Goal: Transaction & Acquisition: Purchase product/service

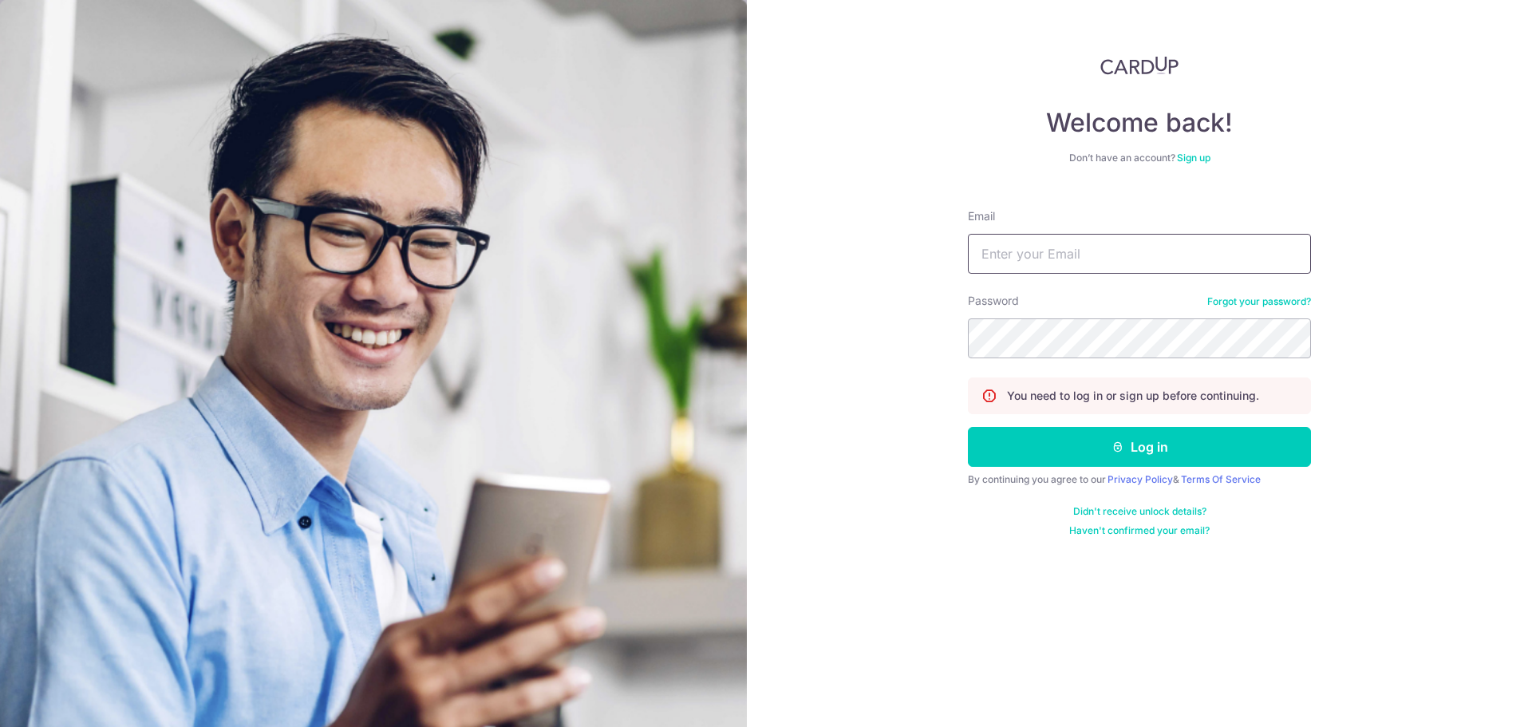
click at [995, 259] on input "Email" at bounding box center [1139, 254] width 343 height 40
type input "gracetan0025@gmail.com"
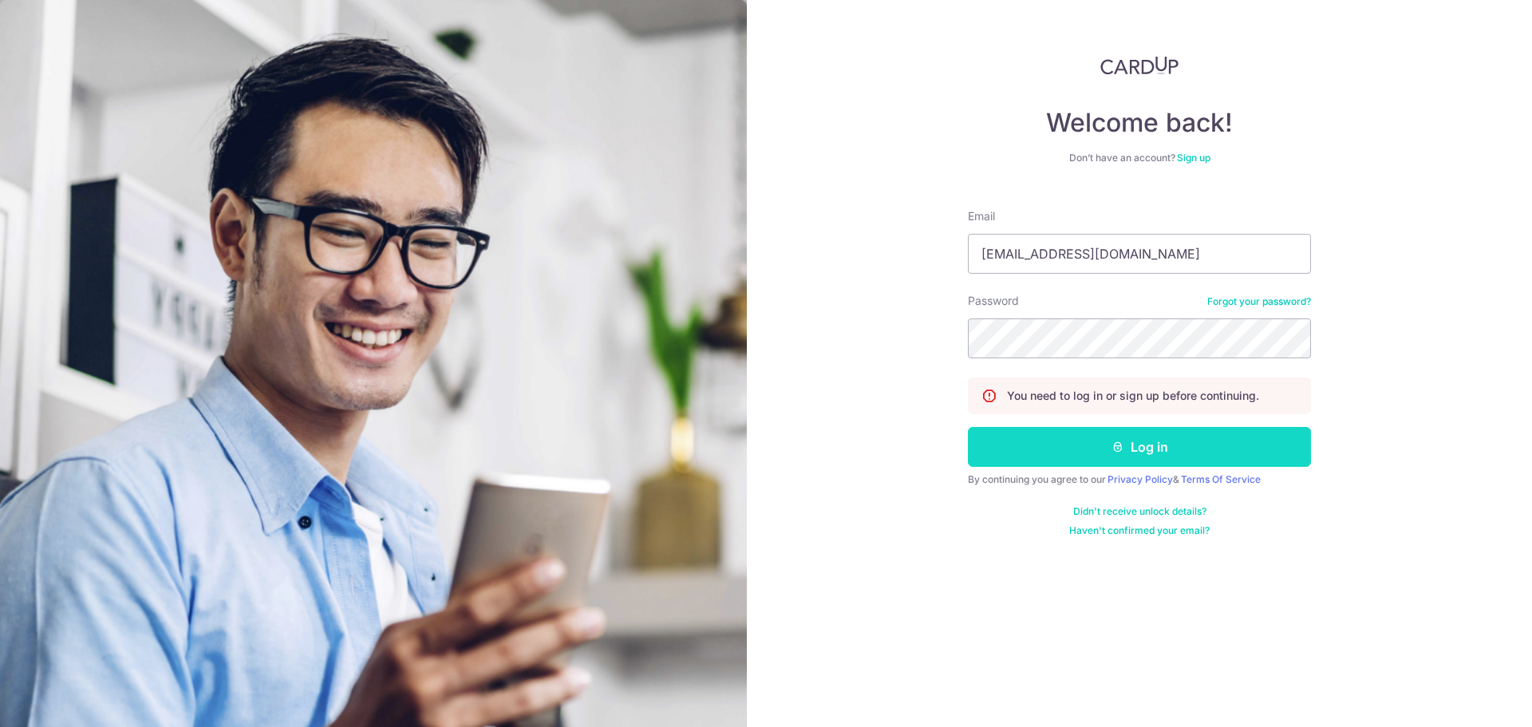
click at [1096, 440] on button "Log in" at bounding box center [1139, 447] width 343 height 40
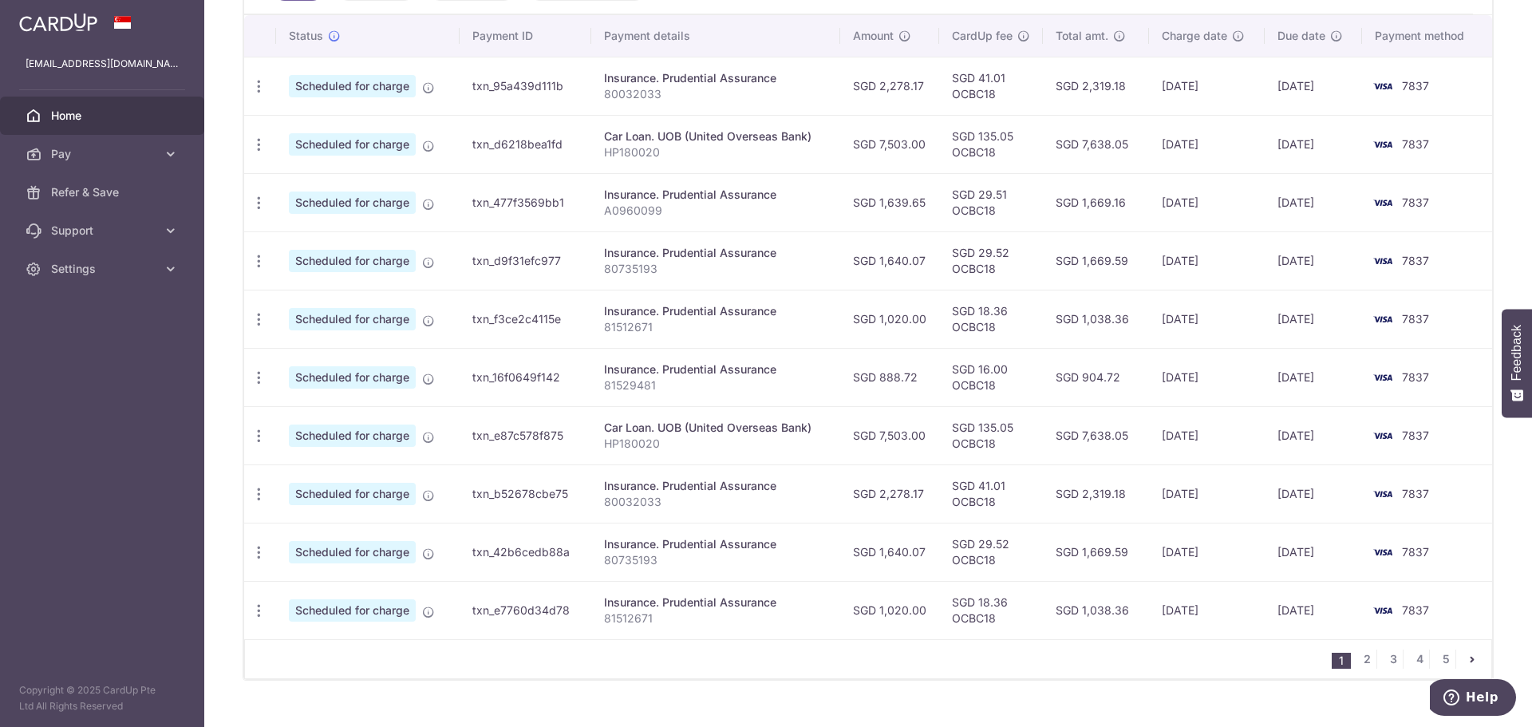
scroll to position [479, 0]
click at [1364, 658] on link "2" at bounding box center [1366, 658] width 19 height 19
click at [1310, 658] on icon "pager" at bounding box center [1315, 658] width 13 height 13
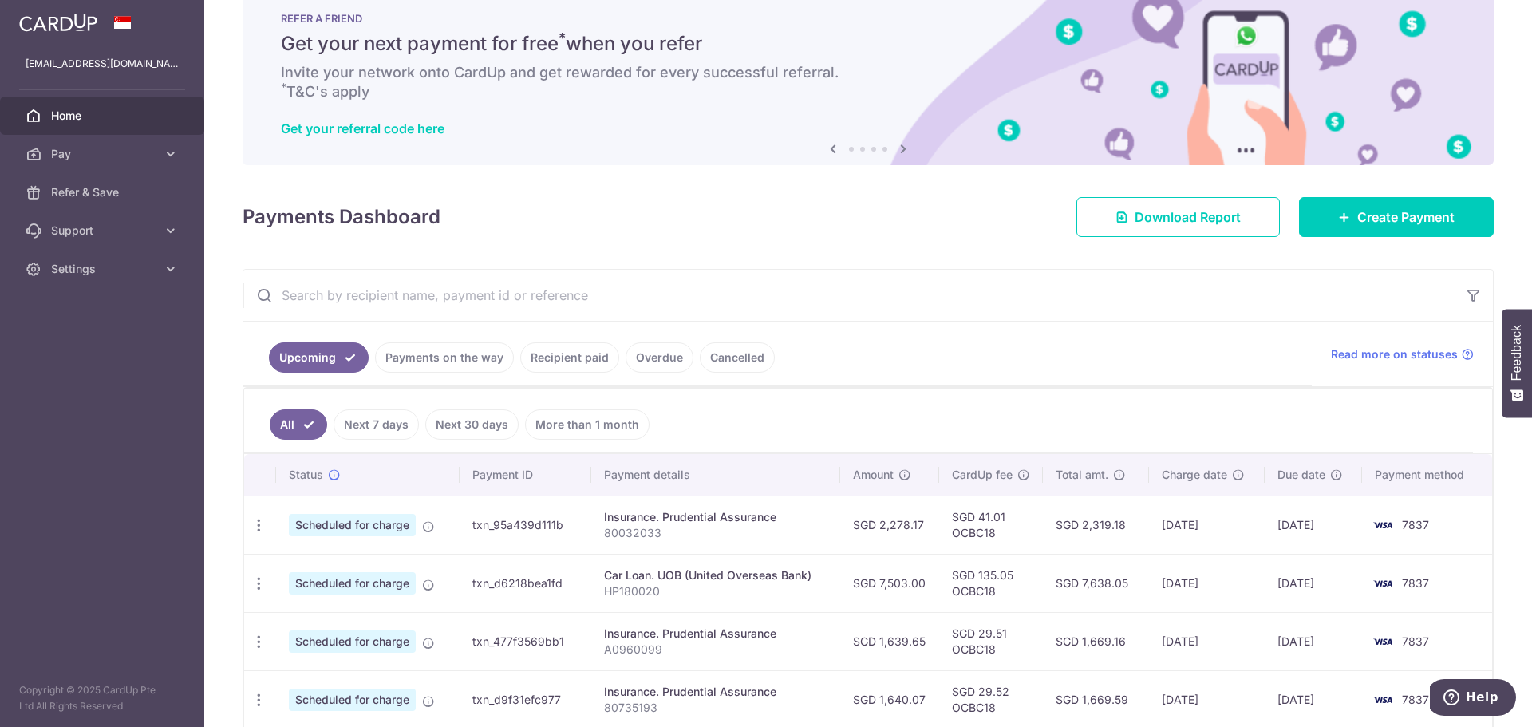
scroll to position [0, 0]
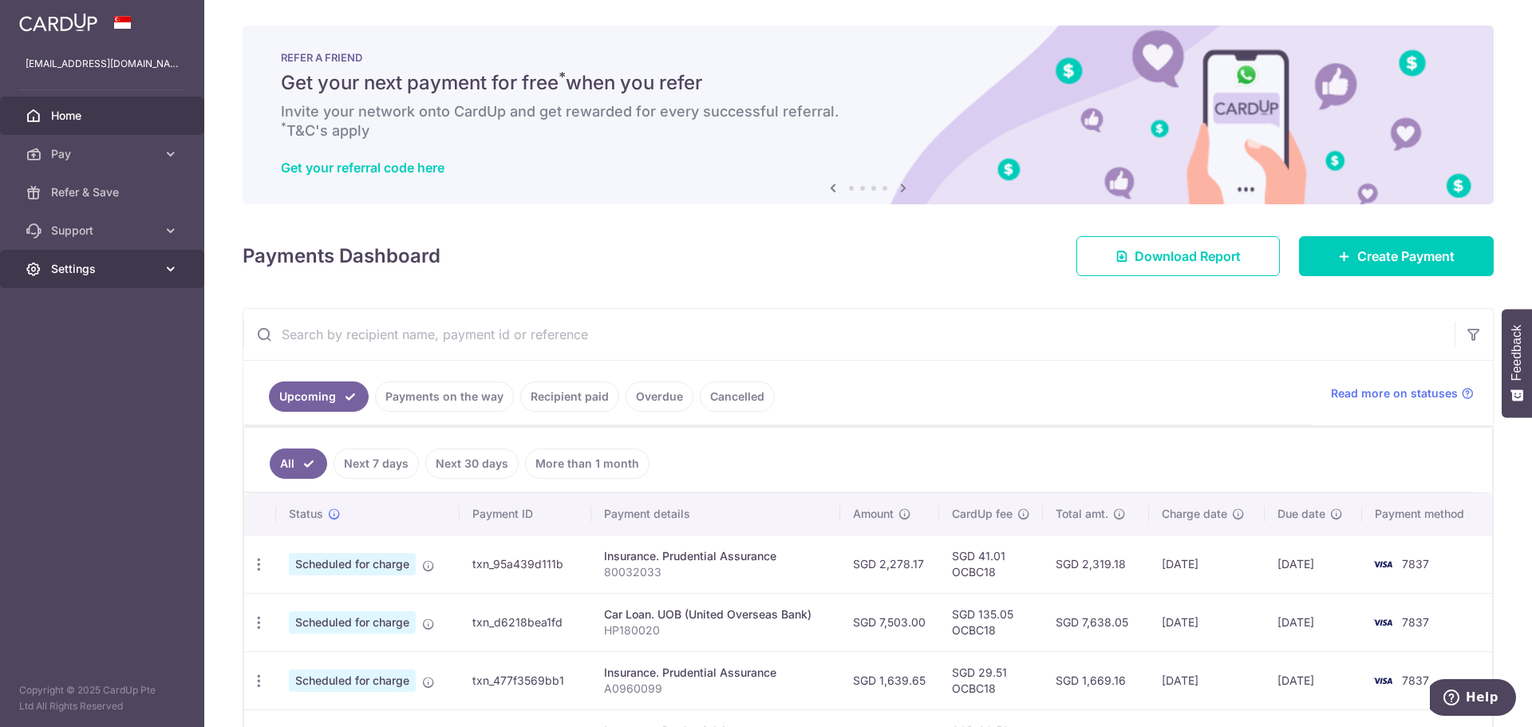
click at [86, 266] on span "Settings" at bounding box center [103, 269] width 105 height 16
click at [115, 304] on span "Account" at bounding box center [103, 307] width 105 height 16
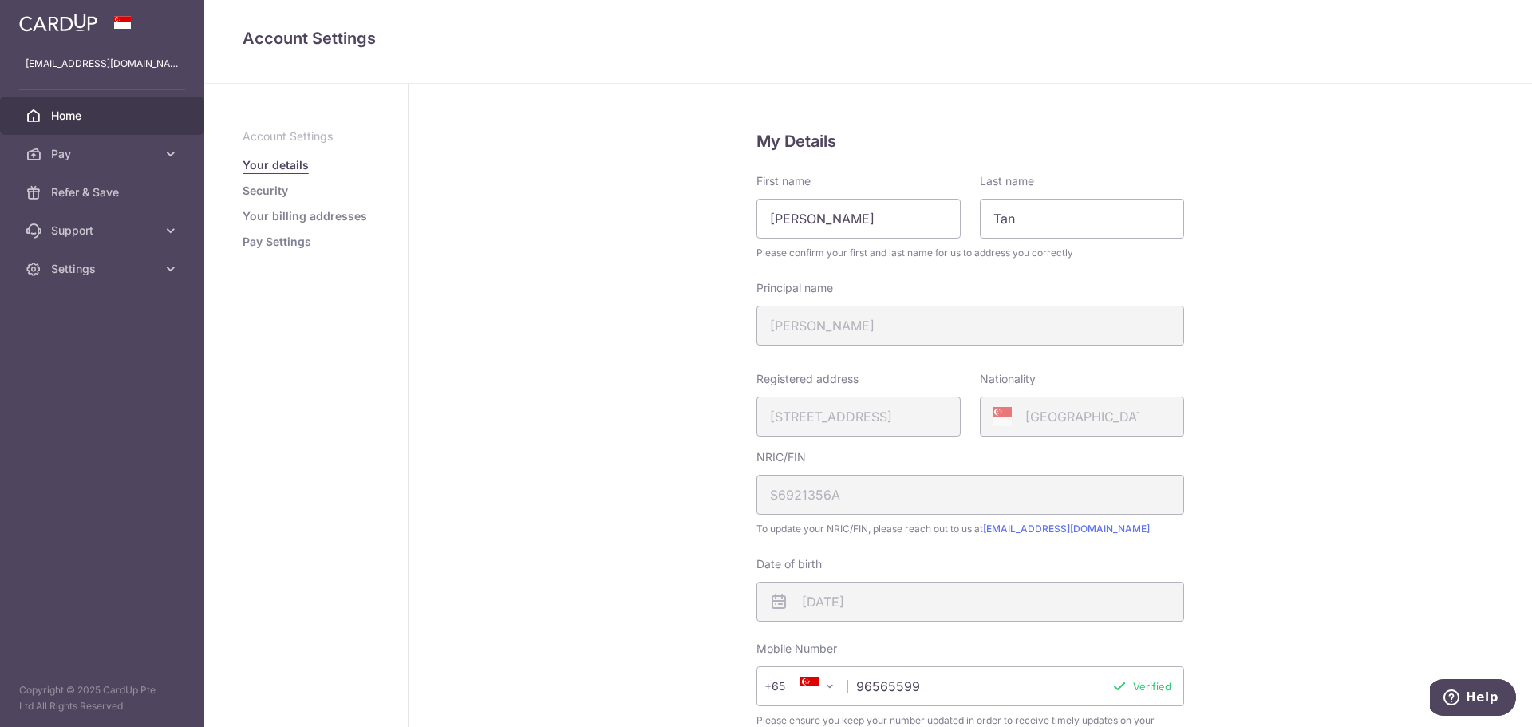
click at [77, 120] on span "Home" at bounding box center [103, 116] width 105 height 16
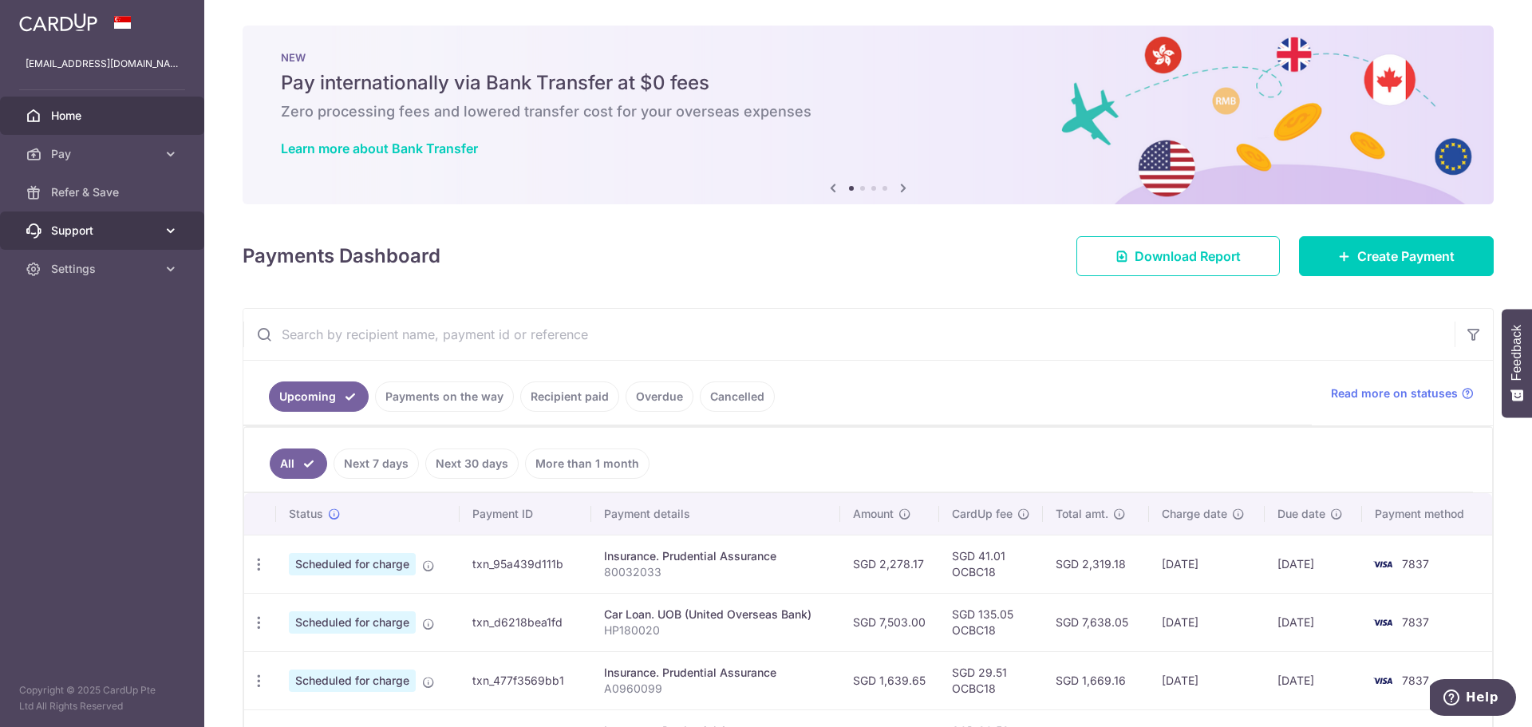
click at [153, 231] on span "Support" at bounding box center [103, 231] width 105 height 16
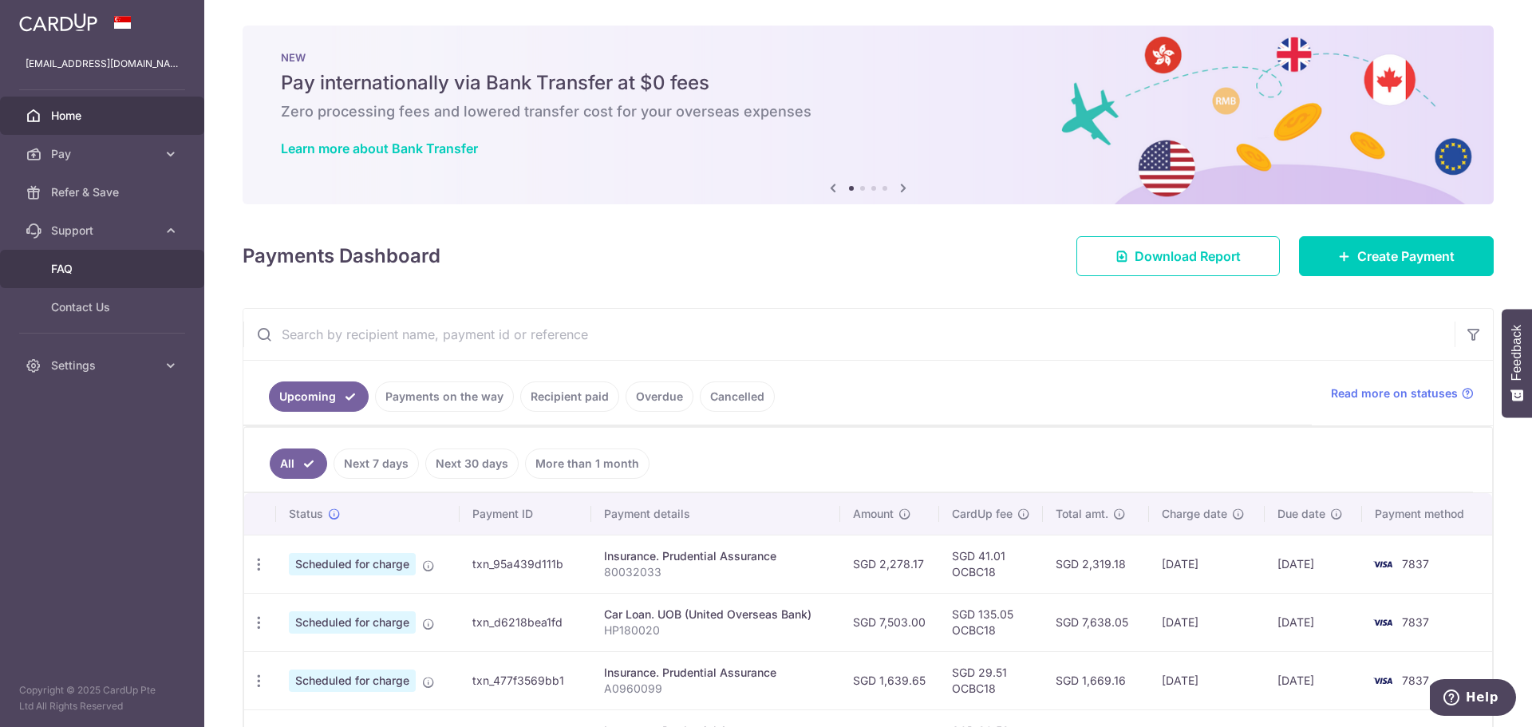
click at [77, 271] on span "FAQ" at bounding box center [103, 269] width 105 height 16
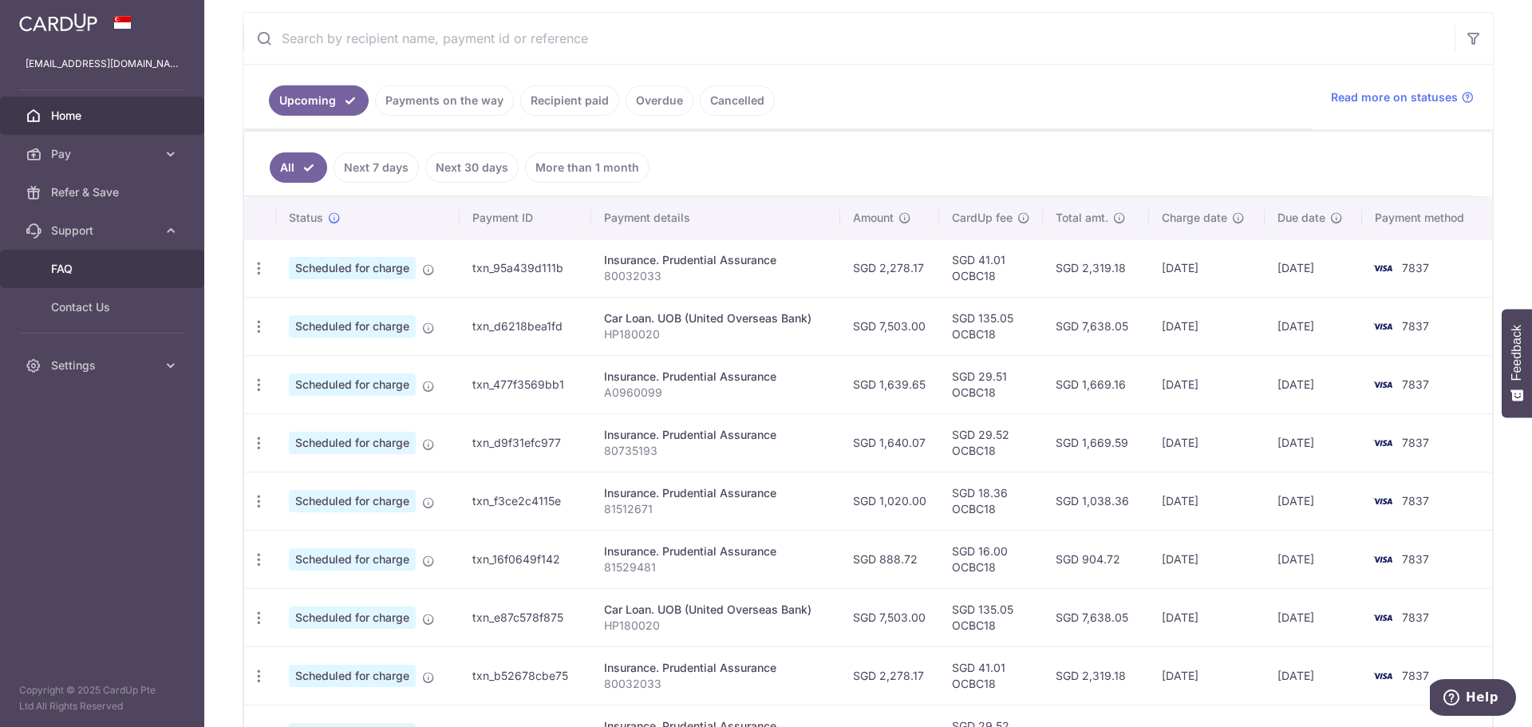
scroll to position [80, 0]
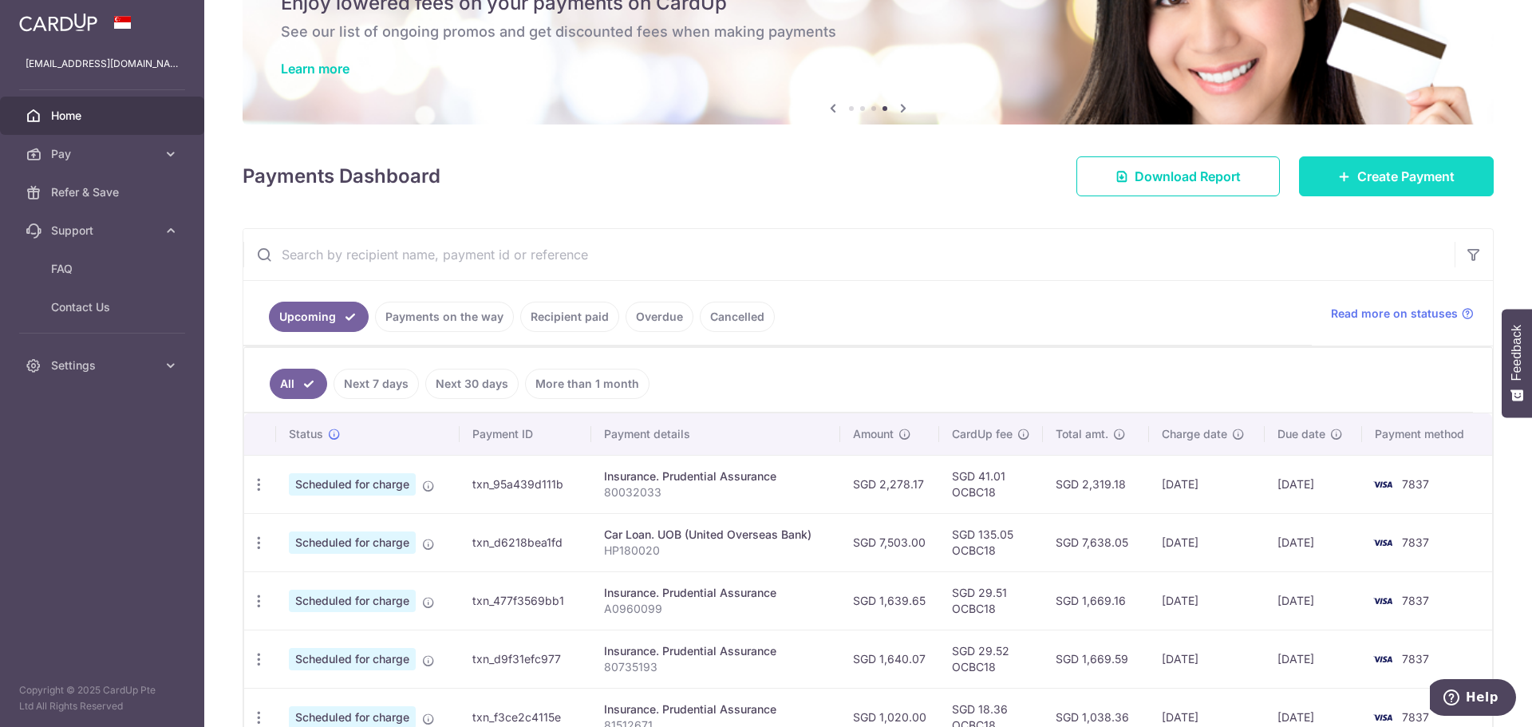
click at [1401, 180] on span "Create Payment" at bounding box center [1405, 176] width 97 height 19
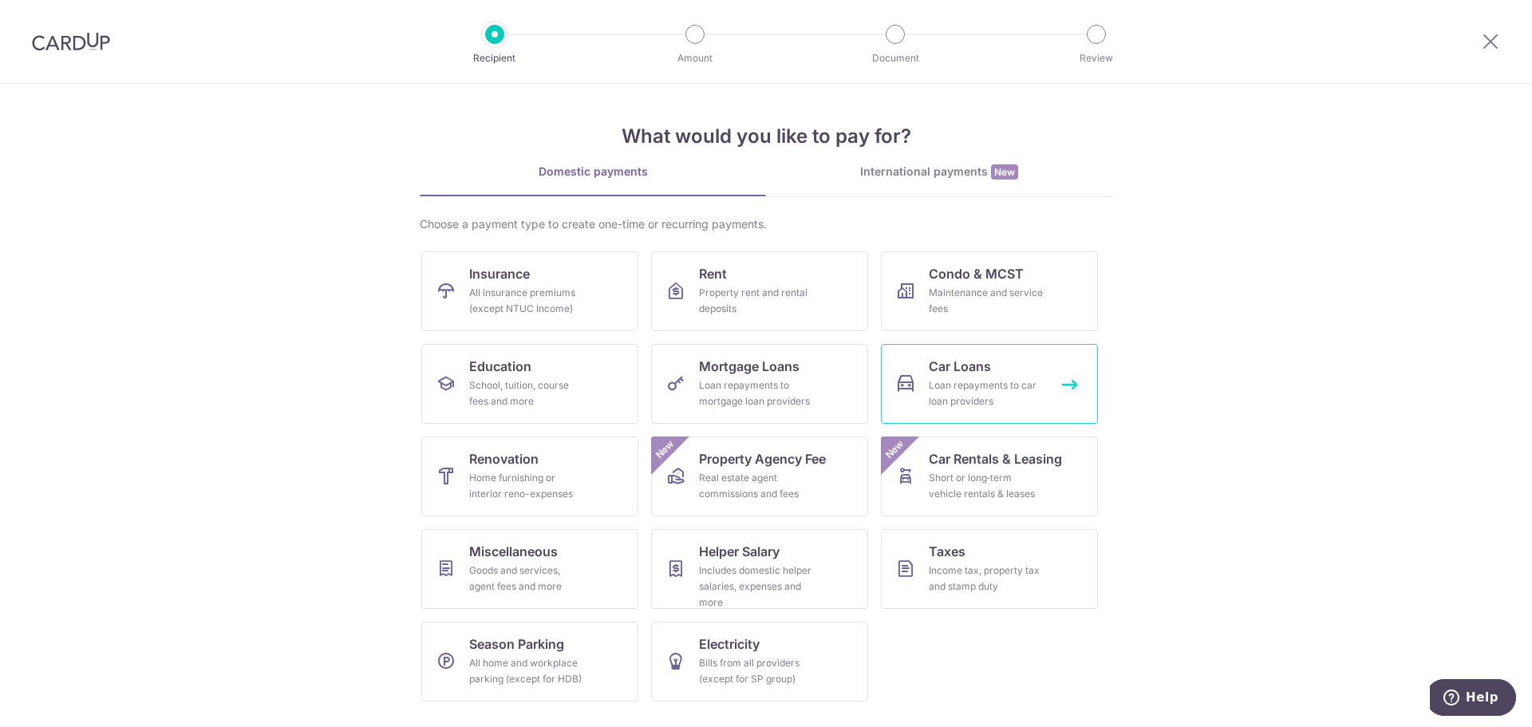
click at [961, 399] on div "Loan repayments to car loan providers" at bounding box center [986, 393] width 115 height 32
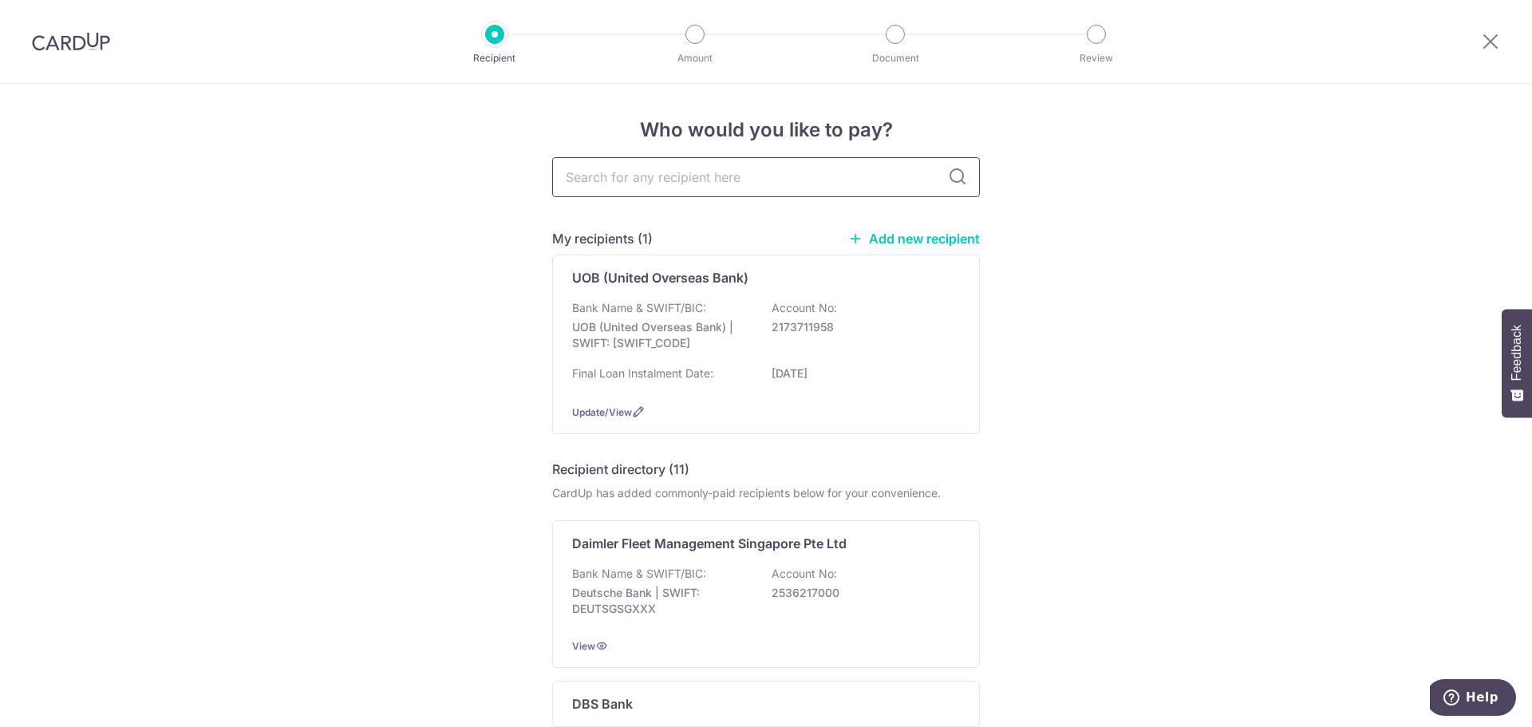
click at [621, 180] on input "text" at bounding box center [766, 177] width 428 height 40
type input "UOB"
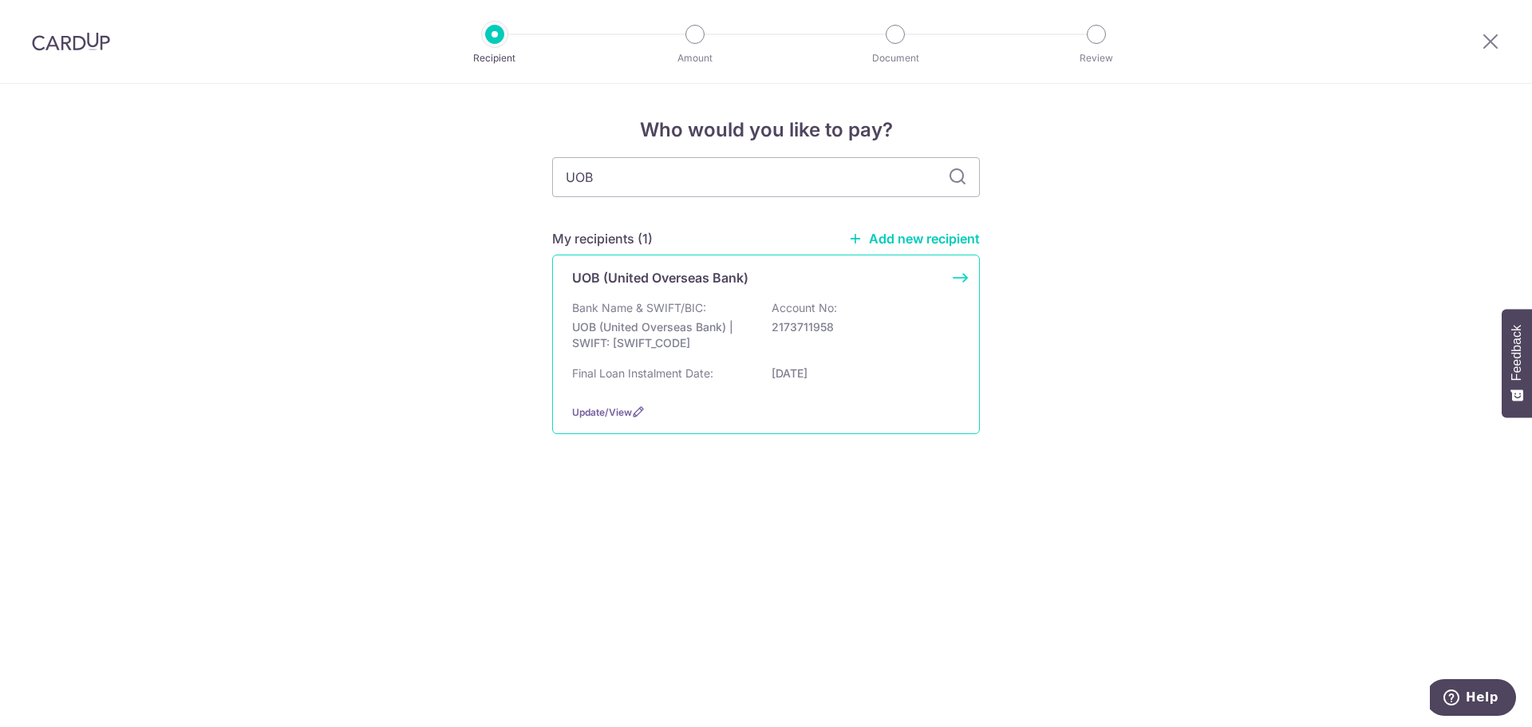
click at [740, 306] on div "Bank Name & SWIFT/BIC: UOB (United Overseas Bank) | SWIFT: UOVBSGSGXXX Account …" at bounding box center [766, 329] width 388 height 59
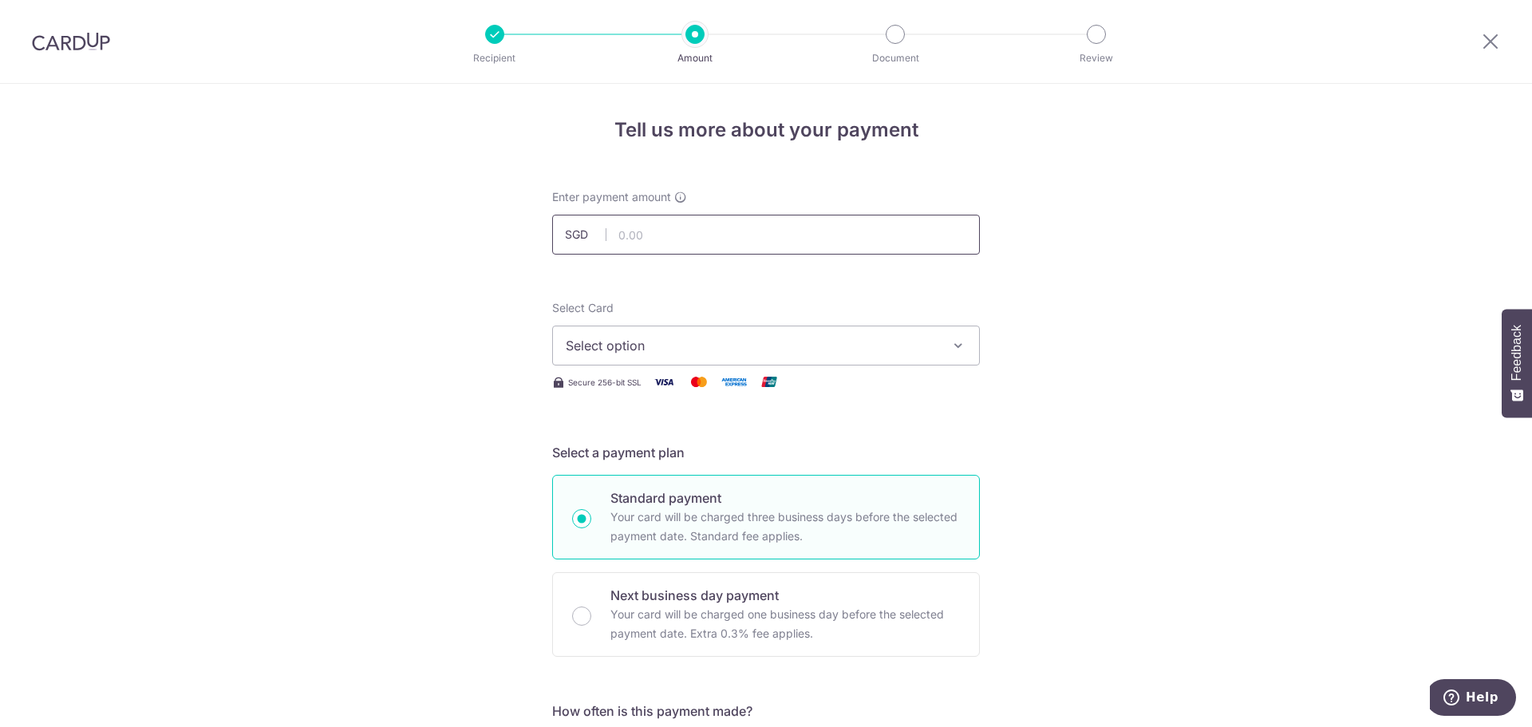
click at [658, 227] on input "text" at bounding box center [766, 235] width 428 height 40
type input "5,006.00"
click at [615, 230] on input "5,006.00" at bounding box center [766, 235] width 428 height 40
type input "15,006.00"
click at [678, 350] on span "Select option" at bounding box center [752, 345] width 372 height 19
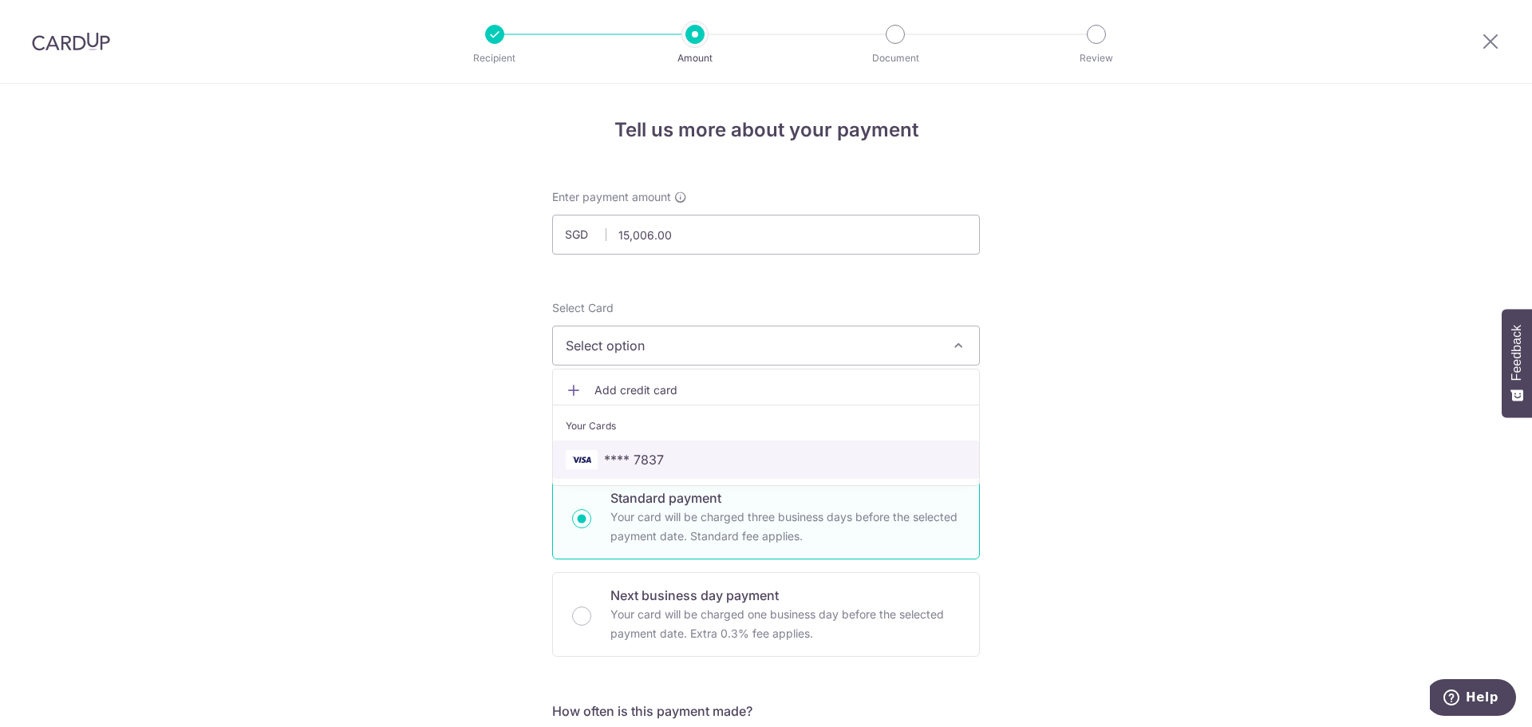
drag, startPoint x: 650, startPoint y: 460, endPoint x: 862, endPoint y: 530, distance: 223.6
click at [650, 460] on span "**** 7837" at bounding box center [634, 459] width 60 height 19
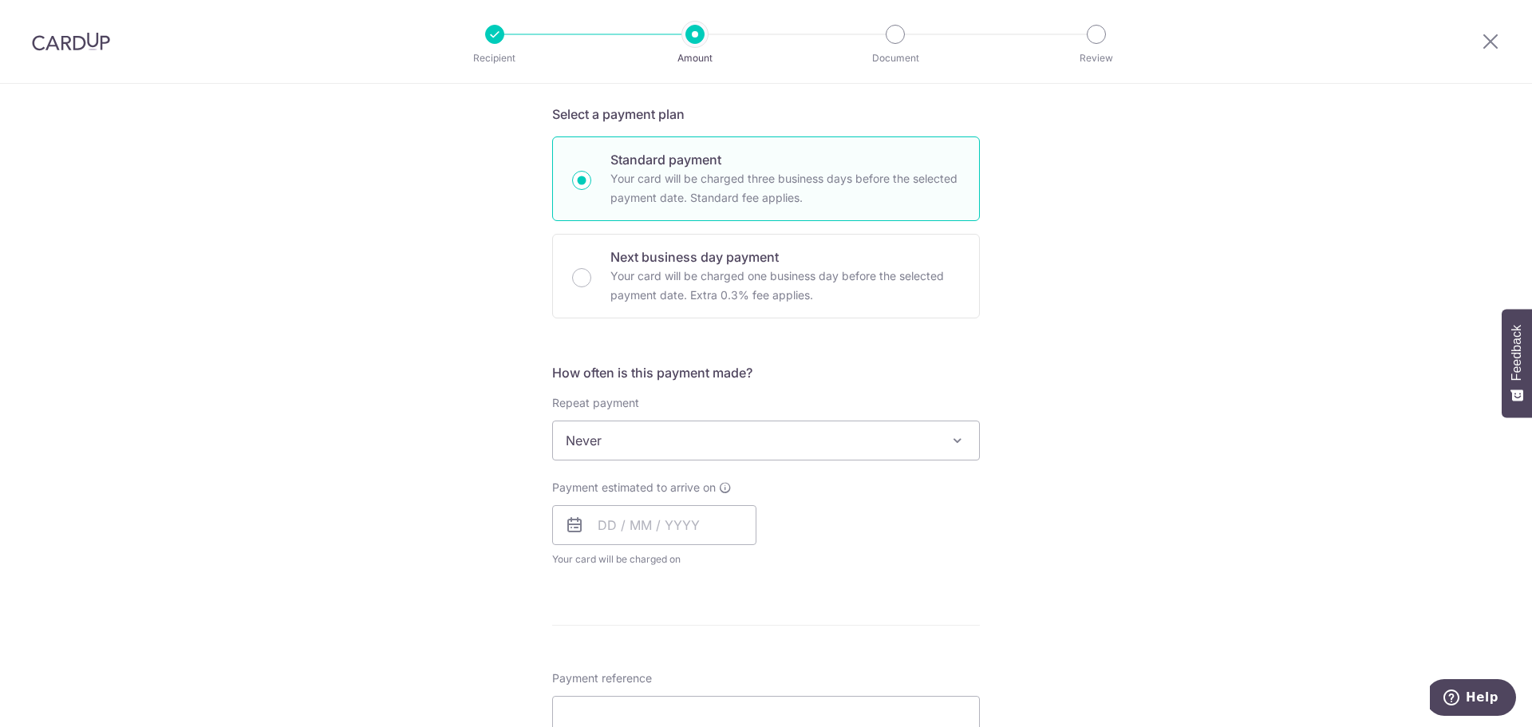
scroll to position [399, 0]
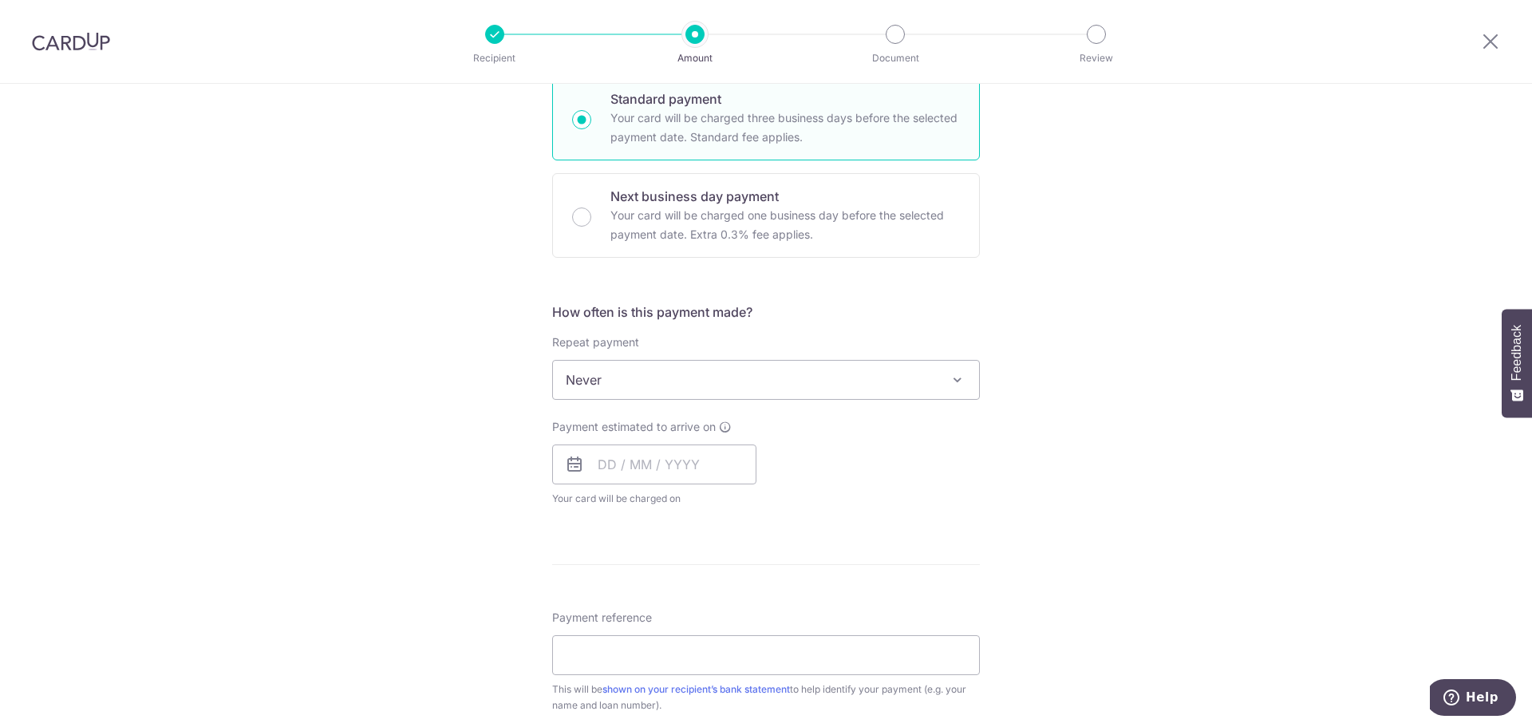
click at [641, 388] on span "Never" at bounding box center [766, 380] width 426 height 38
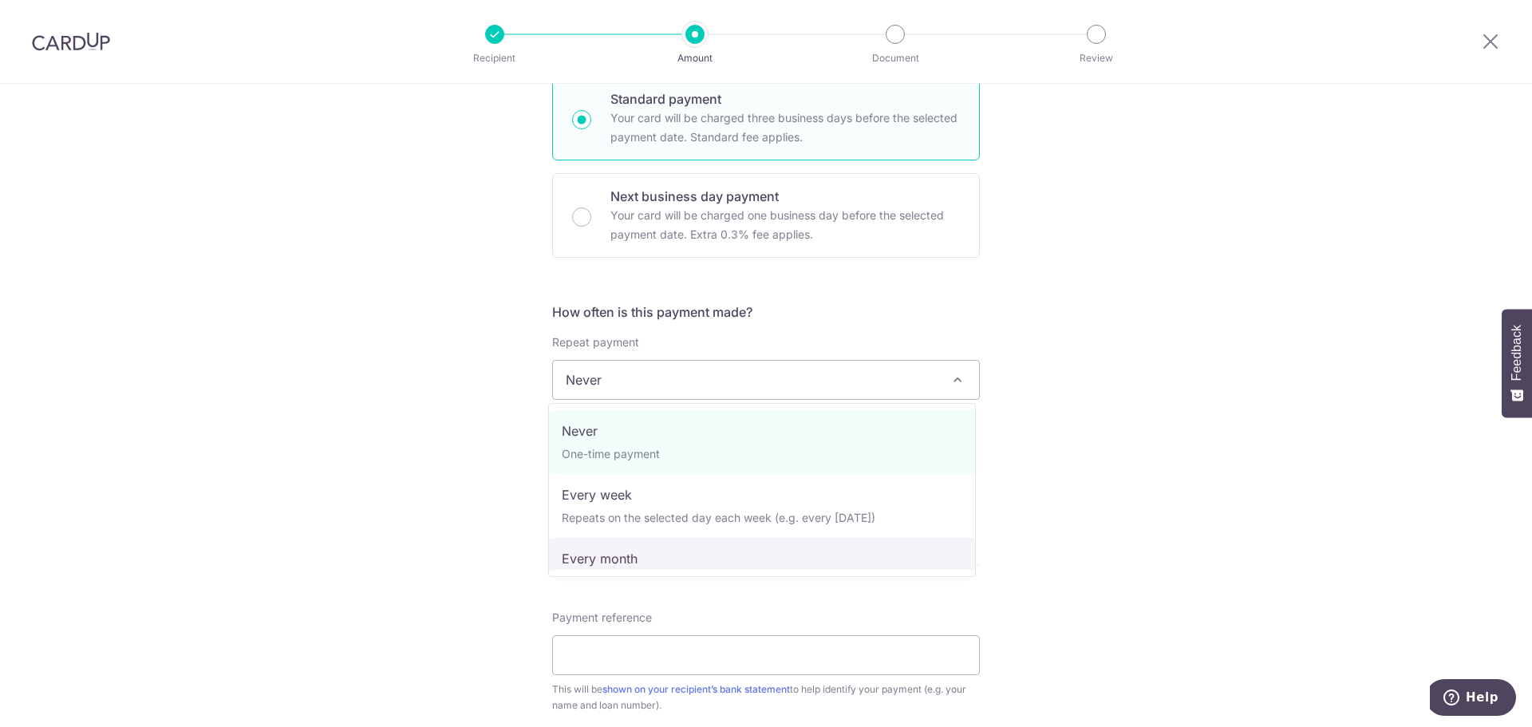
select select "3"
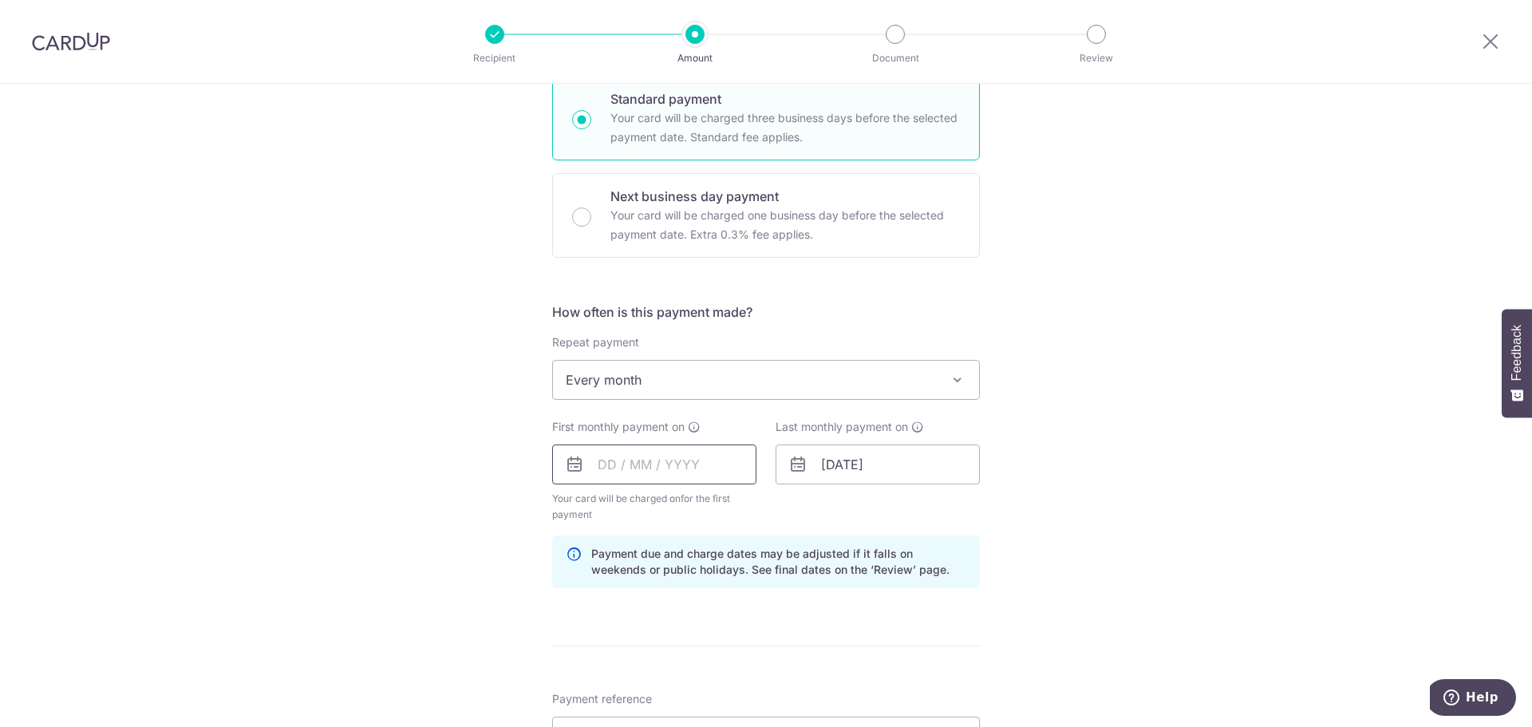
click at [646, 461] on input "text" at bounding box center [654, 464] width 204 height 40
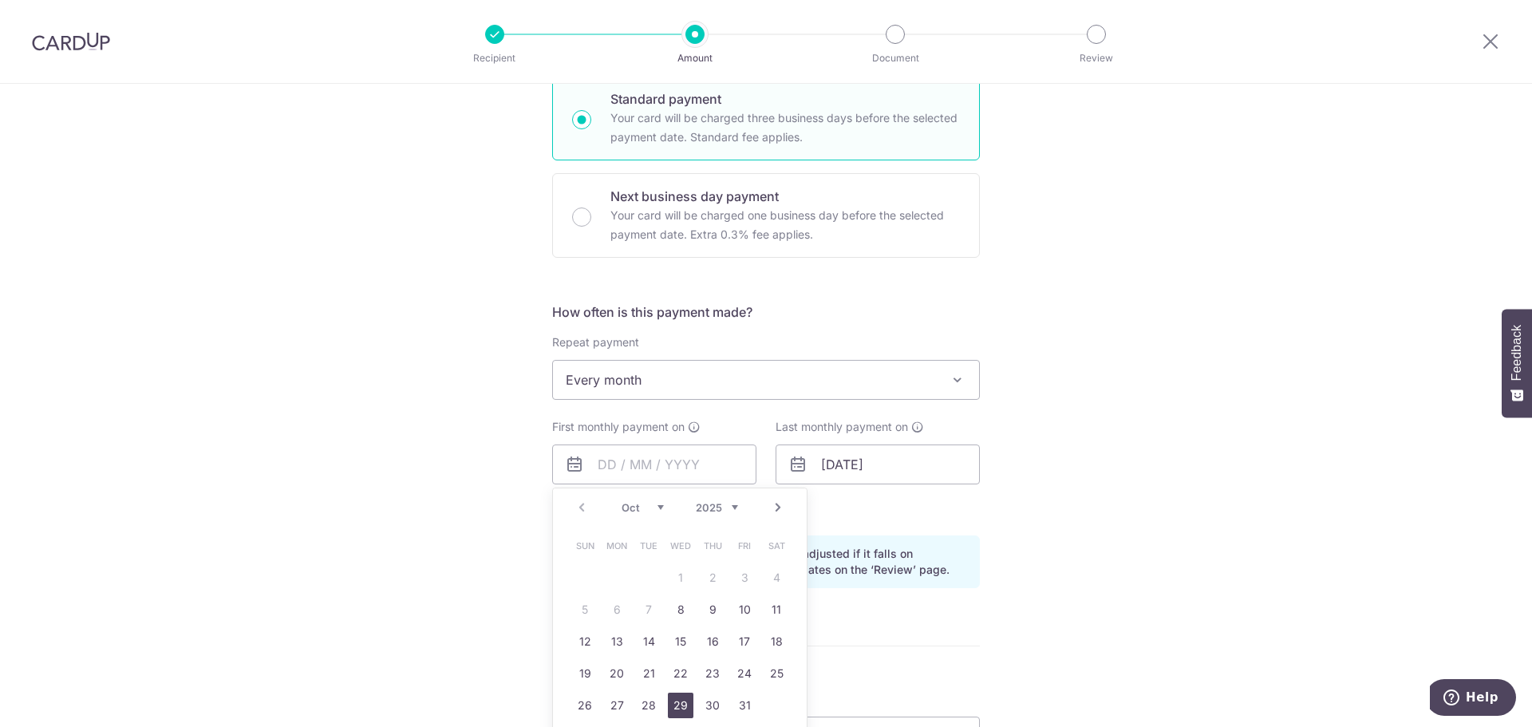
click at [676, 707] on link "29" at bounding box center [681, 706] width 26 height 26
type input "29/10/2025"
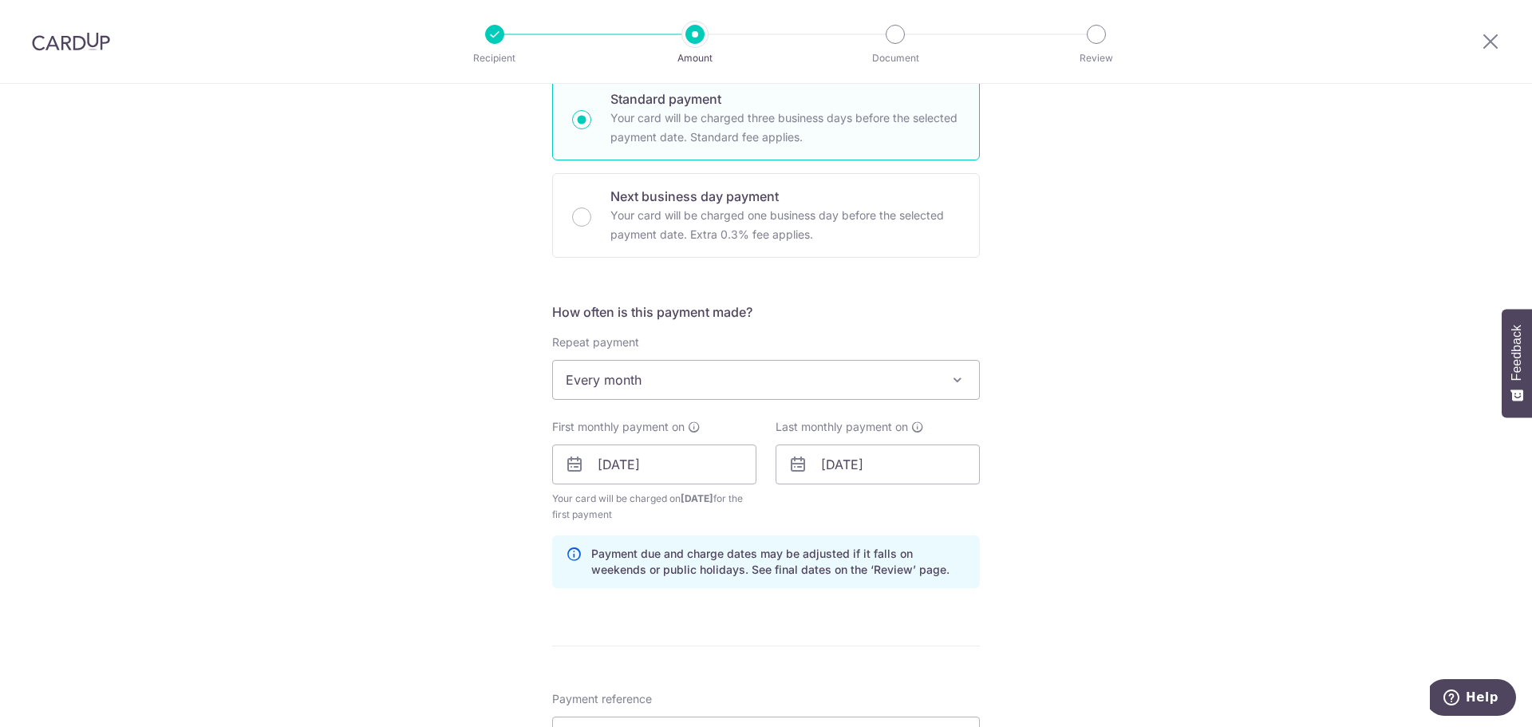
click at [1103, 338] on div "Tell us more about your payment Enter payment amount SGD 15,006.00 15006.00 Sel…" at bounding box center [766, 447] width 1532 height 1525
click at [795, 464] on icon at bounding box center [797, 464] width 19 height 19
click at [838, 466] on input "[DATE]" at bounding box center [878, 464] width 204 height 40
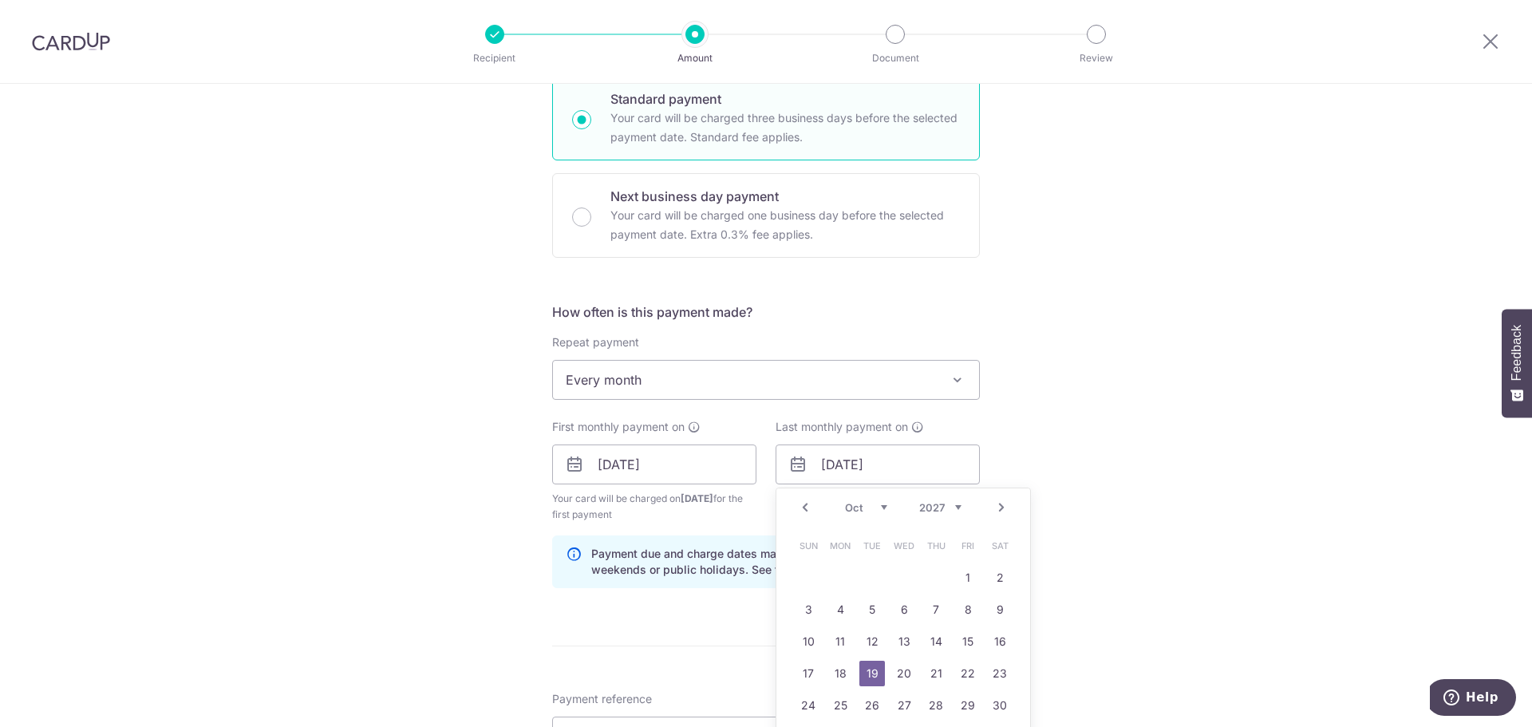
click at [947, 507] on select "2024 2025 2026 2027 2028 2029 2030 2031 2032 2033 2034 2035" at bounding box center [940, 507] width 42 height 13
click at [883, 507] on div "Jan Feb Mar Apr May Jun Jul Aug Sep Oct Nov Dec 2024 2025 2026 2027 2028 2029 2…" at bounding box center [903, 508] width 117 height 14
click at [876, 506] on select "Jan Feb Mar Apr May Jun Jul Aug Sep Oct Nov Dec" at bounding box center [866, 507] width 42 height 13
click at [836, 702] on link "29" at bounding box center [840, 706] width 26 height 26
type input "29/05/2028"
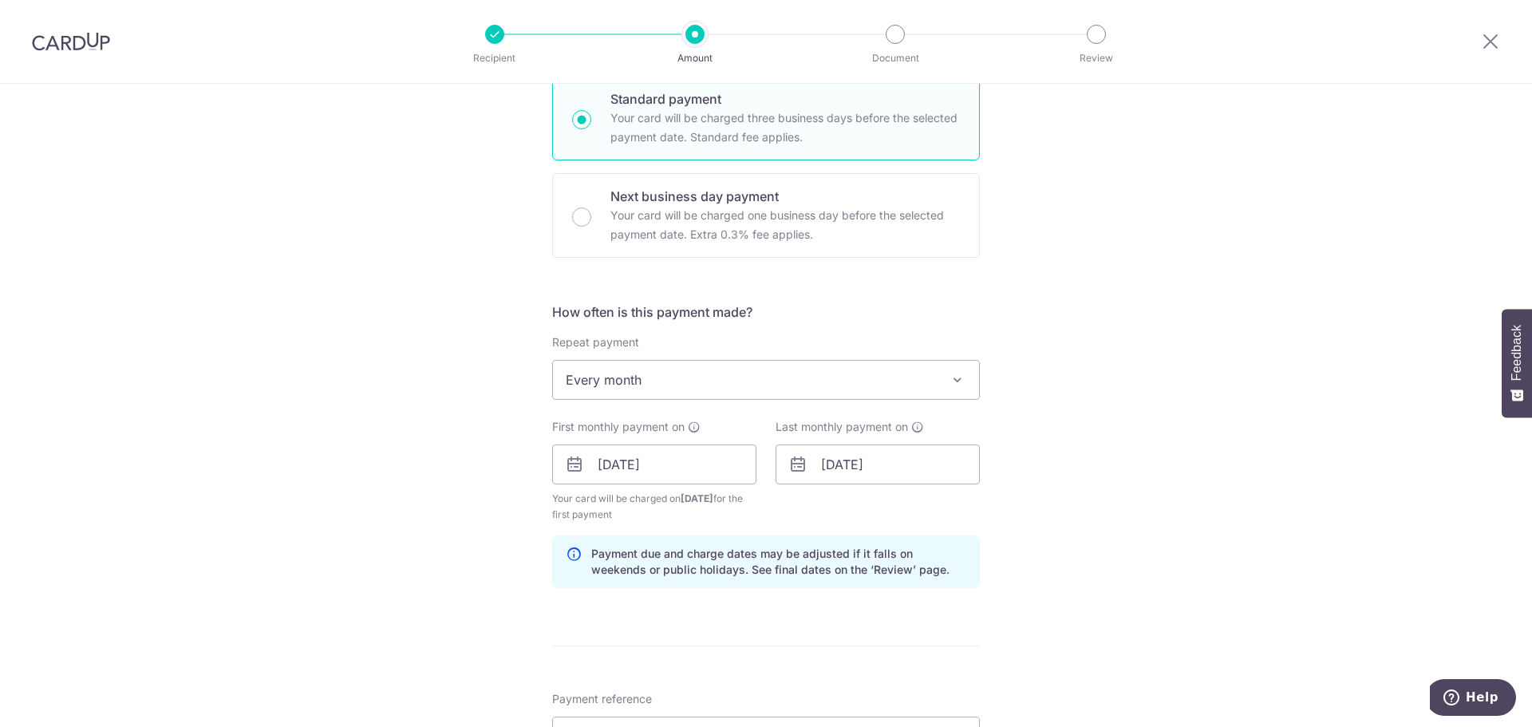
click at [1021, 534] on div "Tell us more about your payment Enter payment amount SGD 15,006.00 15006.00 Sel…" at bounding box center [766, 447] width 1532 height 1525
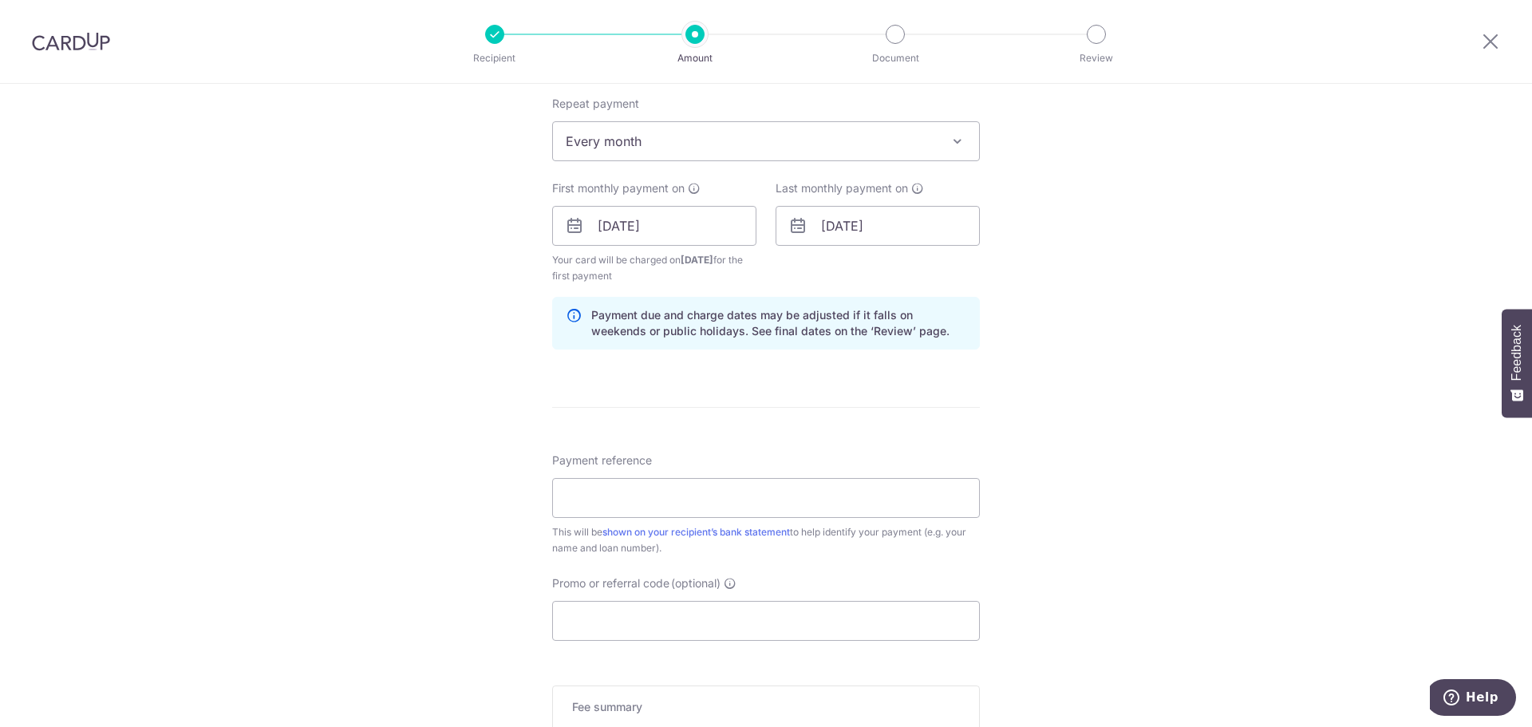
scroll to position [798, 0]
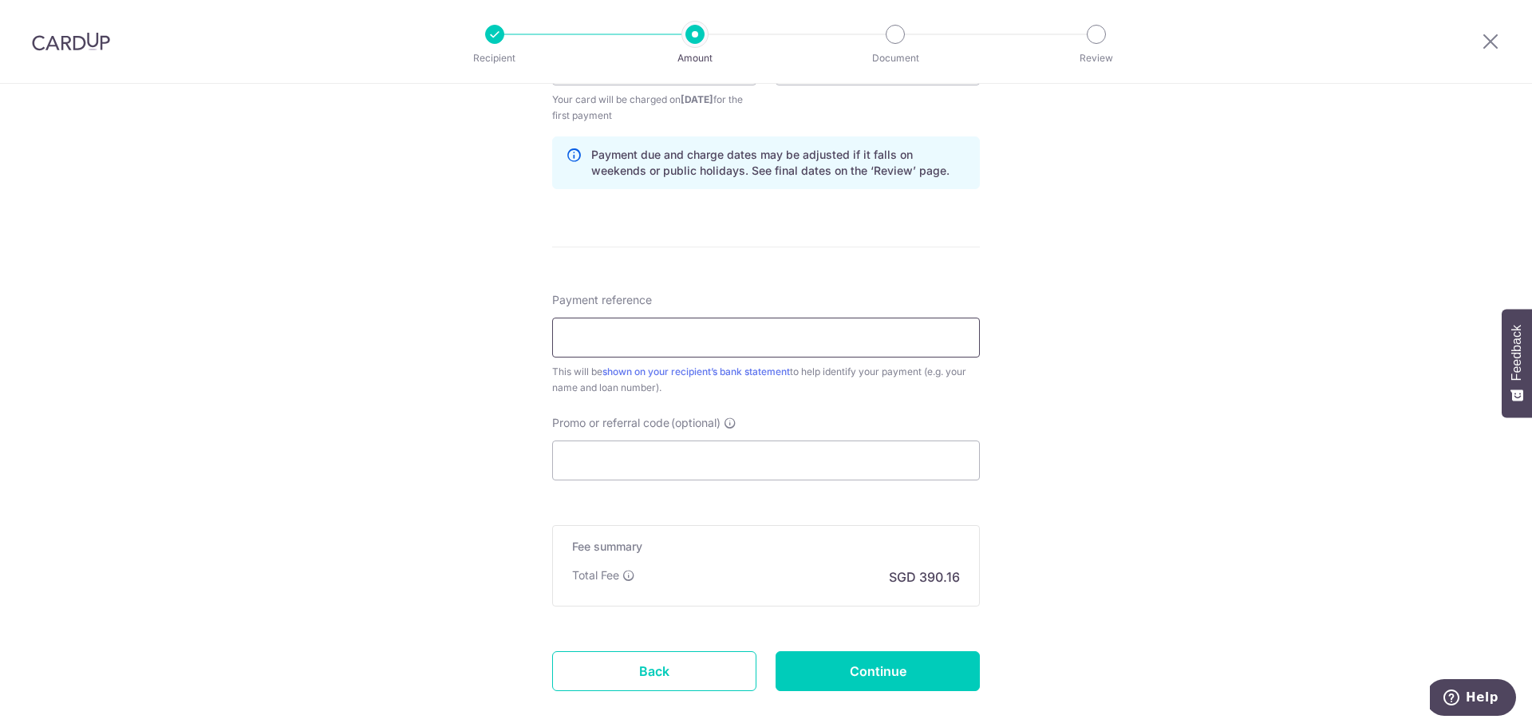
click at [631, 336] on input "Payment reference" at bounding box center [766, 338] width 428 height 40
paste input "HP181720"
type input "HP181720"
click at [639, 469] on input "Promo or referral code (optional)" at bounding box center [766, 460] width 428 height 40
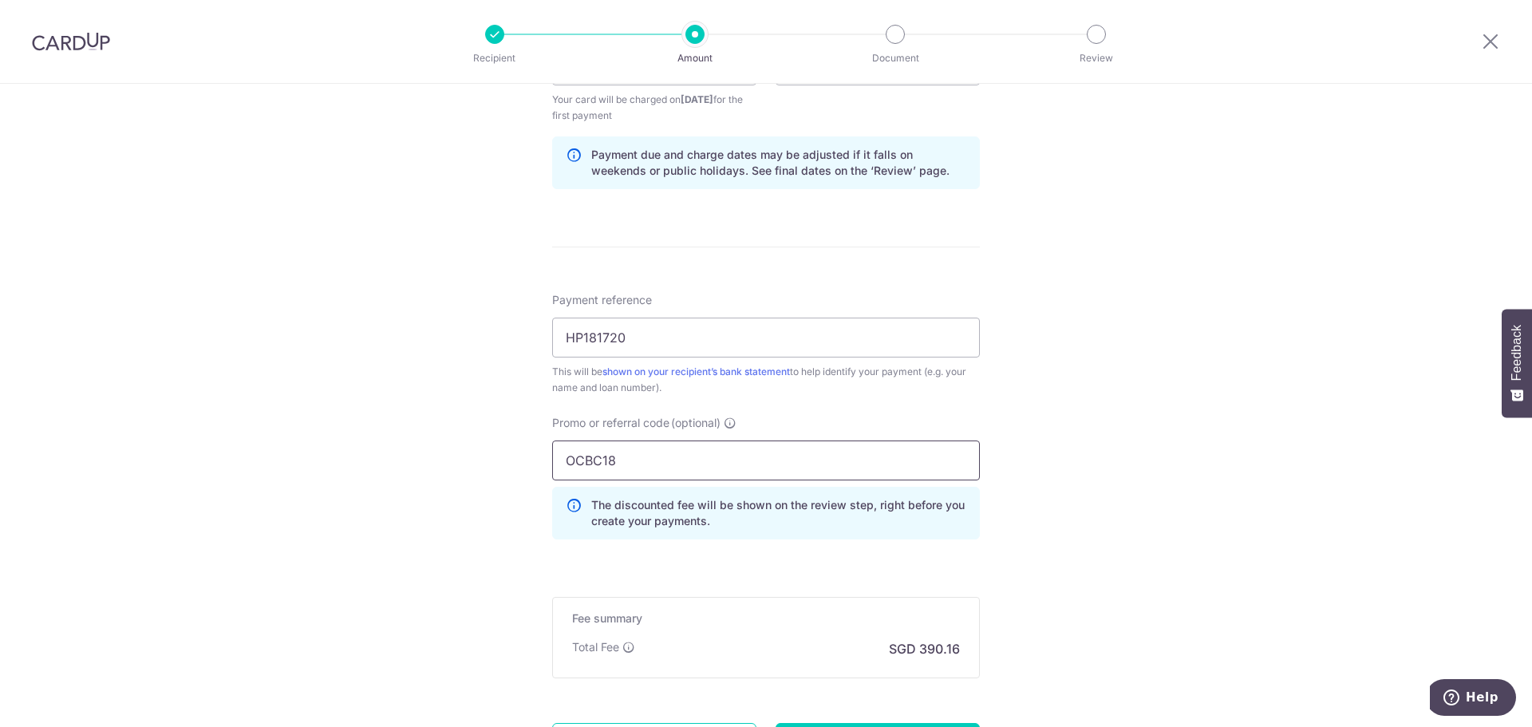
type input "OCBC18"
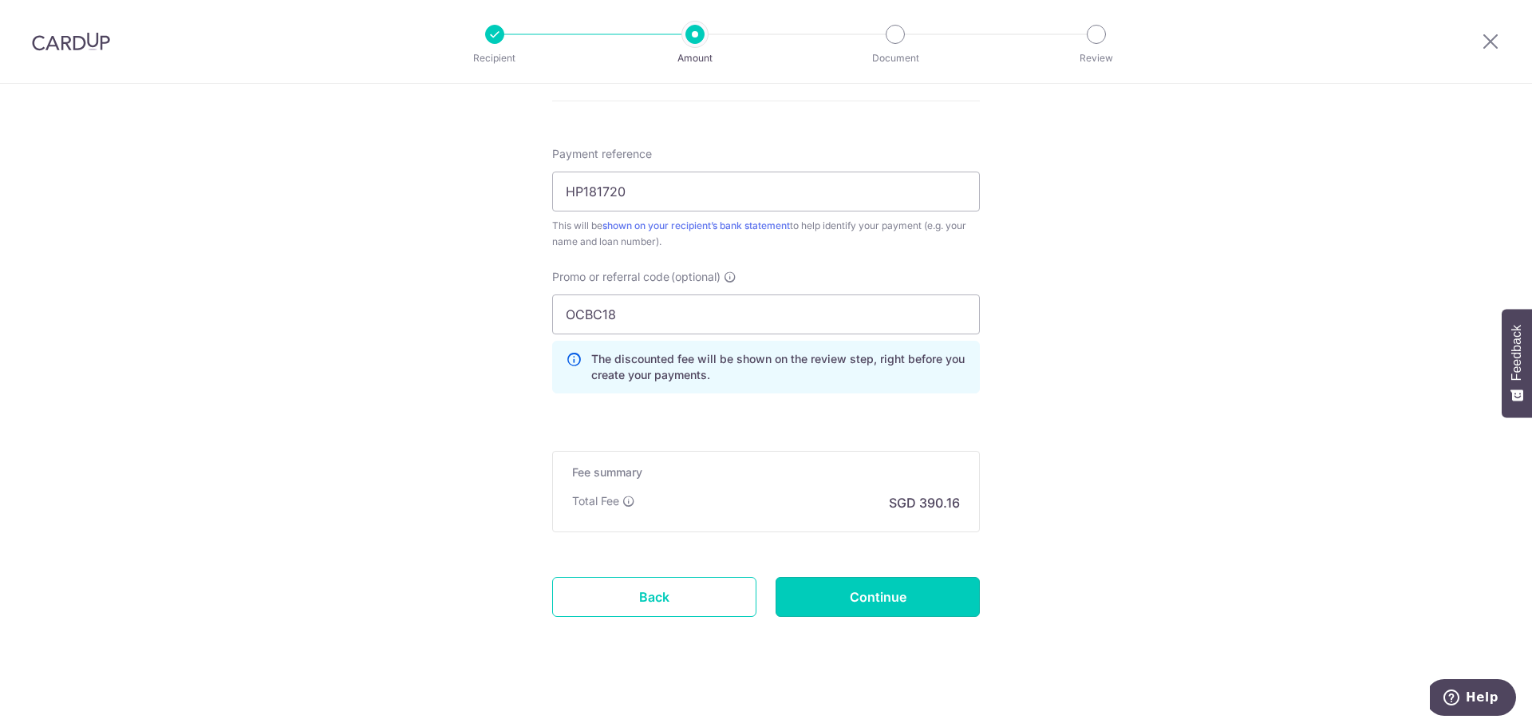
scroll to position [954, 0]
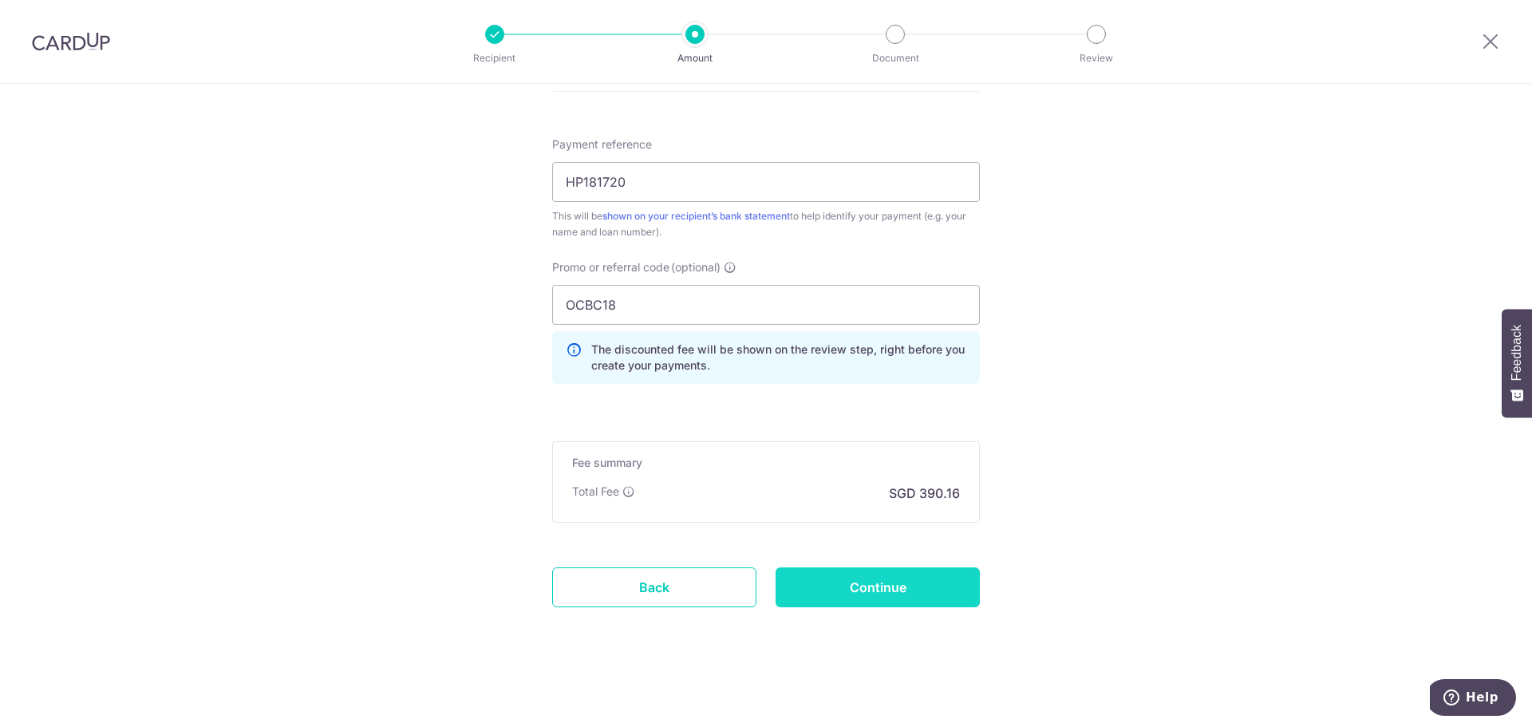
click at [870, 592] on input "Continue" at bounding box center [878, 587] width 204 height 40
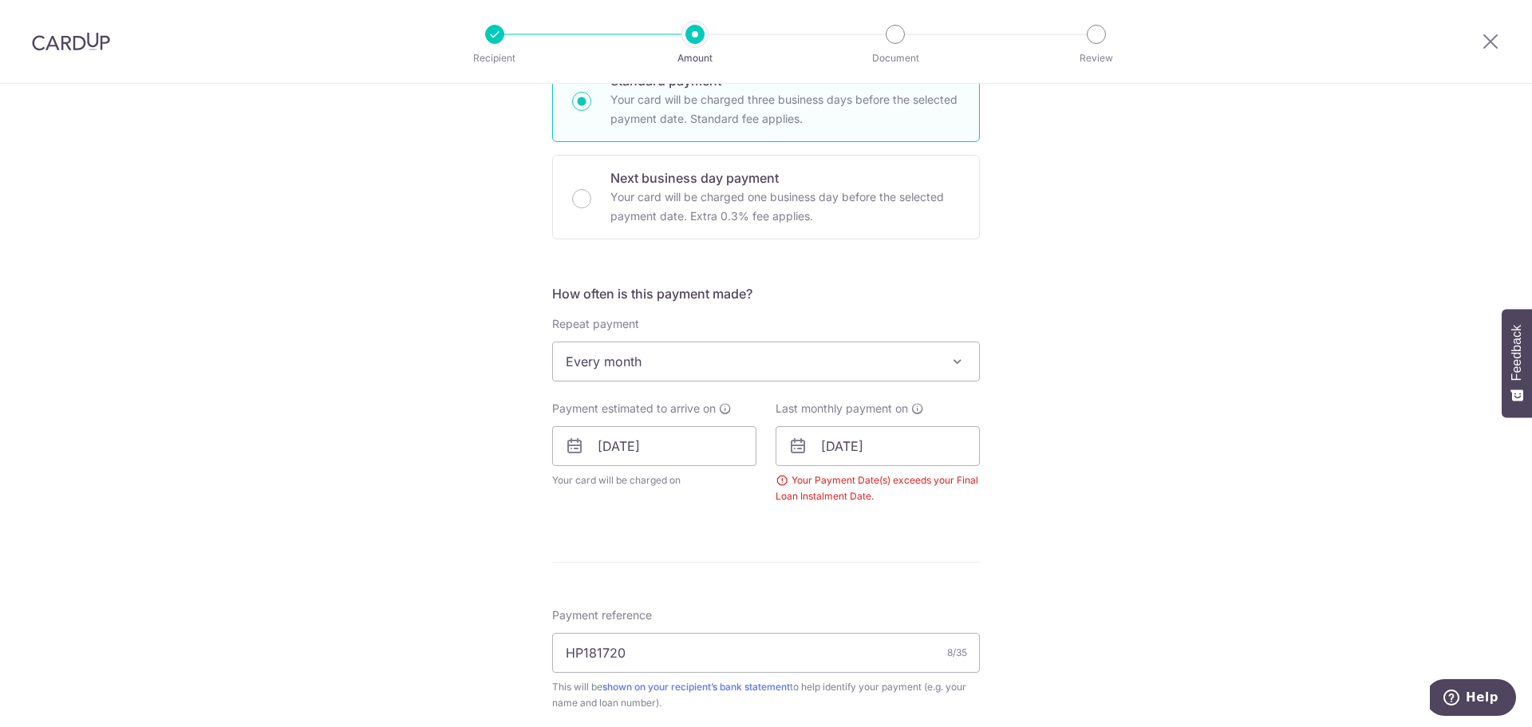
scroll to position [409, 0]
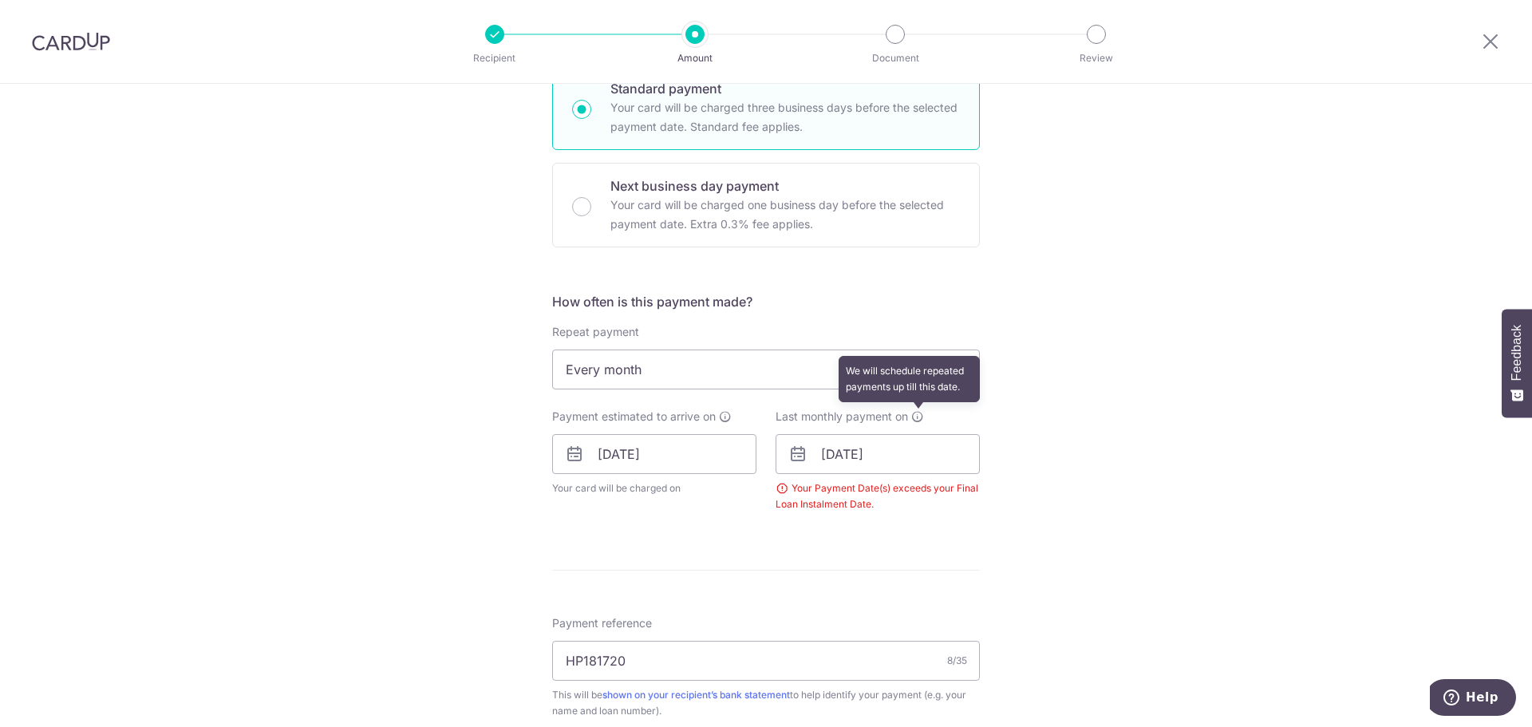
click at [917, 414] on icon at bounding box center [917, 416] width 13 height 13
click at [906, 544] on form "Enter payment amount SGD 15,006.00 15006.00 Select Card **** 7837 Add credit ca…" at bounding box center [766, 455] width 428 height 1351
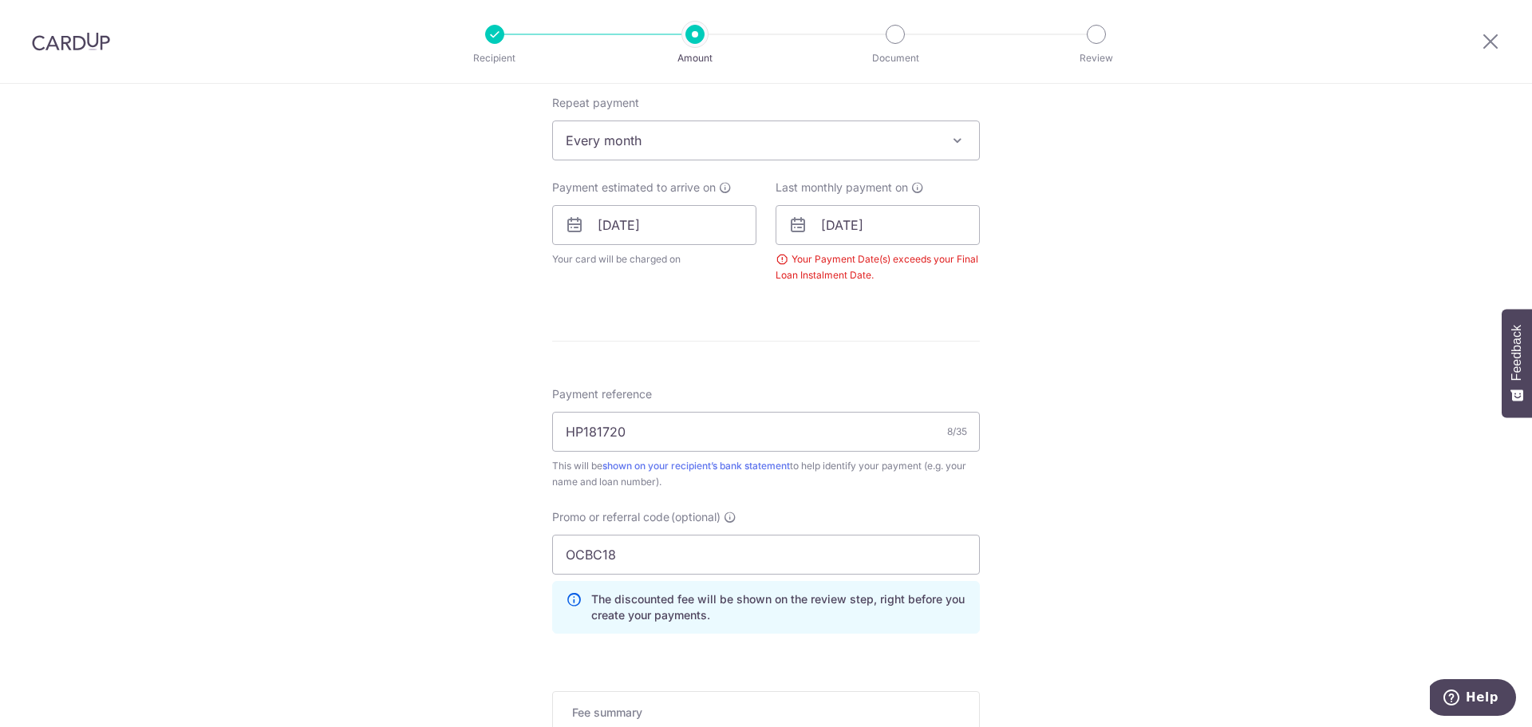
scroll to position [649, 0]
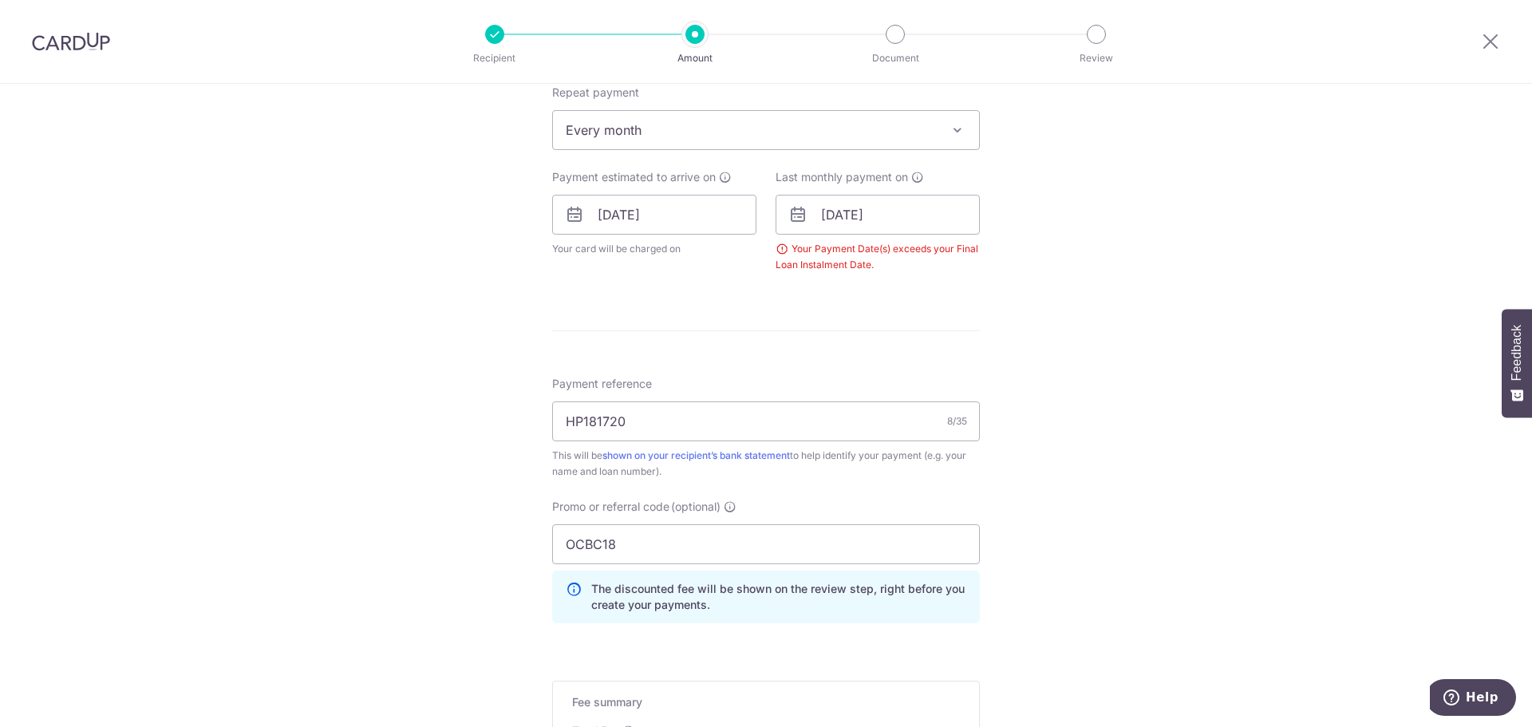
click at [777, 251] on div "Your Payment Date(s) exceeds your Final Loan Instalment Date." at bounding box center [878, 257] width 204 height 32
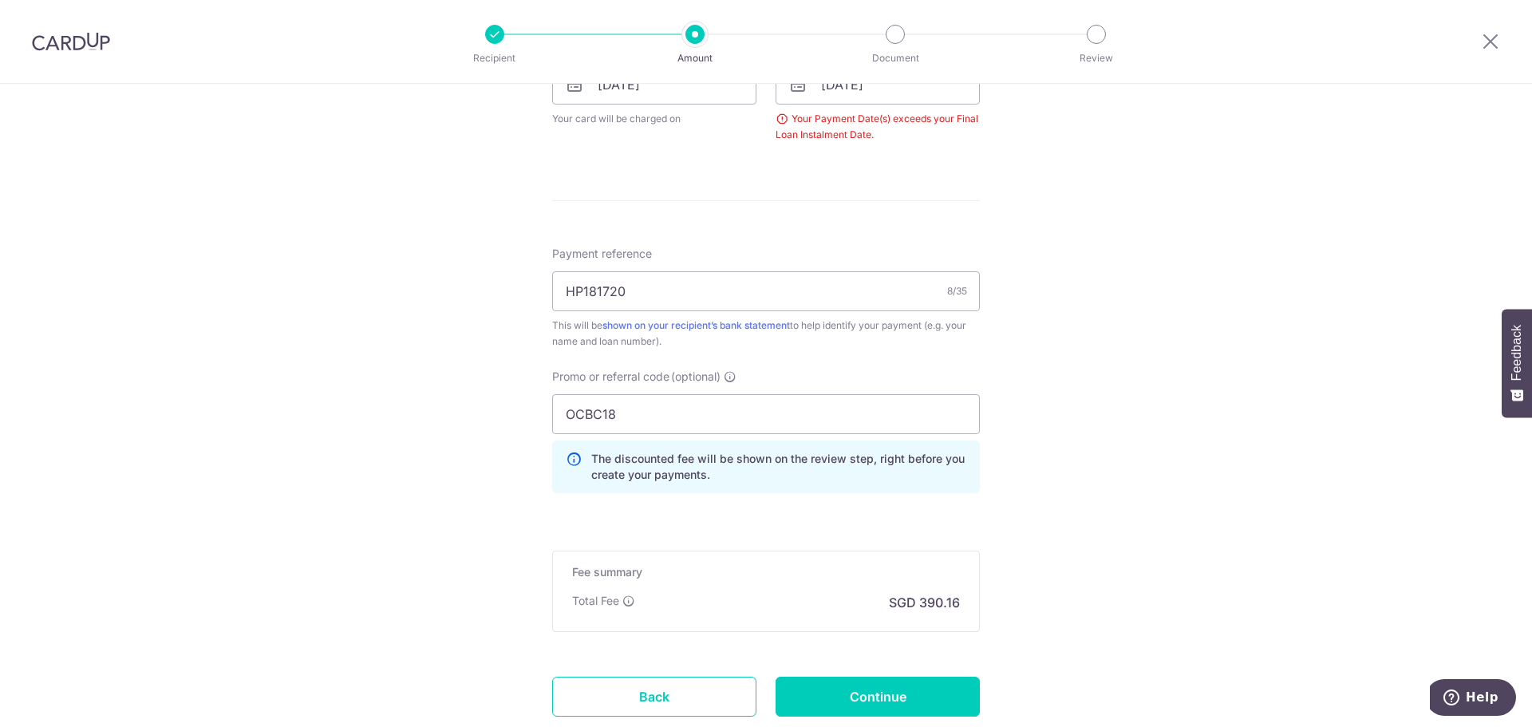
scroll to position [888, 0]
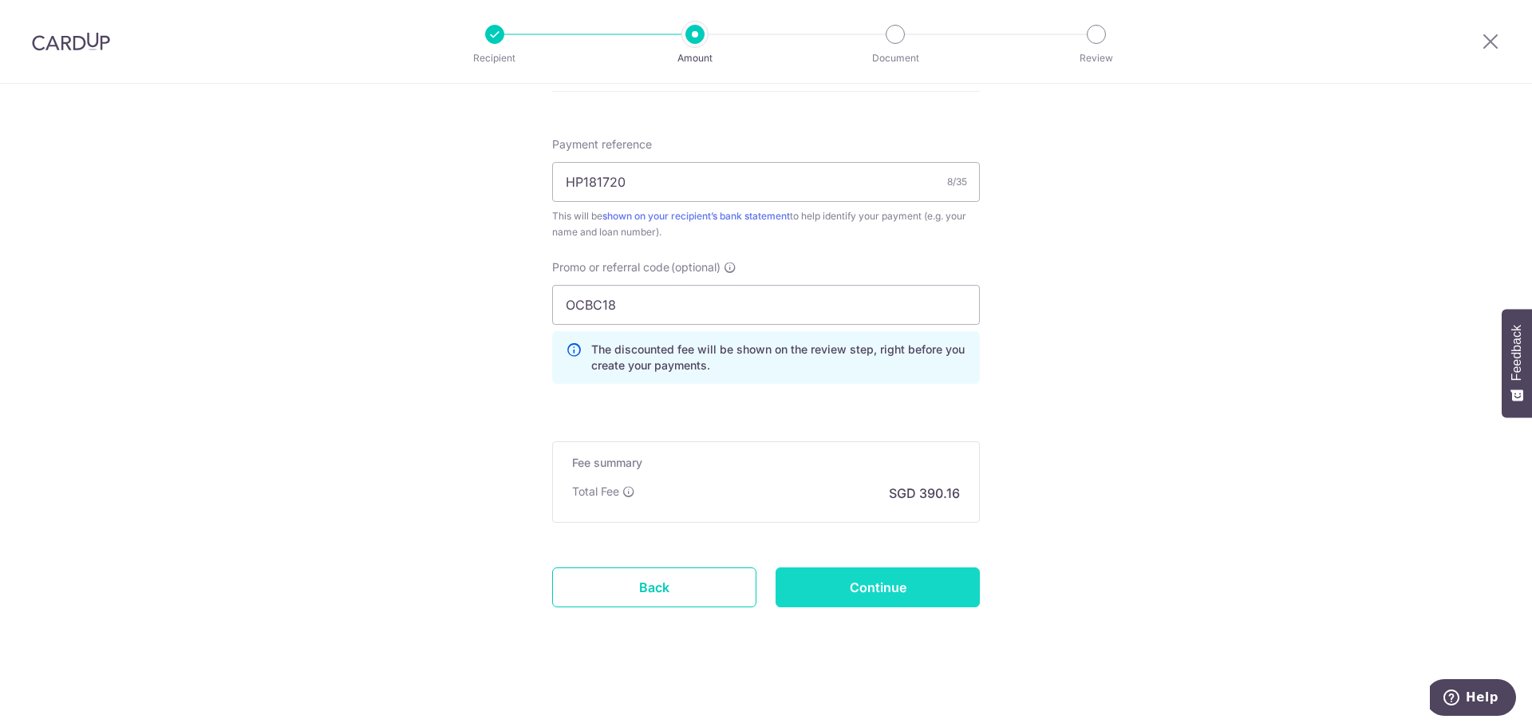
click at [888, 575] on input "Continue" at bounding box center [878, 587] width 204 height 40
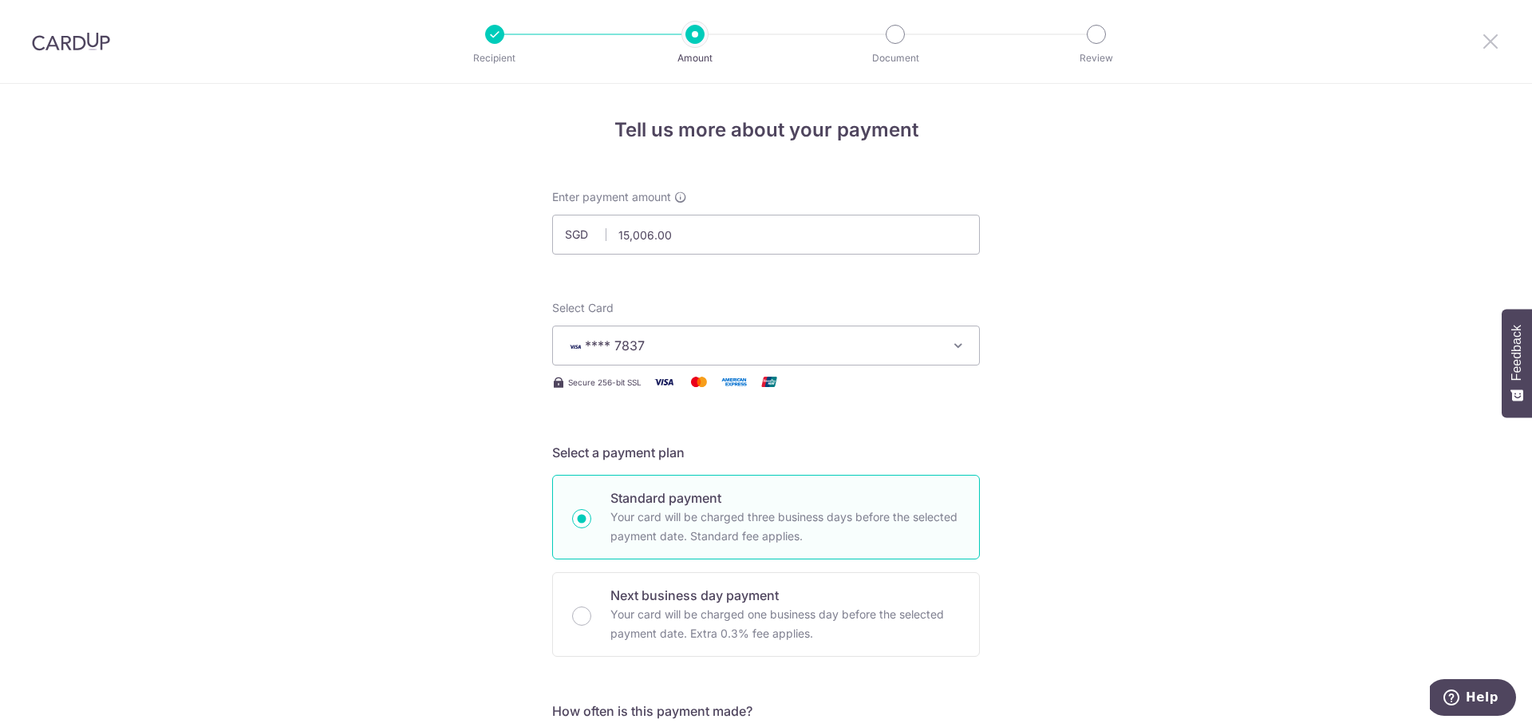
click at [1488, 34] on icon at bounding box center [1490, 41] width 19 height 20
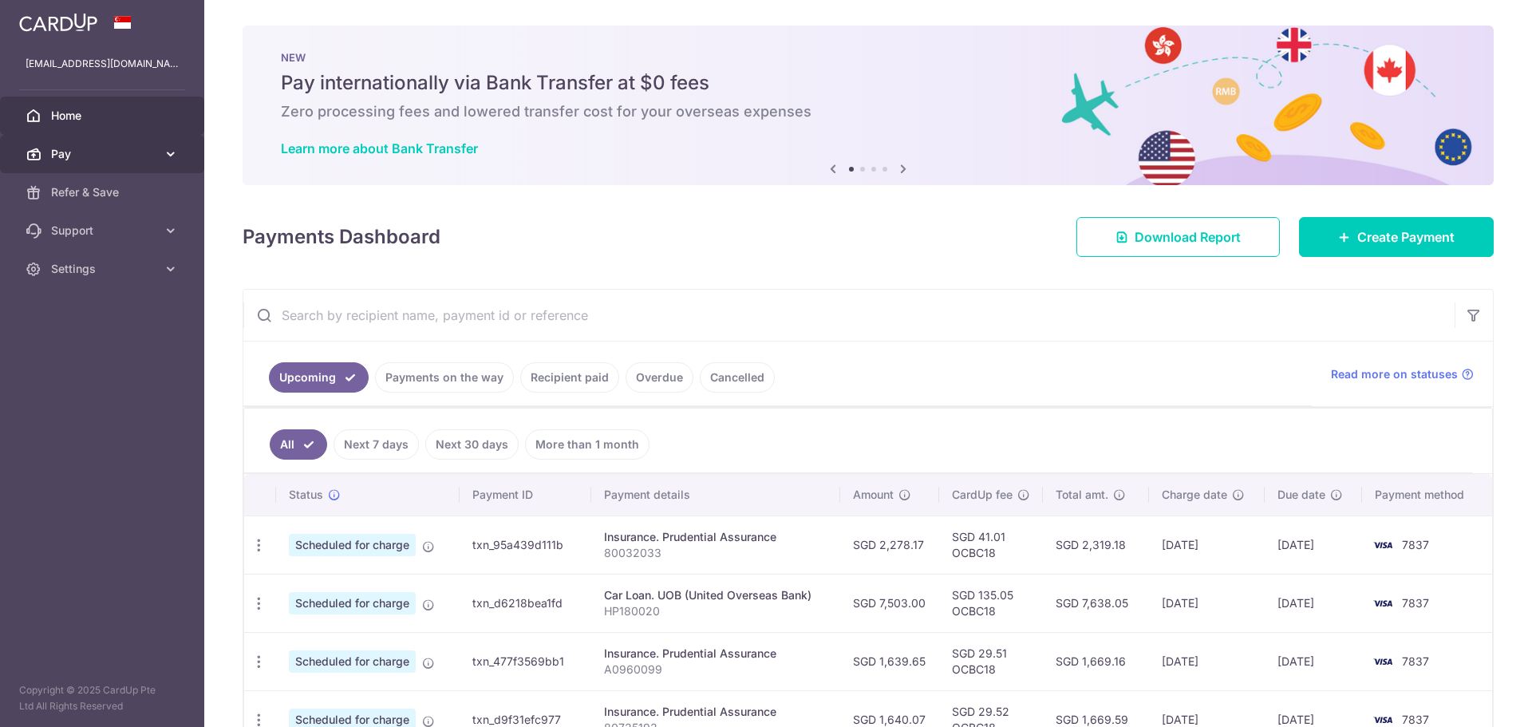
click at [90, 149] on span "Pay" at bounding box center [103, 154] width 105 height 16
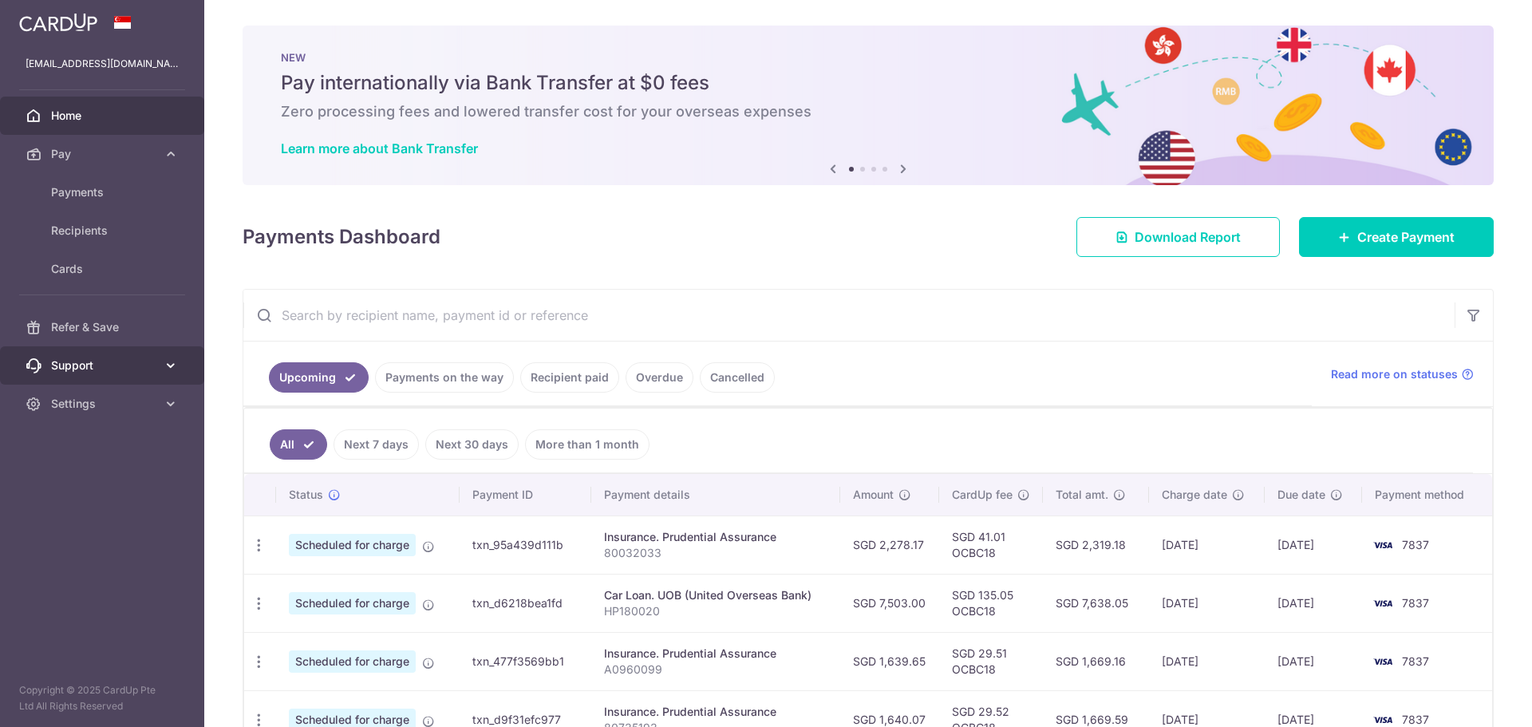
click at [80, 367] on span "Support" at bounding box center [103, 365] width 105 height 16
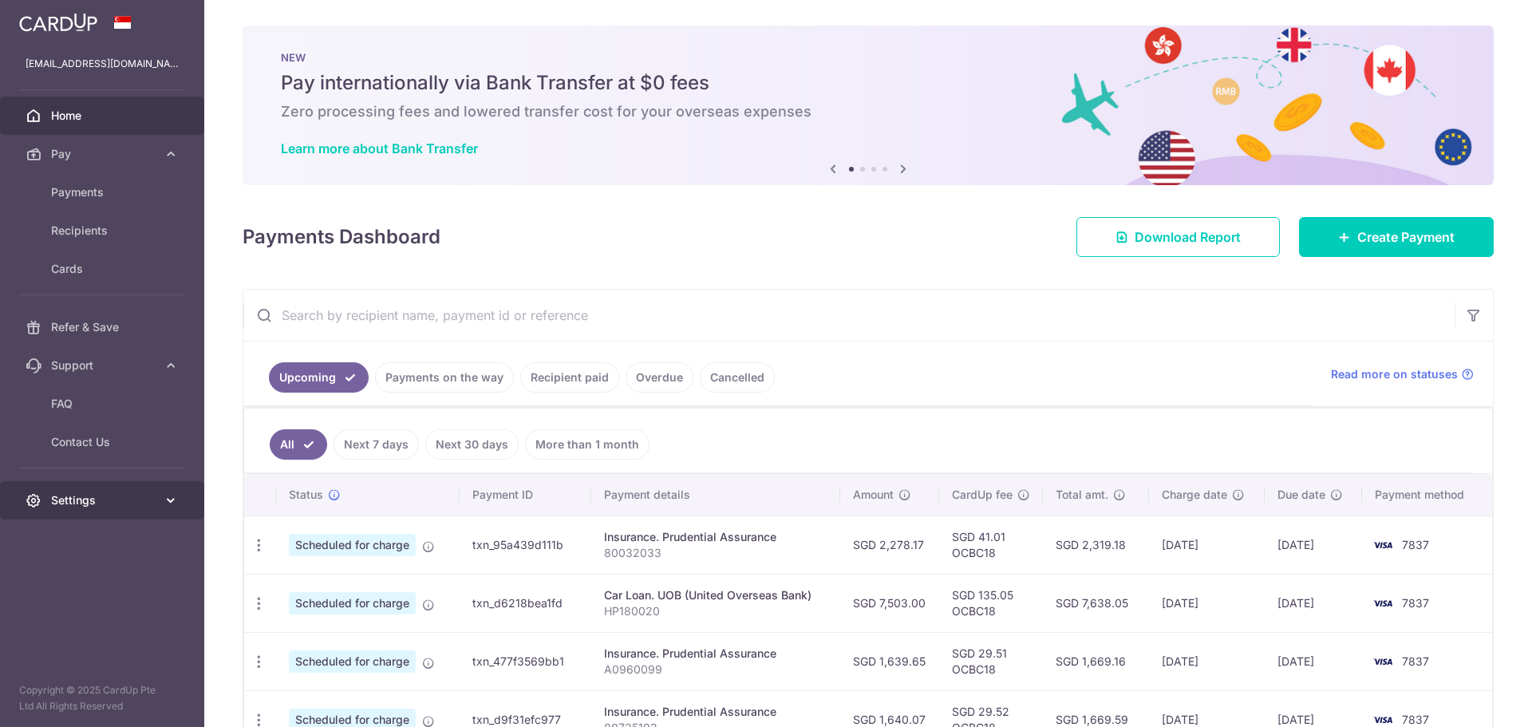
click at [63, 488] on link "Settings" at bounding box center [102, 500] width 204 height 38
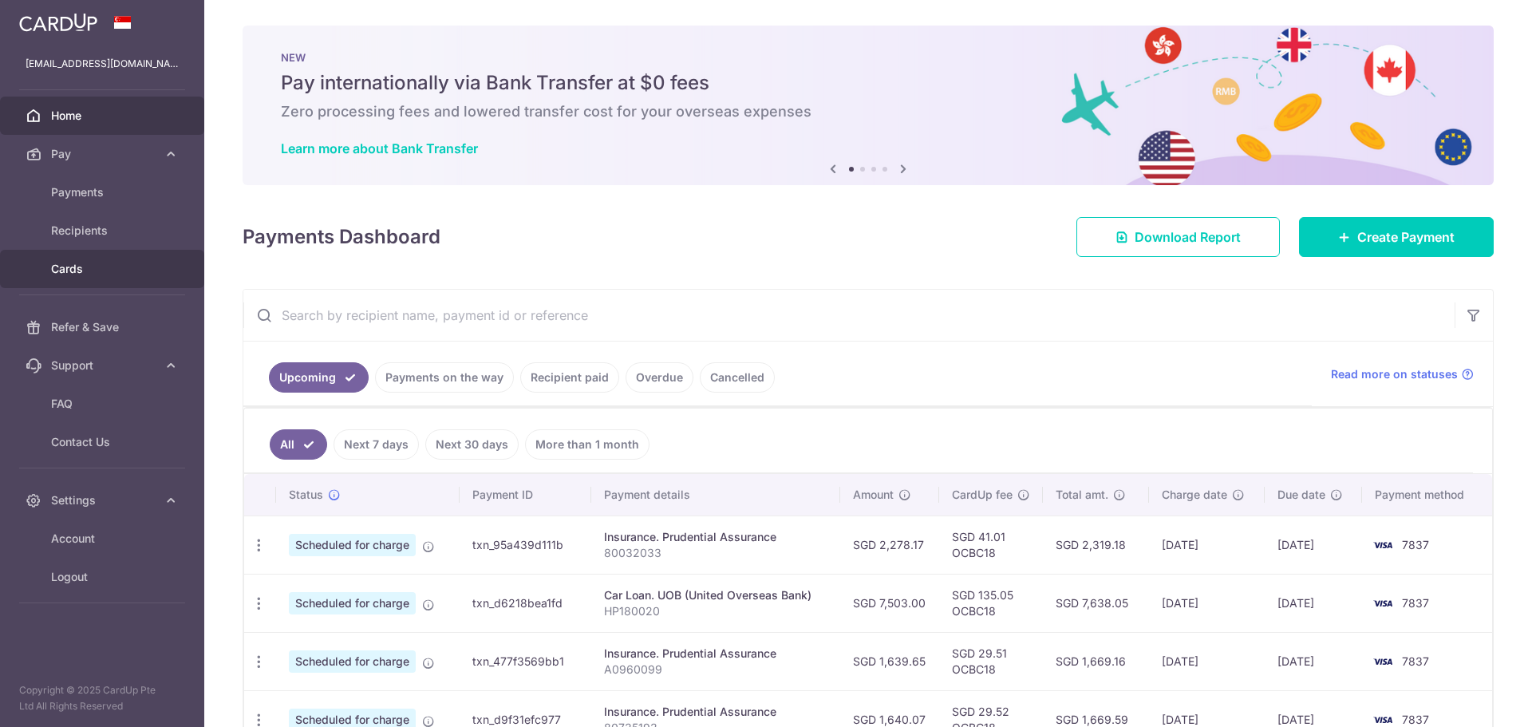
click at [70, 266] on span "Cards" at bounding box center [103, 269] width 105 height 16
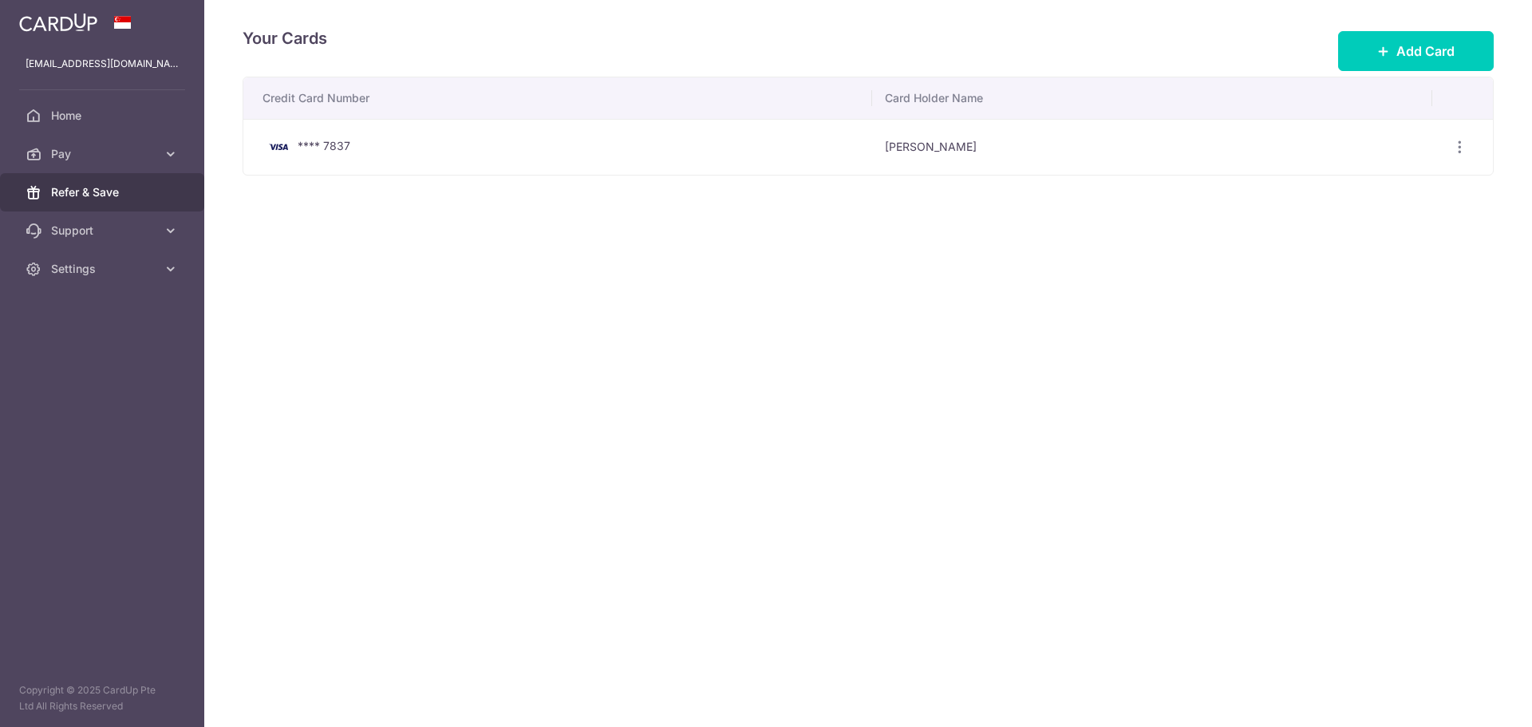
click at [80, 193] on span "Refer & Save" at bounding box center [103, 192] width 105 height 16
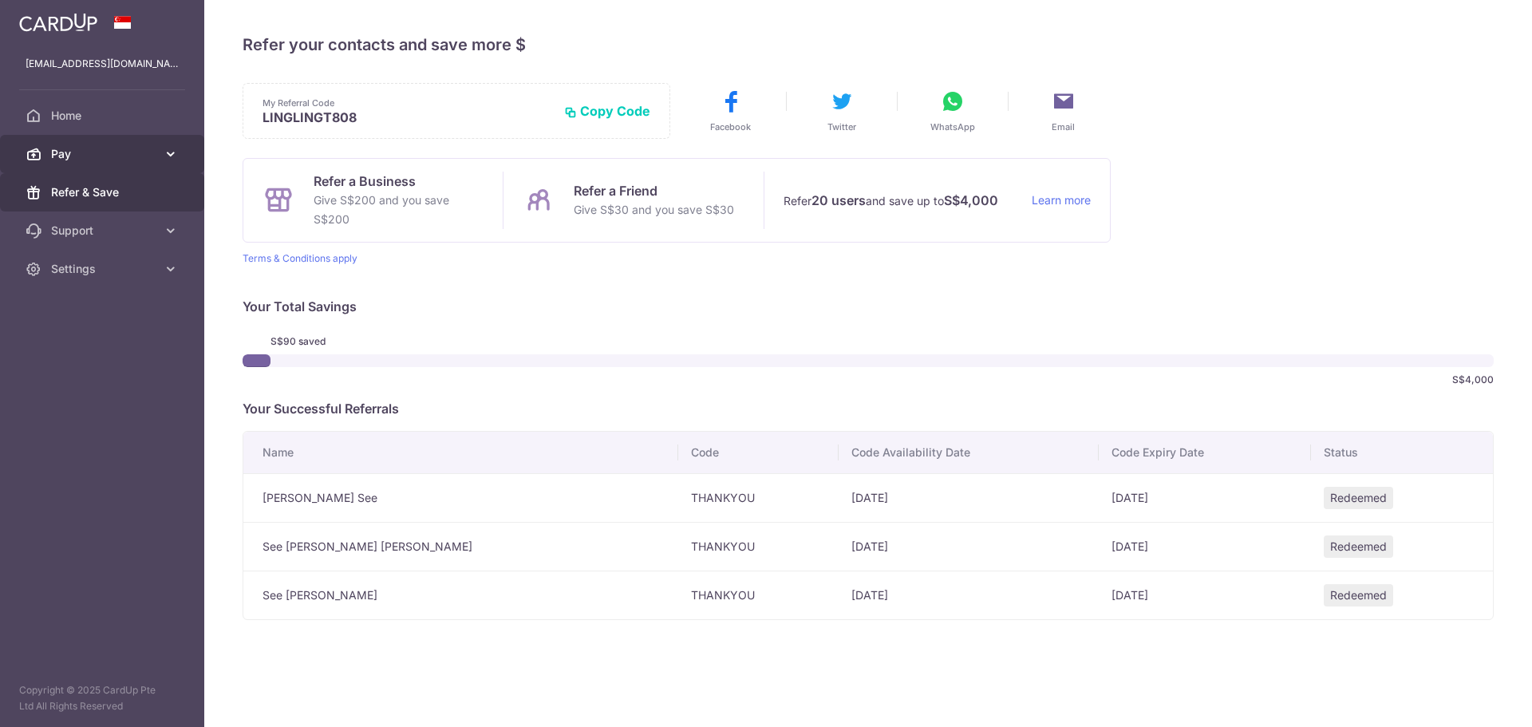
click at [65, 154] on span "Pay" at bounding box center [103, 154] width 105 height 16
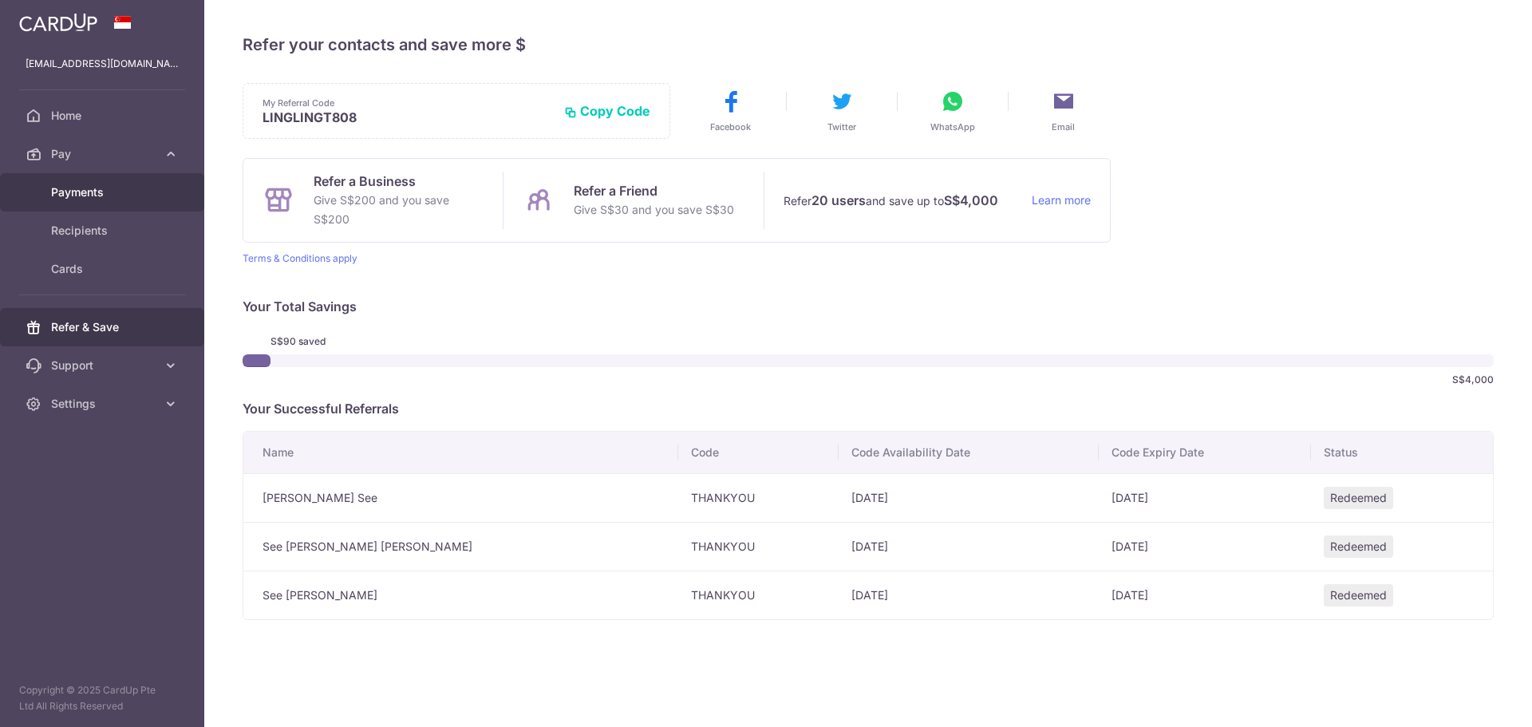
click at [74, 192] on span "Payments" at bounding box center [103, 192] width 105 height 16
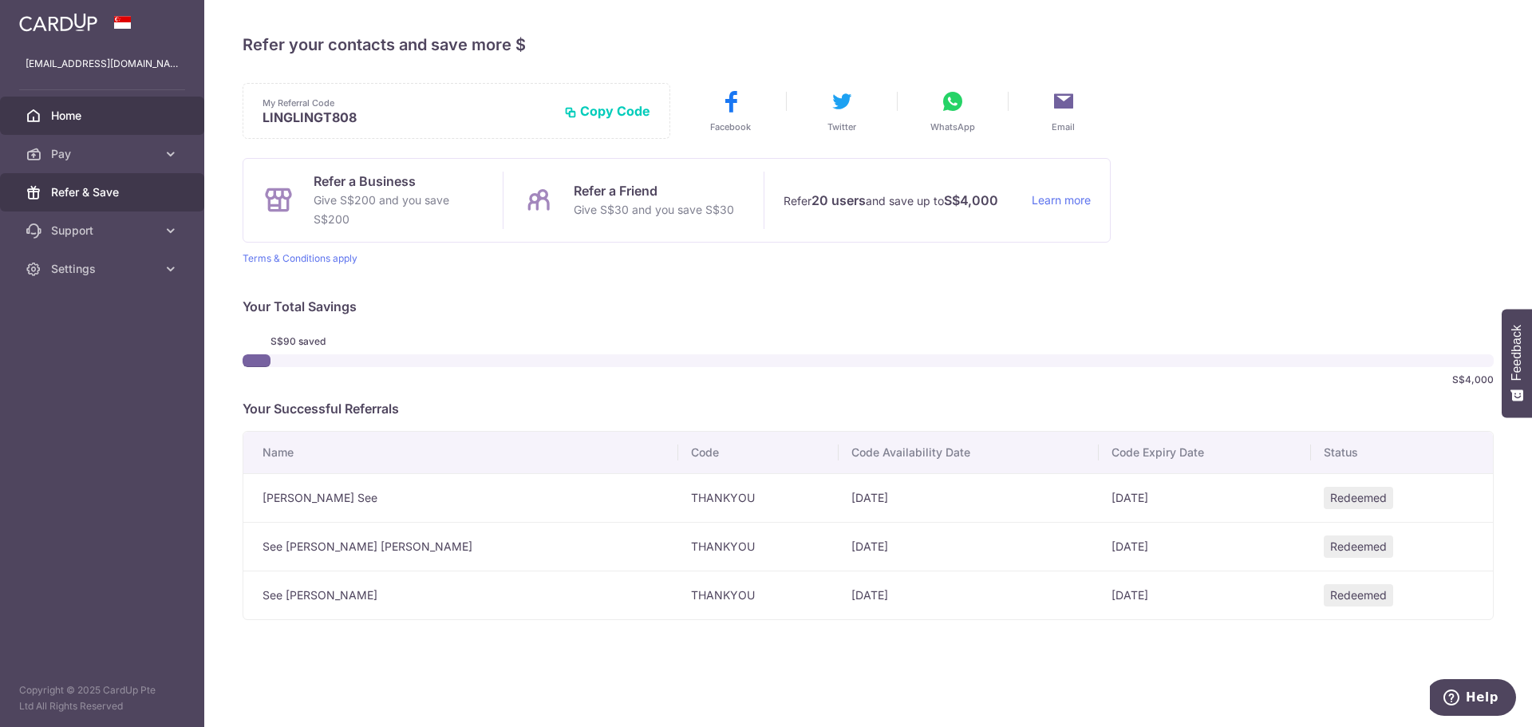
click at [61, 113] on span "Home" at bounding box center [103, 116] width 105 height 16
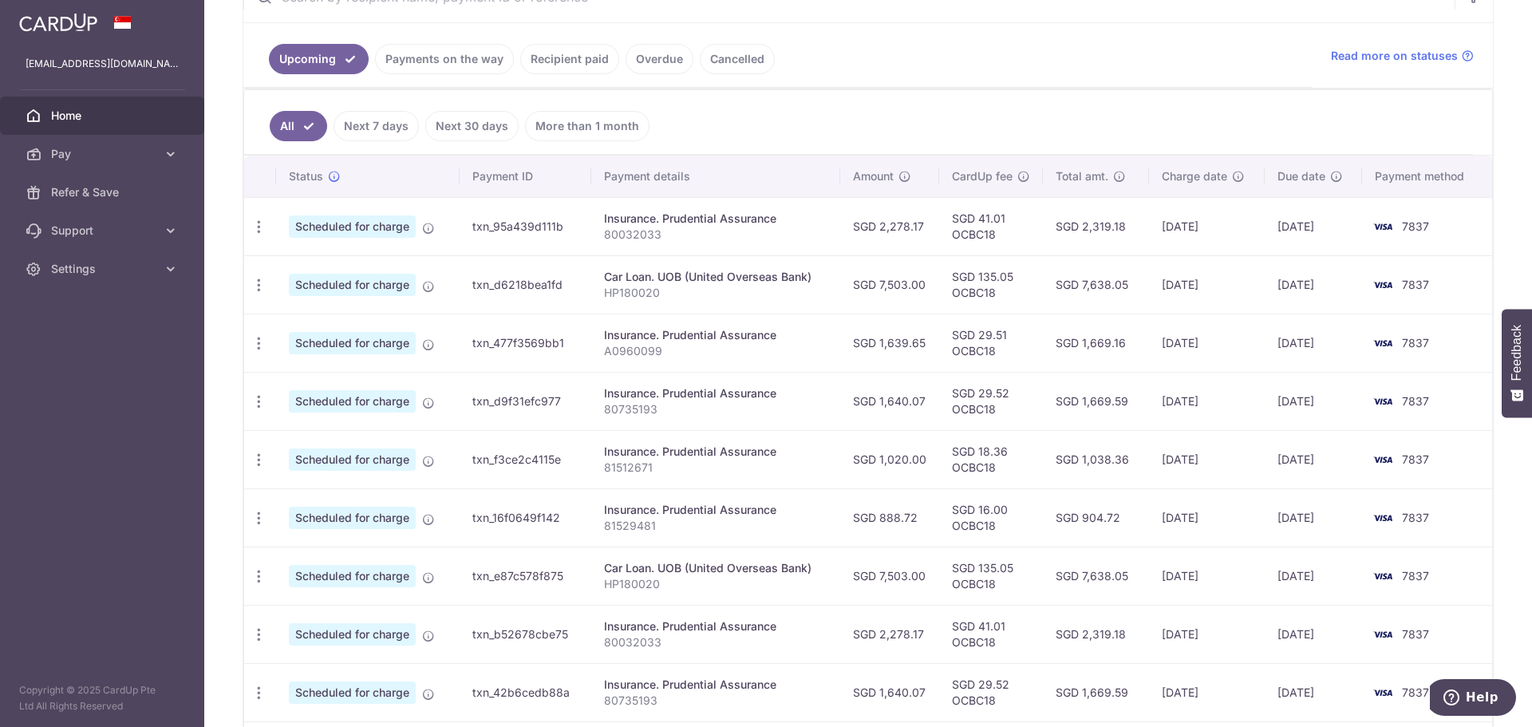
scroll to position [319, 0]
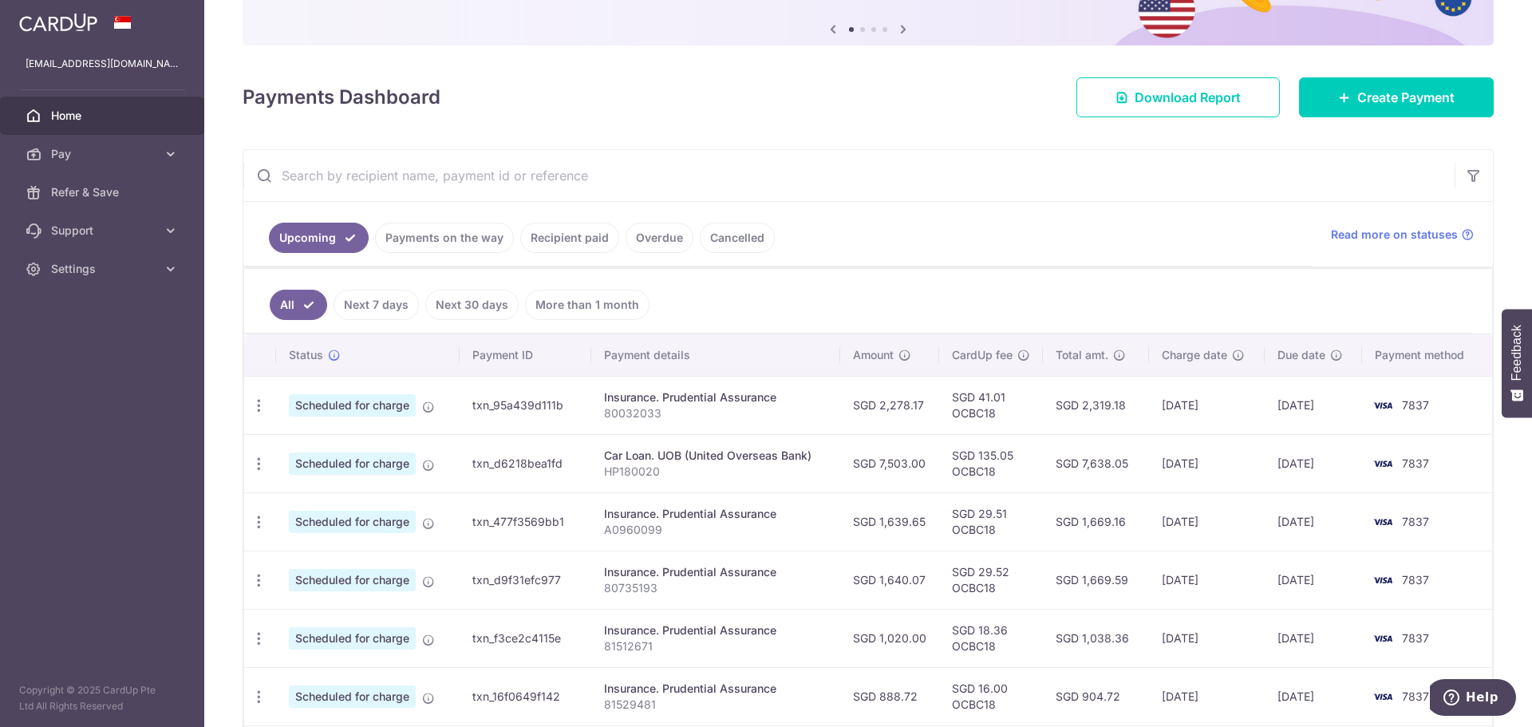
scroll to position [160, 0]
click at [121, 234] on span "Support" at bounding box center [103, 231] width 105 height 16
click at [55, 268] on span "FAQ" at bounding box center [103, 269] width 105 height 16
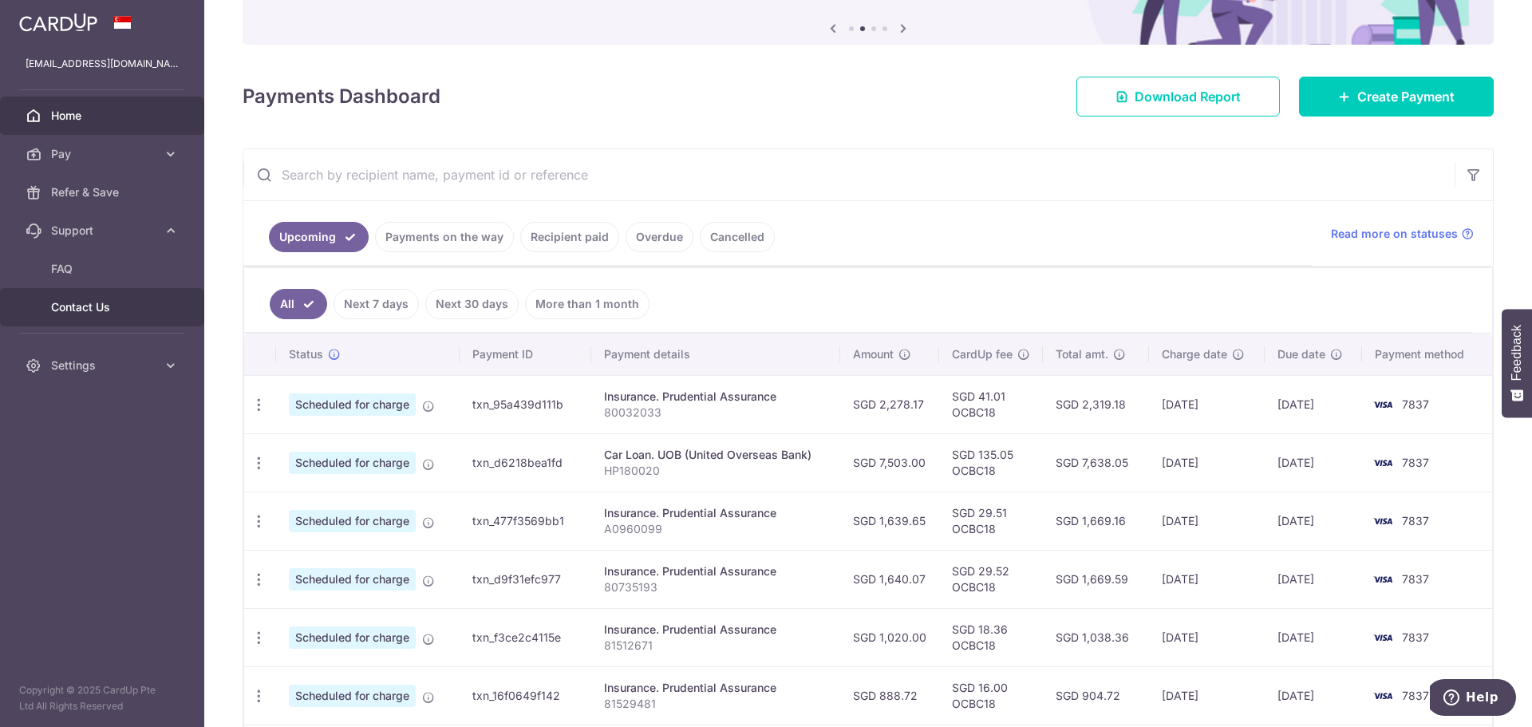
click at [83, 305] on span "Contact Us" at bounding box center [103, 307] width 105 height 16
click at [73, 356] on link "Settings" at bounding box center [102, 365] width 204 height 38
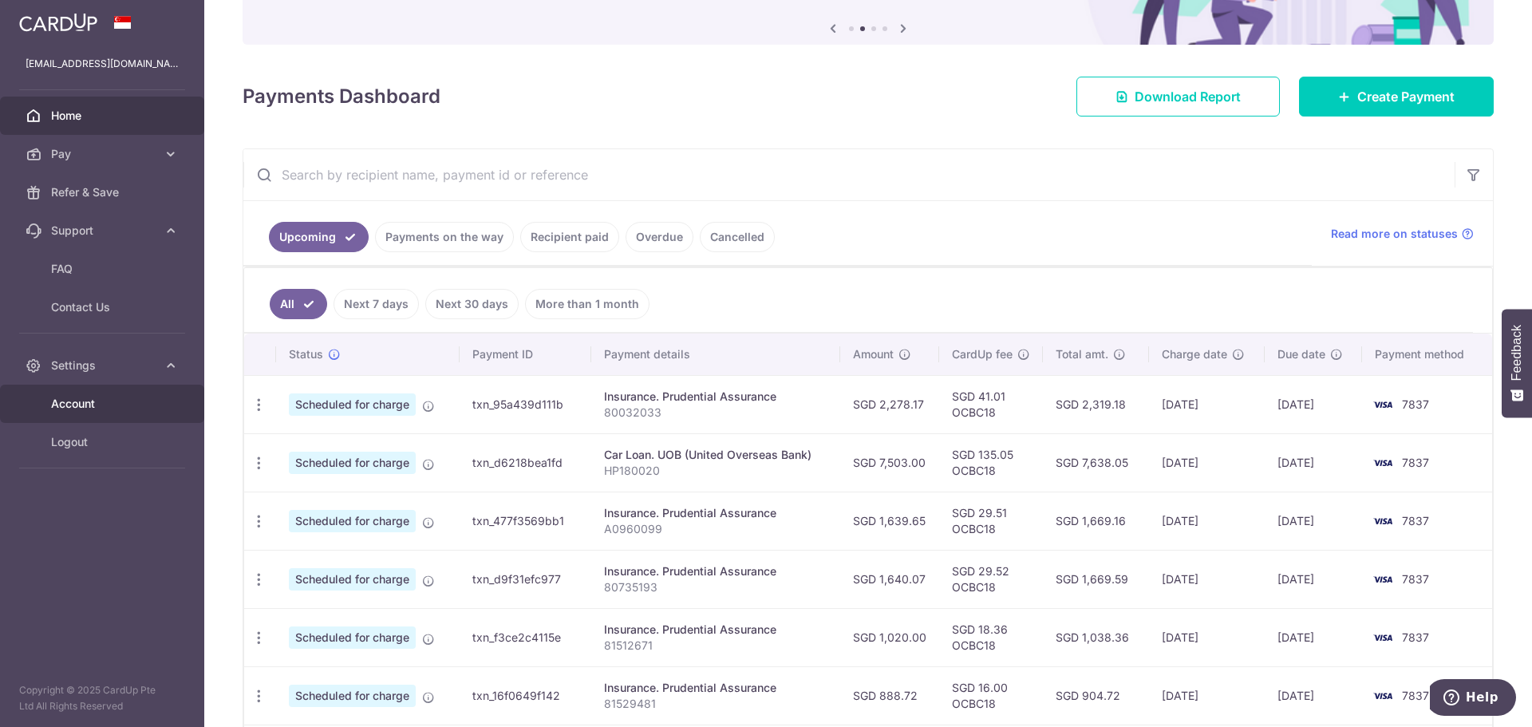
click at [77, 403] on span "Account" at bounding box center [103, 404] width 105 height 16
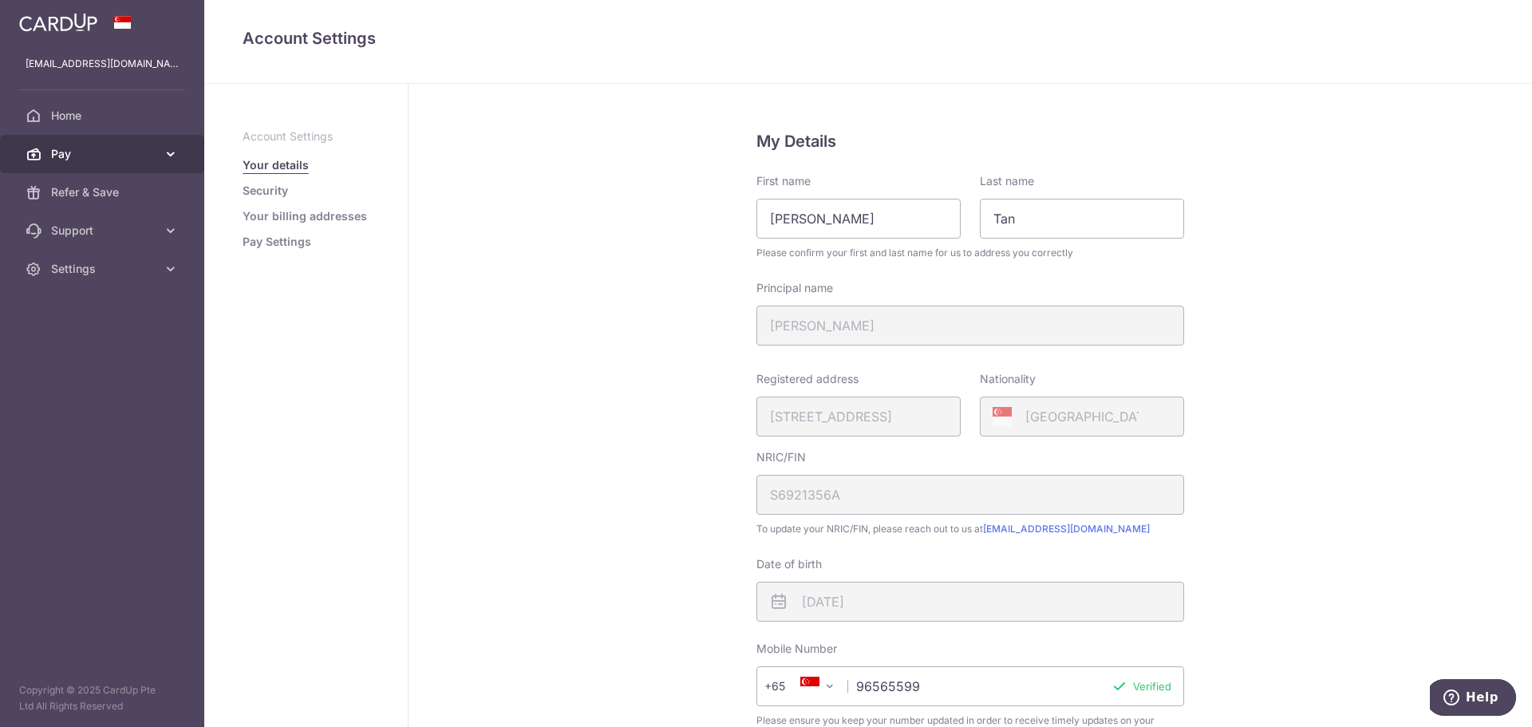
click at [65, 156] on span "Pay" at bounding box center [103, 154] width 105 height 16
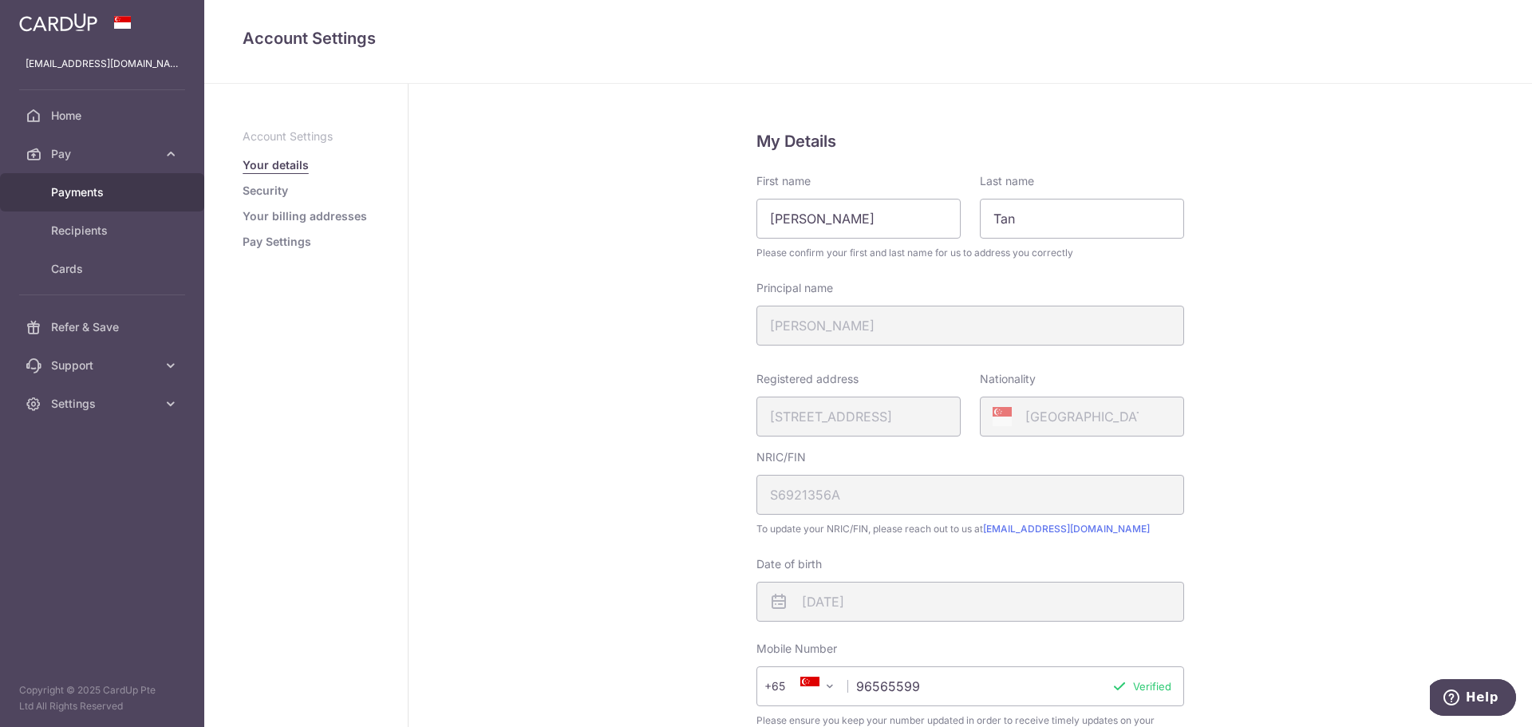
click at [72, 192] on span "Payments" at bounding box center [103, 192] width 105 height 16
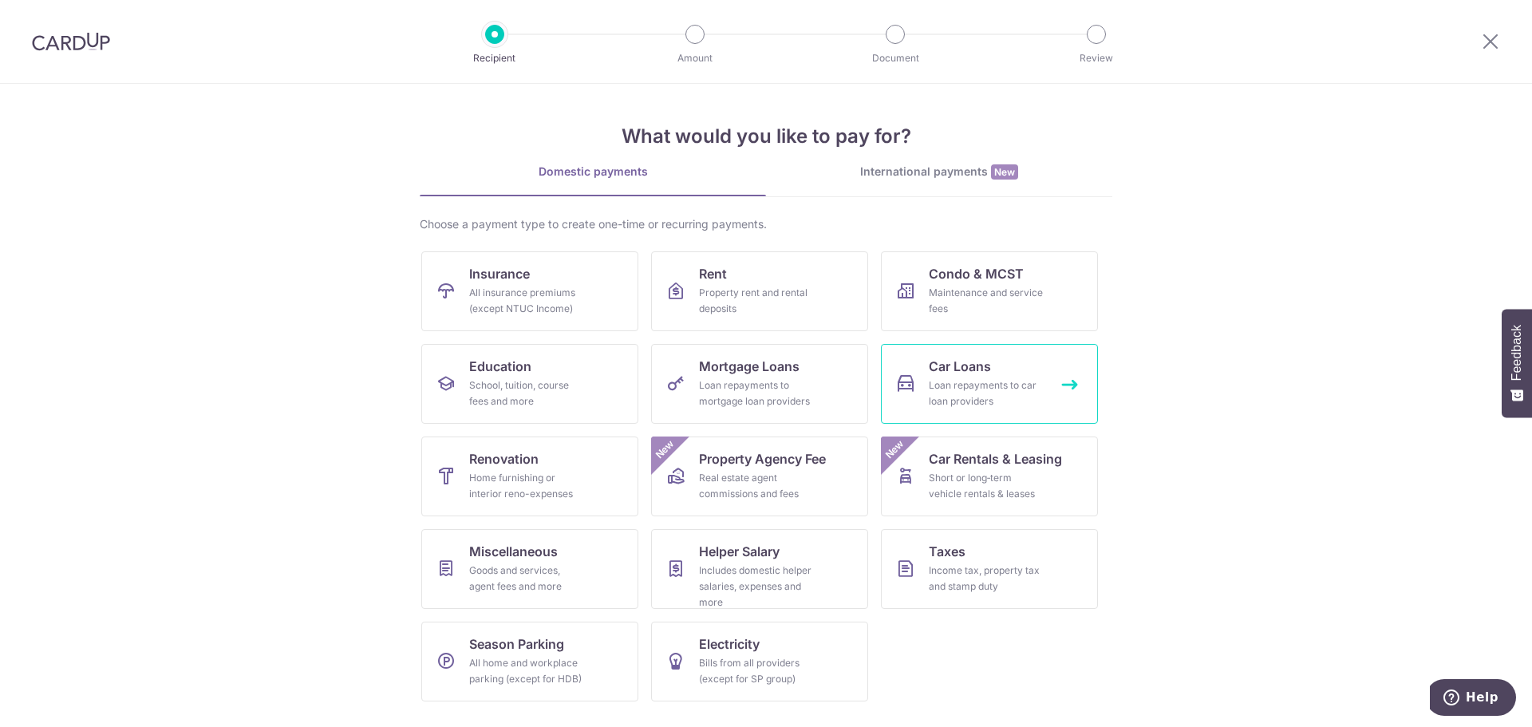
click at [959, 372] on span "Car Loans" at bounding box center [960, 366] width 62 height 19
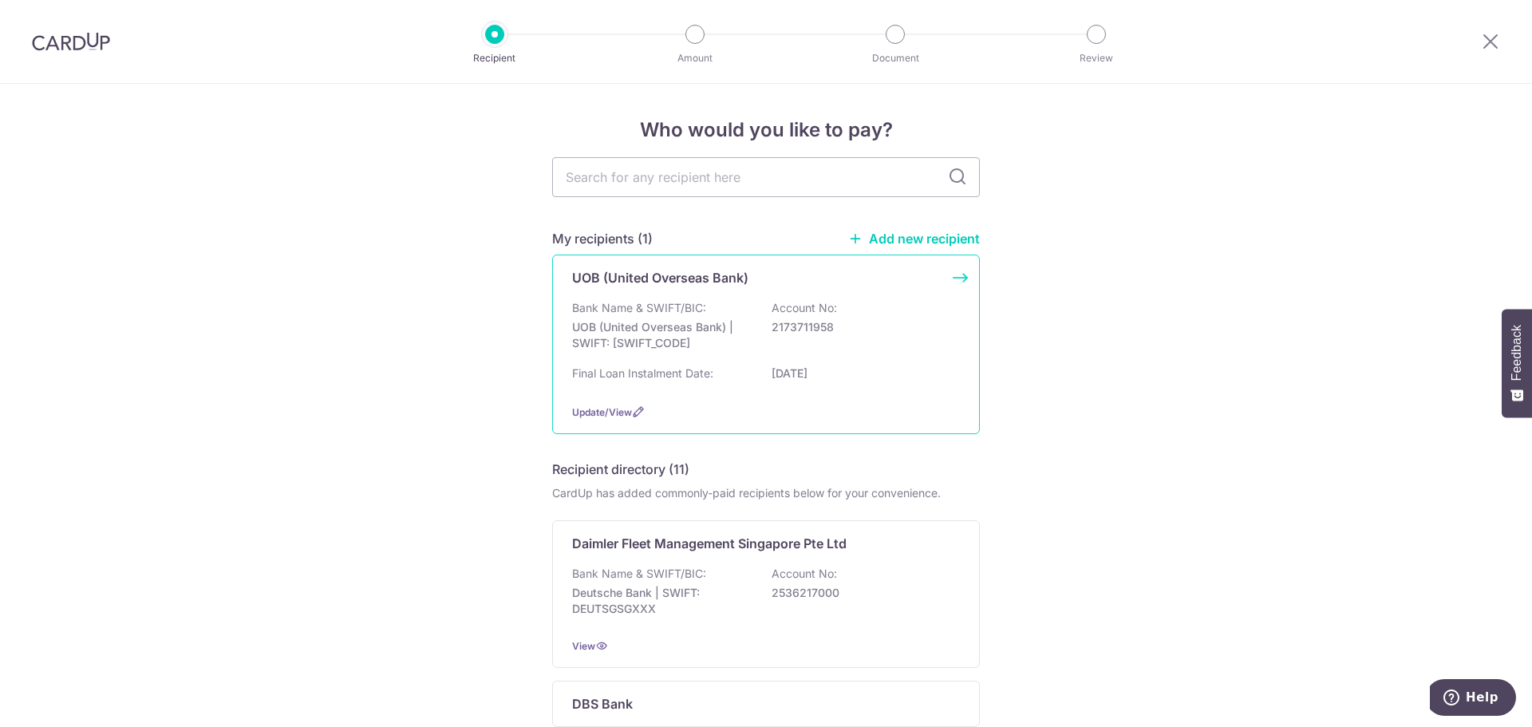
click at [954, 273] on div "UOB (United Overseas Bank) Bank Name & SWIFT/BIC: UOB (United Overseas Bank) | …" at bounding box center [766, 345] width 428 height 180
click at [623, 413] on span "Update/View" at bounding box center [602, 412] width 60 height 12
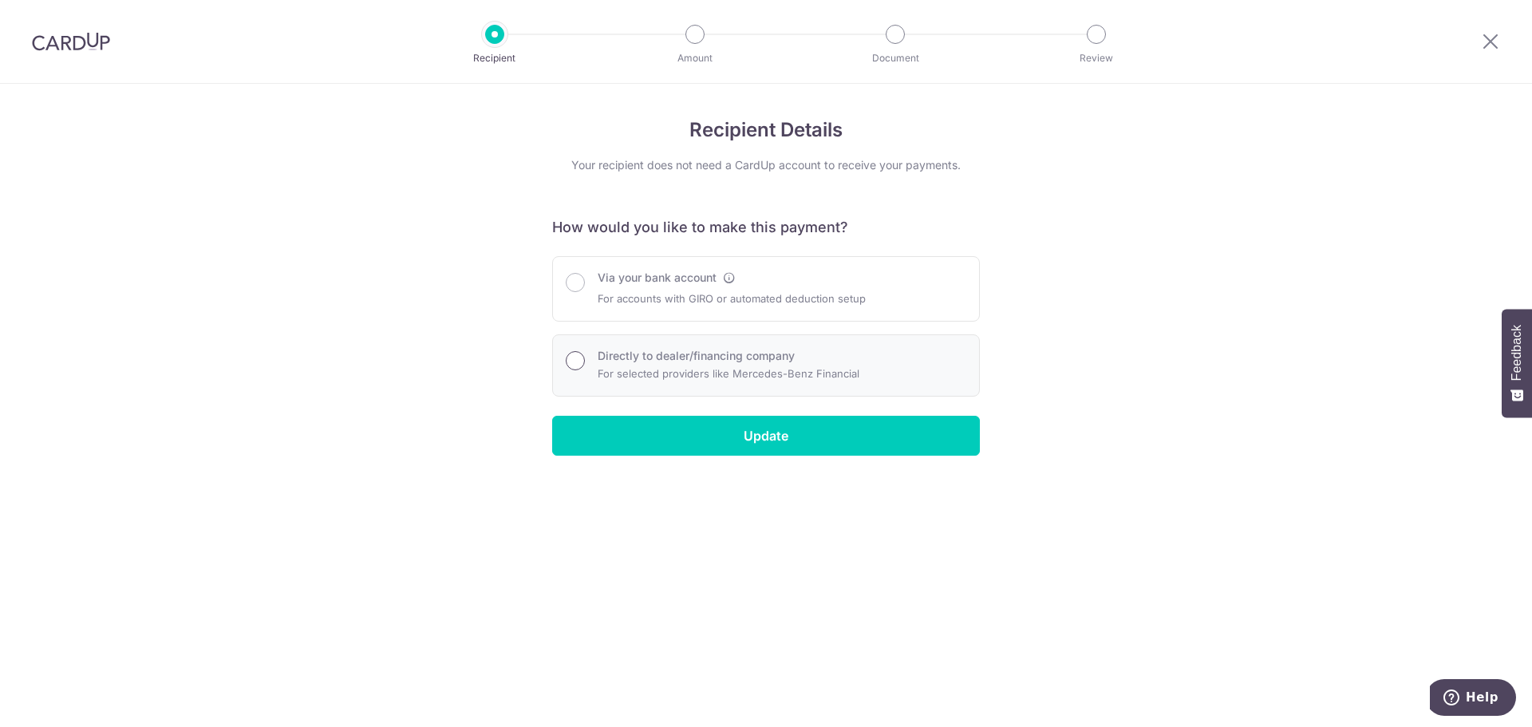
click at [574, 360] on input "Directly to dealer/financing company" at bounding box center [575, 360] width 19 height 19
radio input "true"
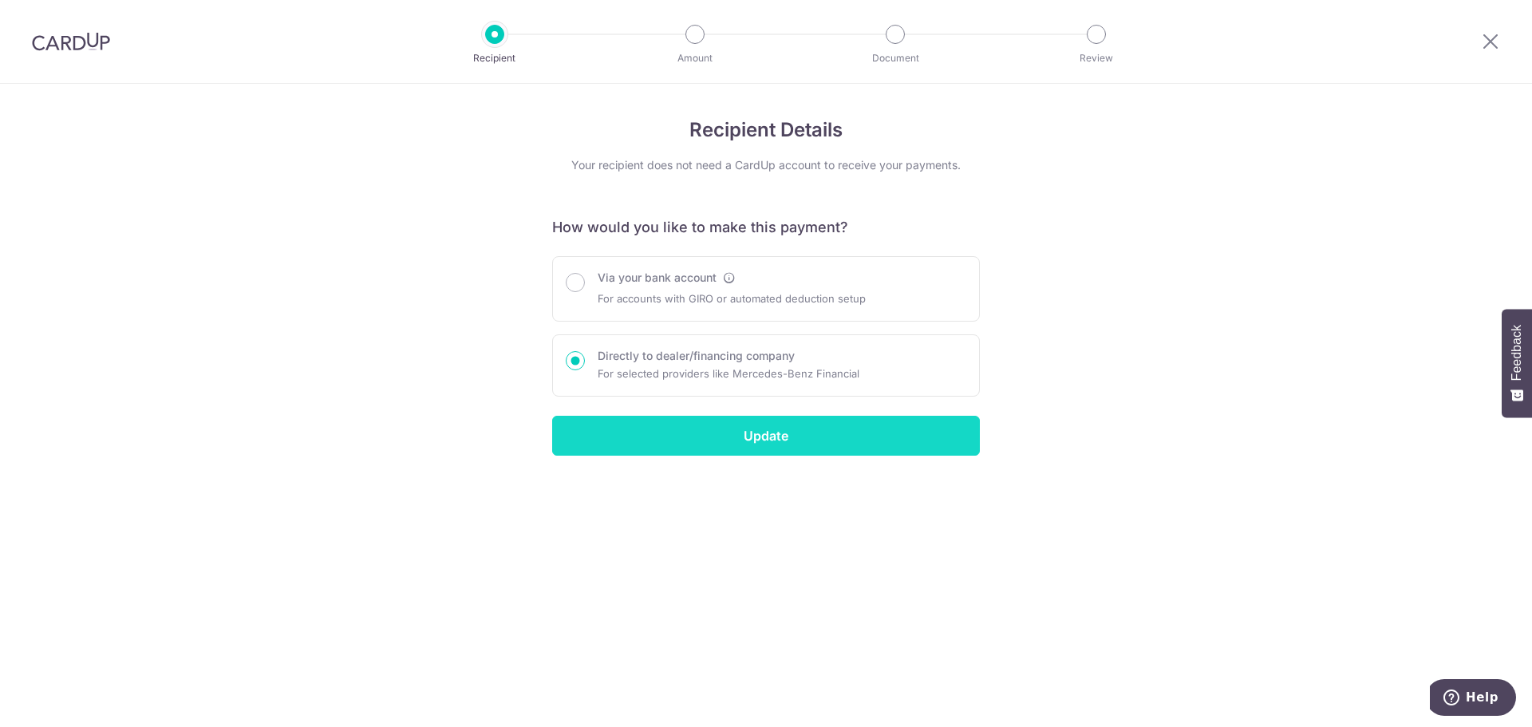
click at [766, 436] on input "Update" at bounding box center [766, 436] width 428 height 40
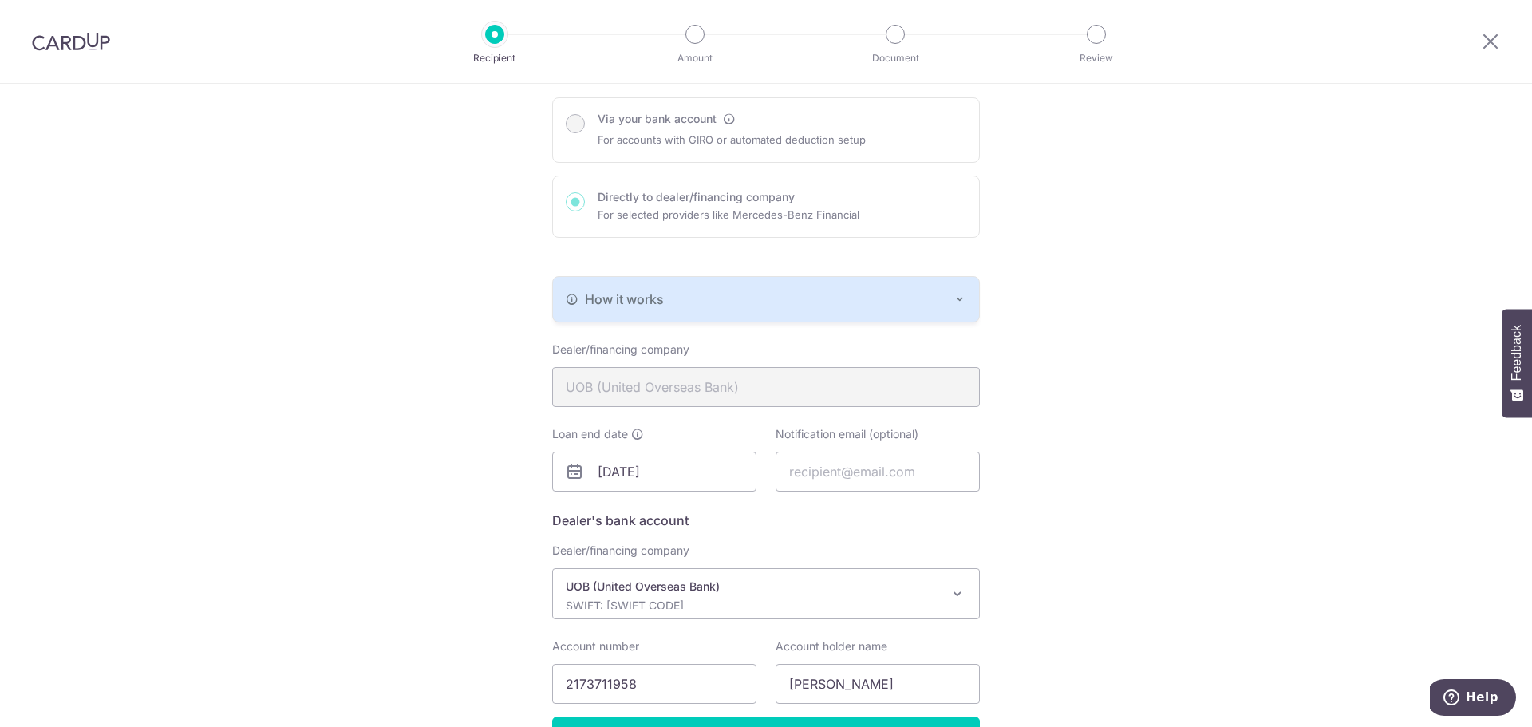
scroll to position [160, 0]
click at [955, 295] on icon "button" at bounding box center [960, 298] width 13 height 13
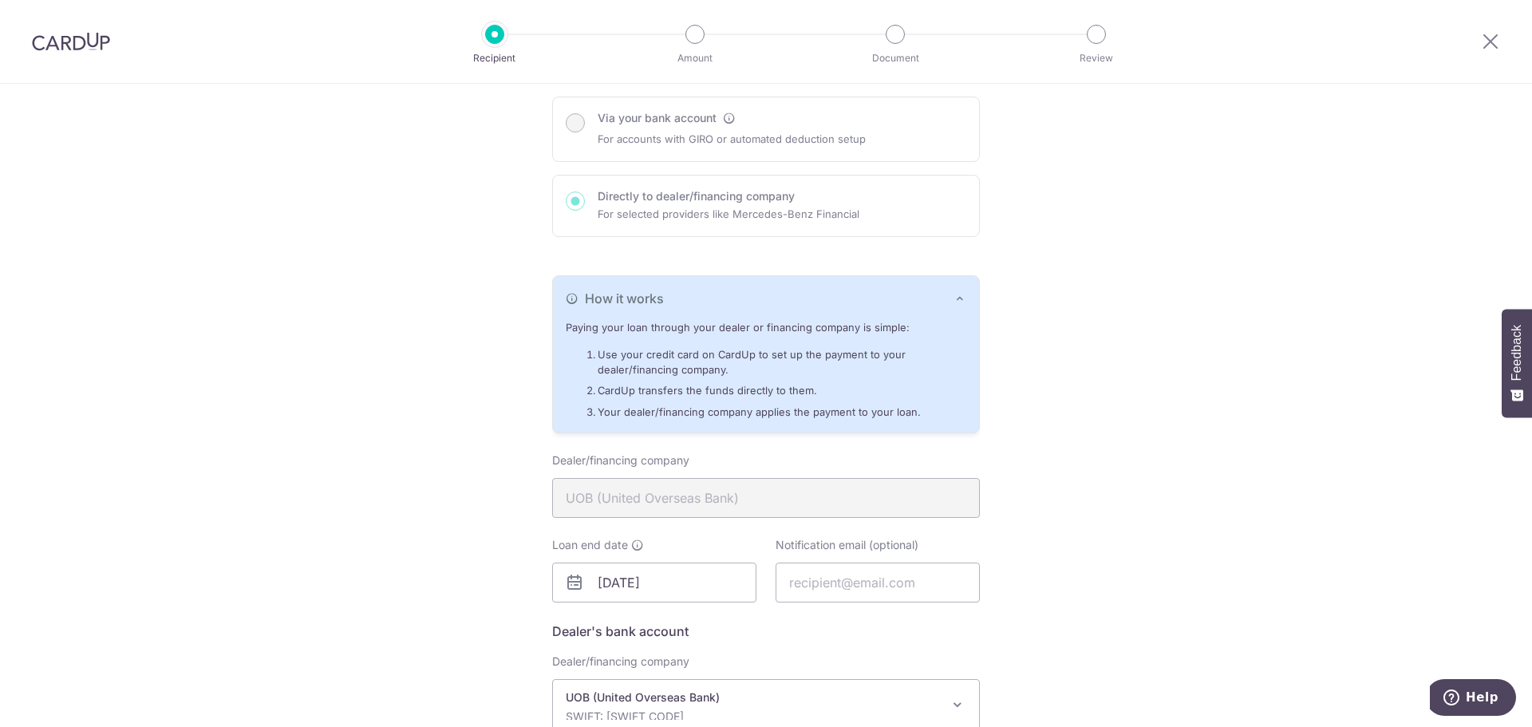
click at [571, 123] on div "Via your bank account For accounts with GIRO or automated deduction setup Direc…" at bounding box center [766, 167] width 428 height 140
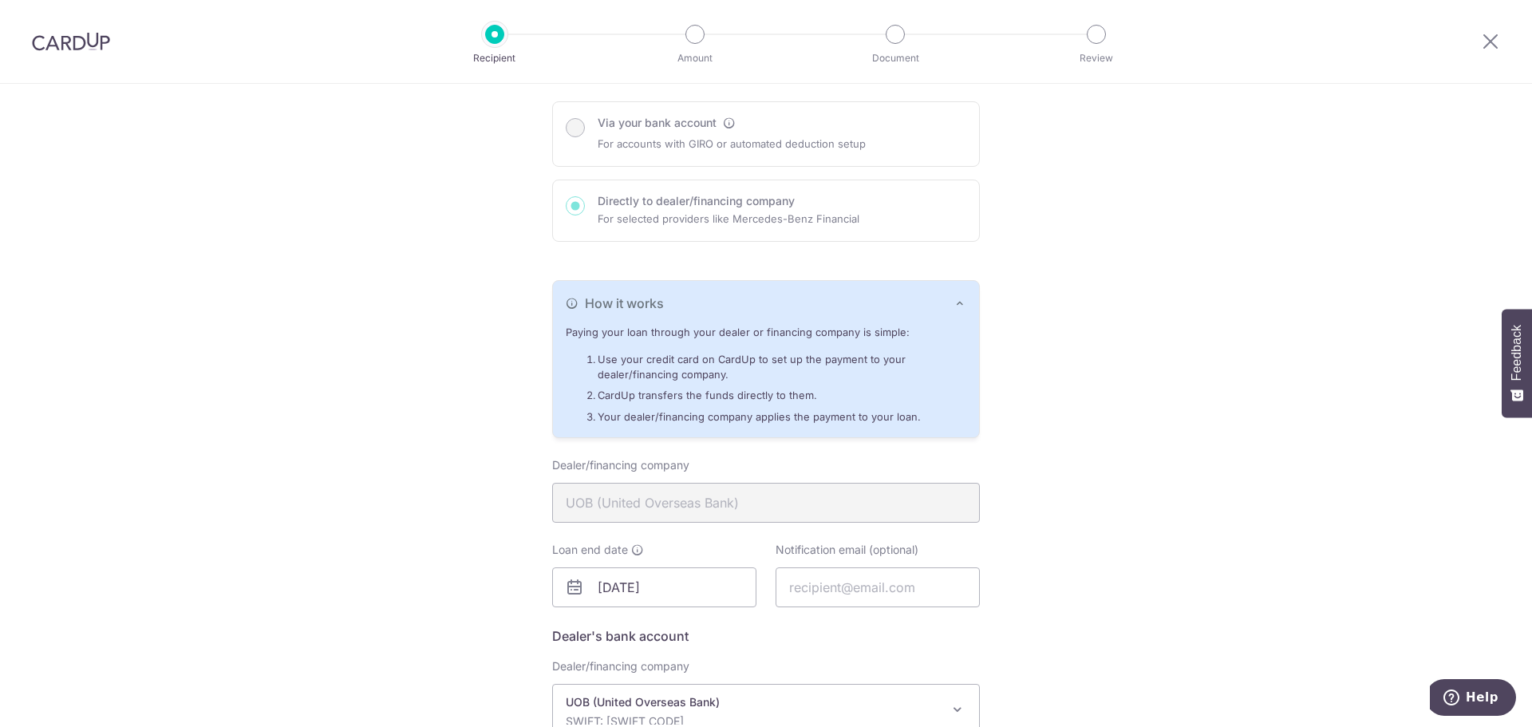
scroll to position [136, 0]
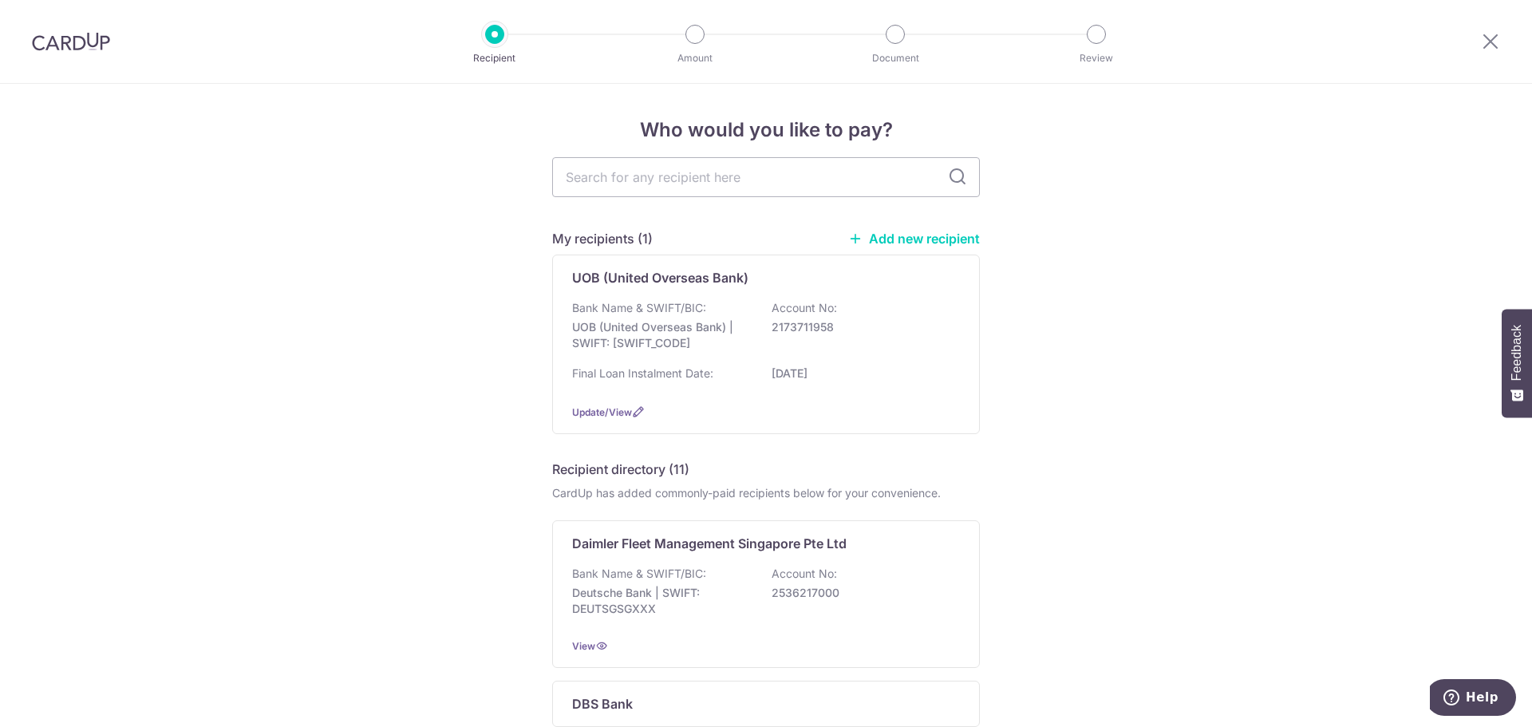
click at [944, 238] on link "Add new recipient" at bounding box center [914, 239] width 132 height 16
click at [582, 411] on span "Update/View" at bounding box center [602, 412] width 60 height 12
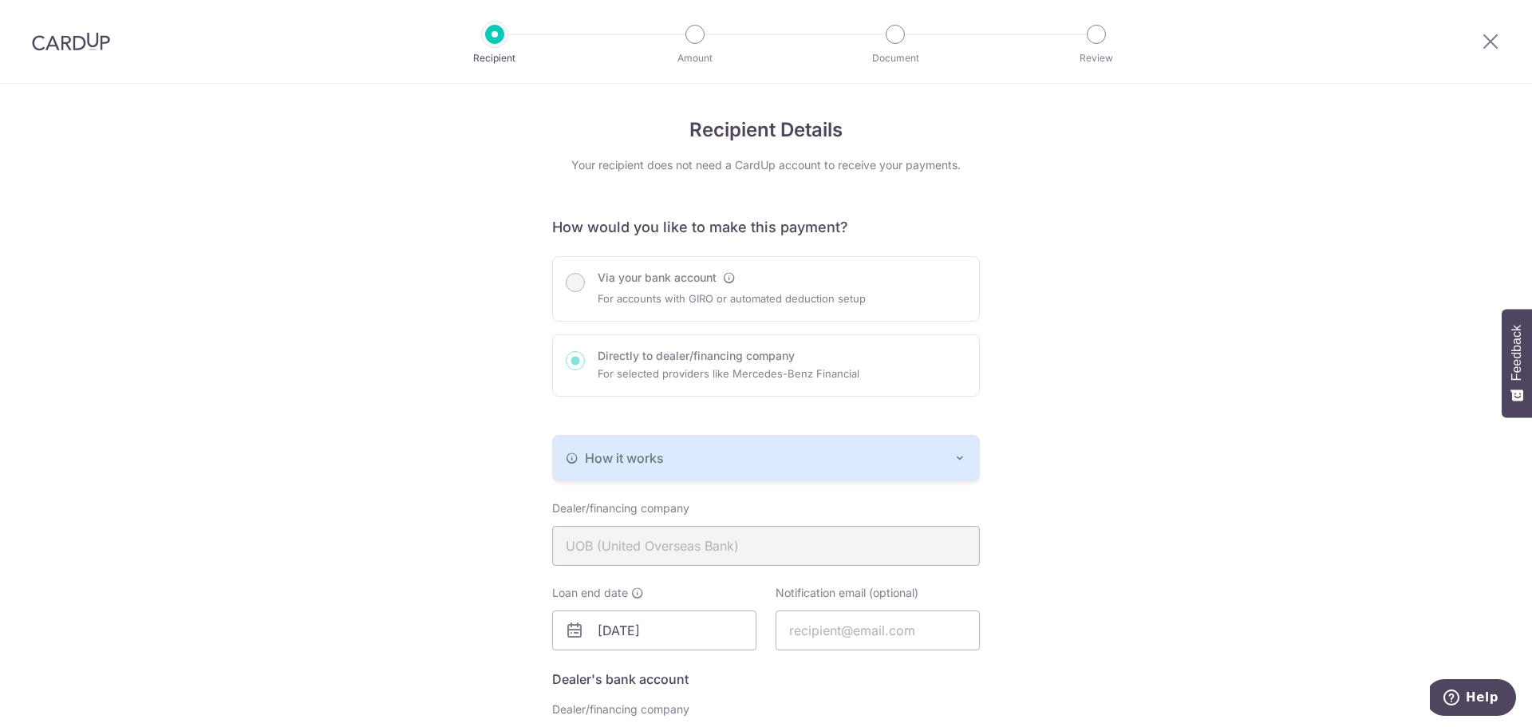
click at [575, 289] on div "Via your bank account For accounts with GIRO or automated deduction setup Direc…" at bounding box center [766, 326] width 428 height 140
click at [725, 282] on div "Via your bank account For accounts with GIRO or automated deduction setup Direc…" at bounding box center [766, 326] width 428 height 140
click at [728, 279] on div "Via your bank account For accounts with GIRO or automated deduction setup Direc…" at bounding box center [766, 326] width 428 height 140
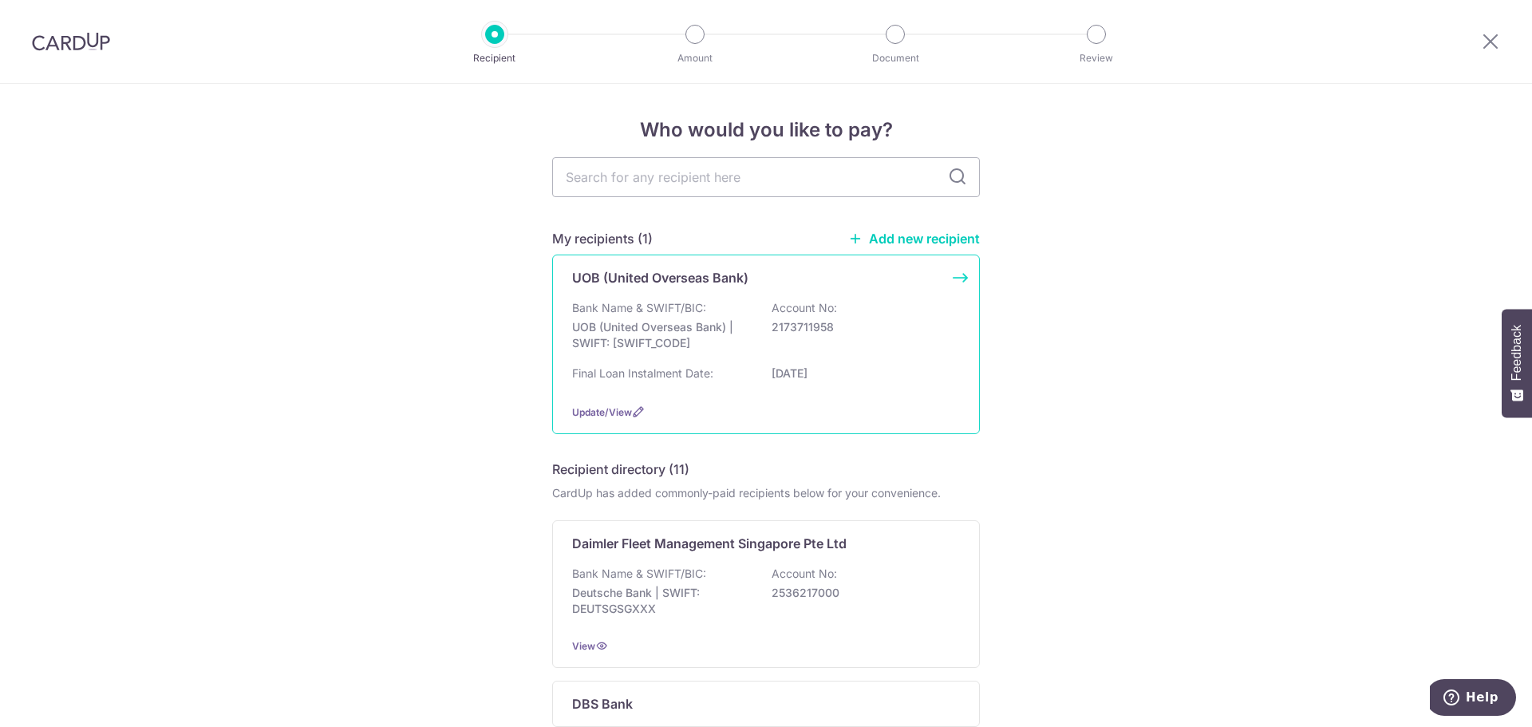
scroll to position [80, 0]
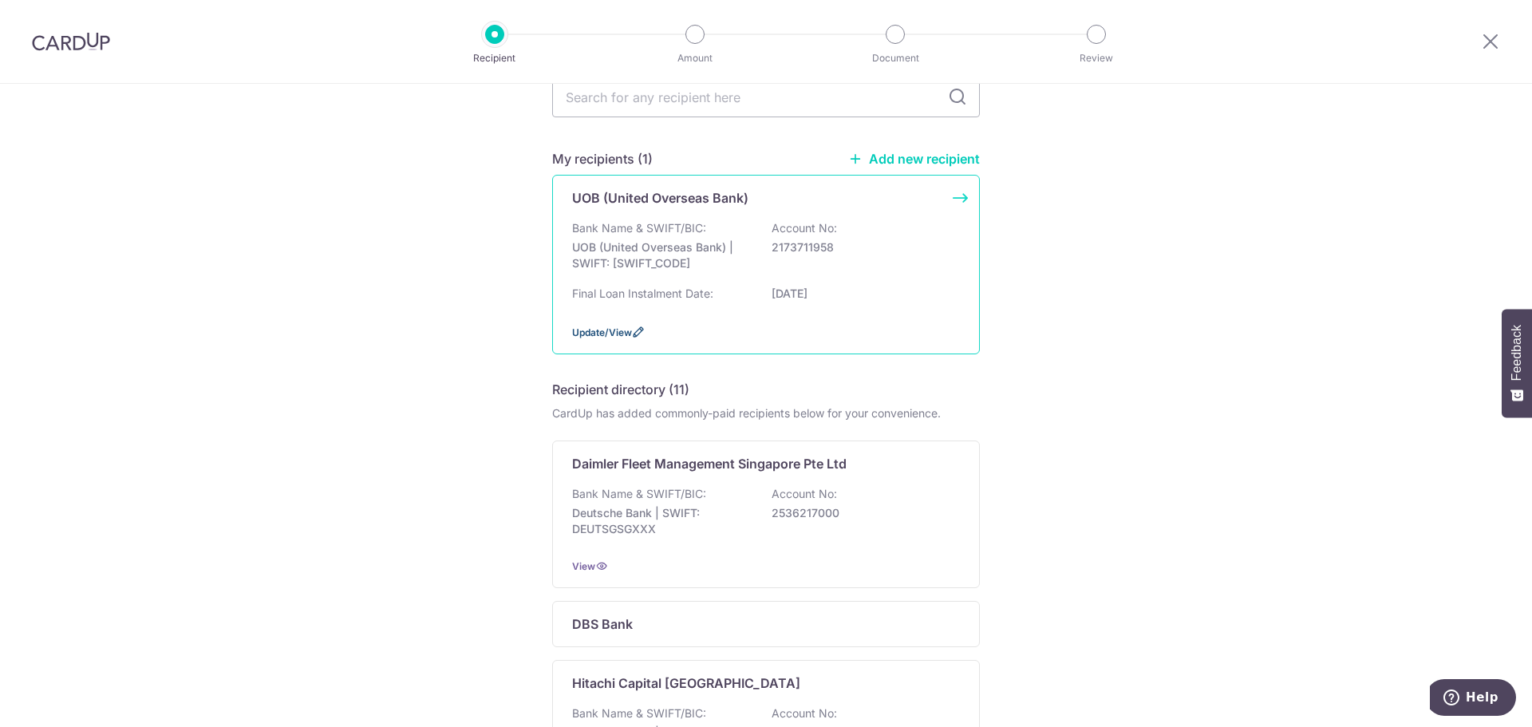
click at [619, 331] on span "Update/View" at bounding box center [602, 332] width 60 height 12
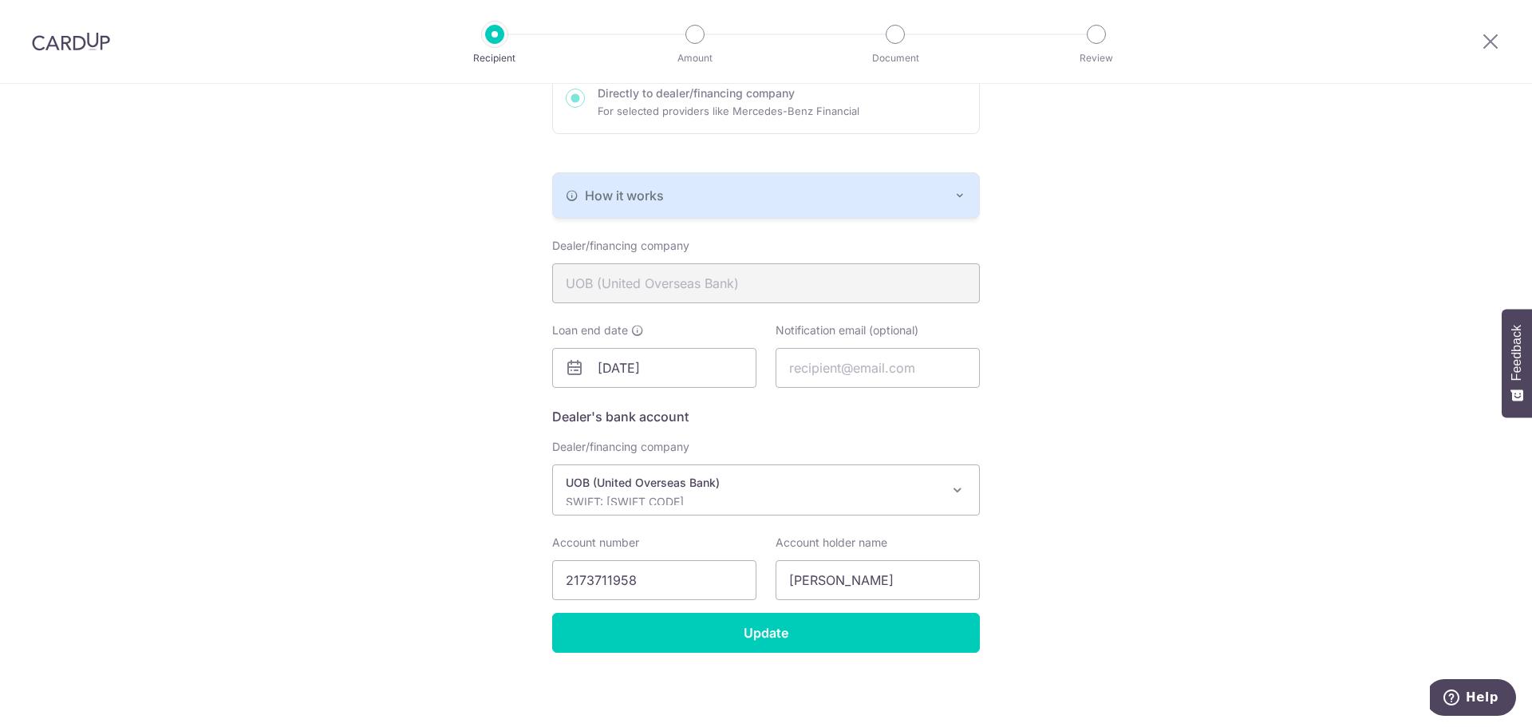
scroll to position [263, 0]
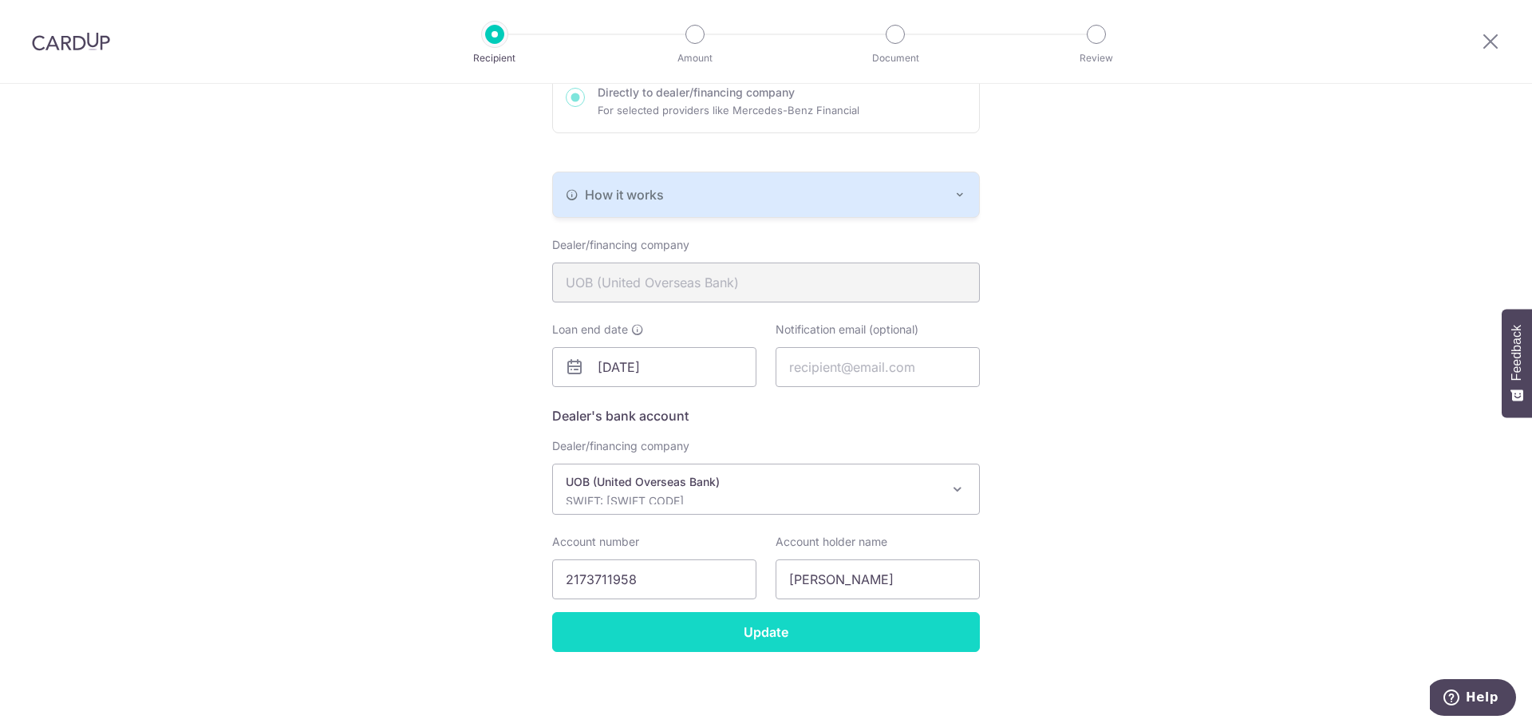
click at [843, 634] on input "Update" at bounding box center [766, 632] width 428 height 40
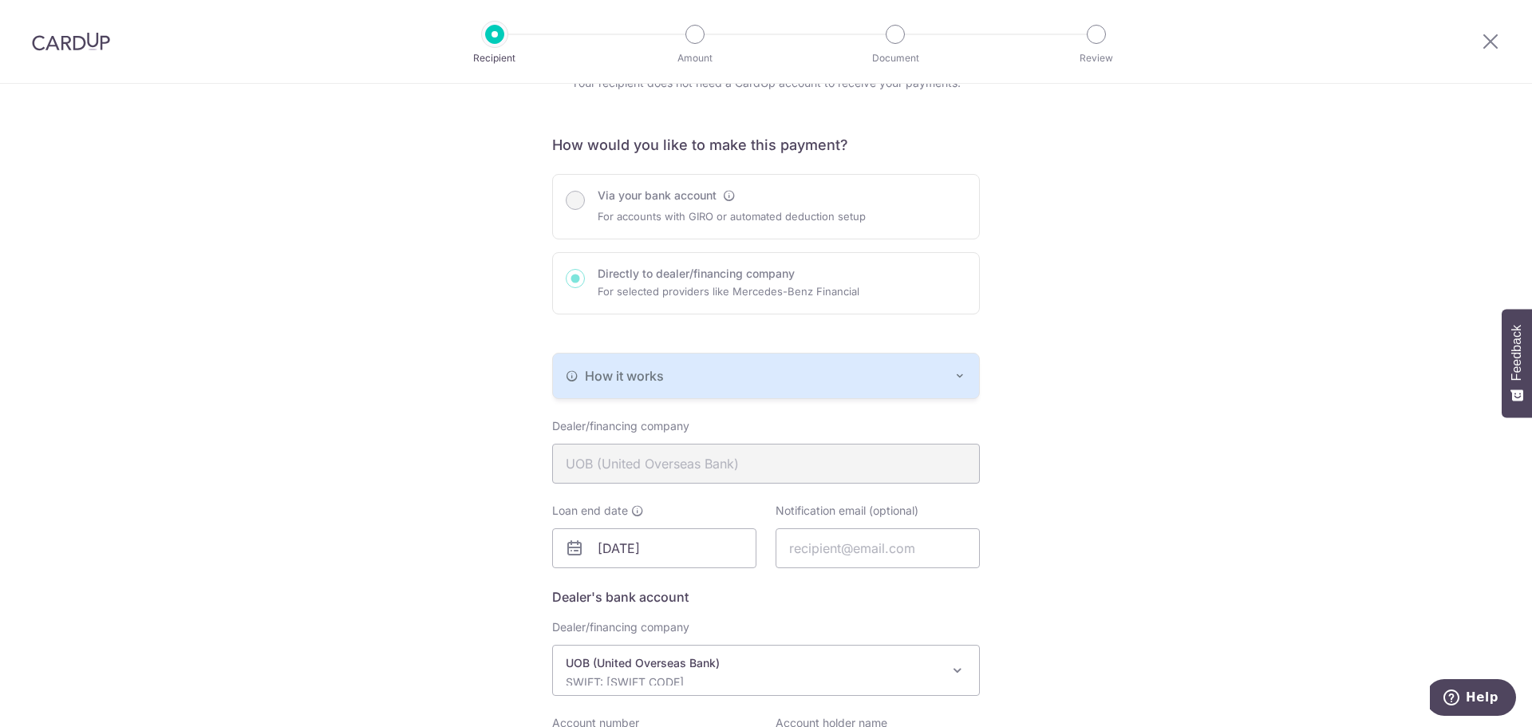
scroll to position [160, 0]
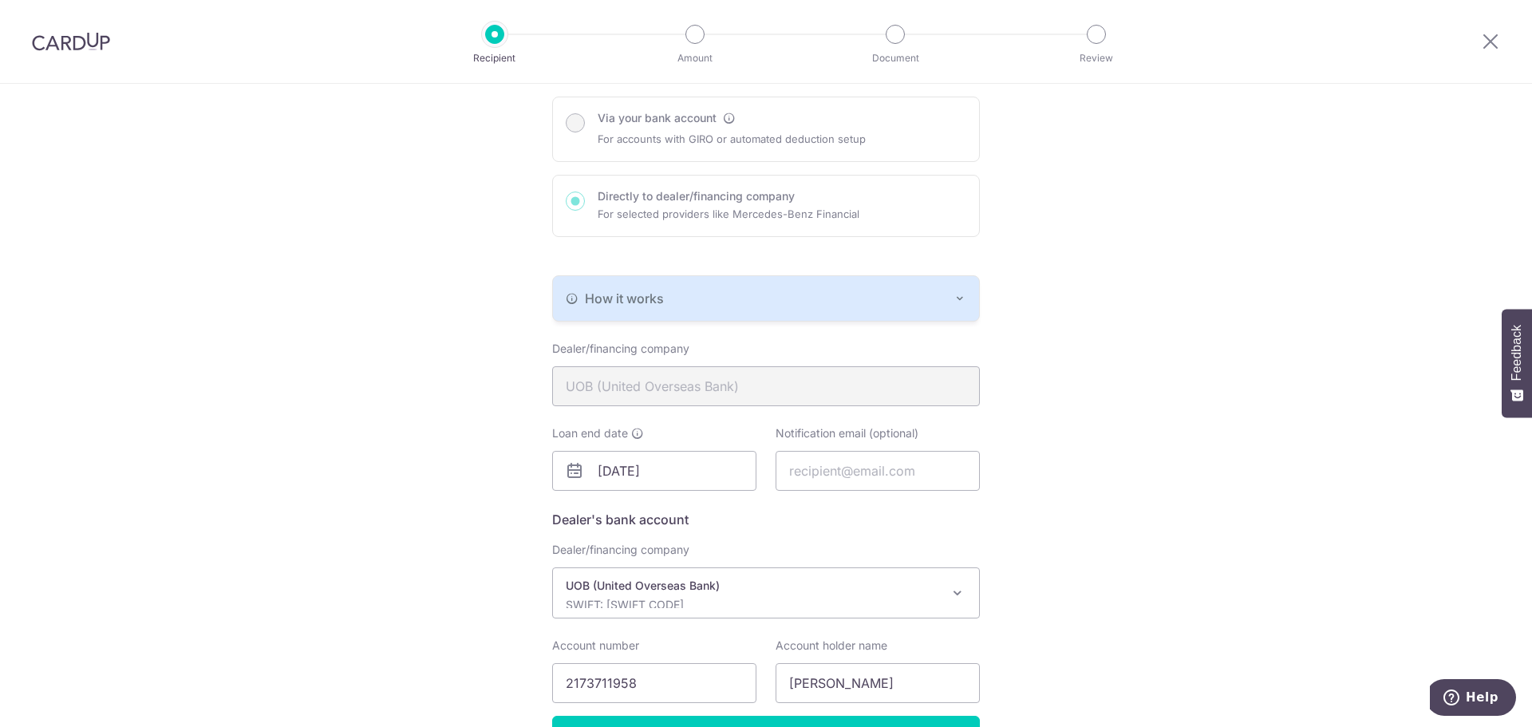
click at [730, 118] on div "Via your bank account For accounts with GIRO or automated deduction setup Direc…" at bounding box center [766, 167] width 428 height 140
click at [728, 118] on div "Via your bank account For accounts with GIRO or automated deduction setup Direc…" at bounding box center [766, 167] width 428 height 140
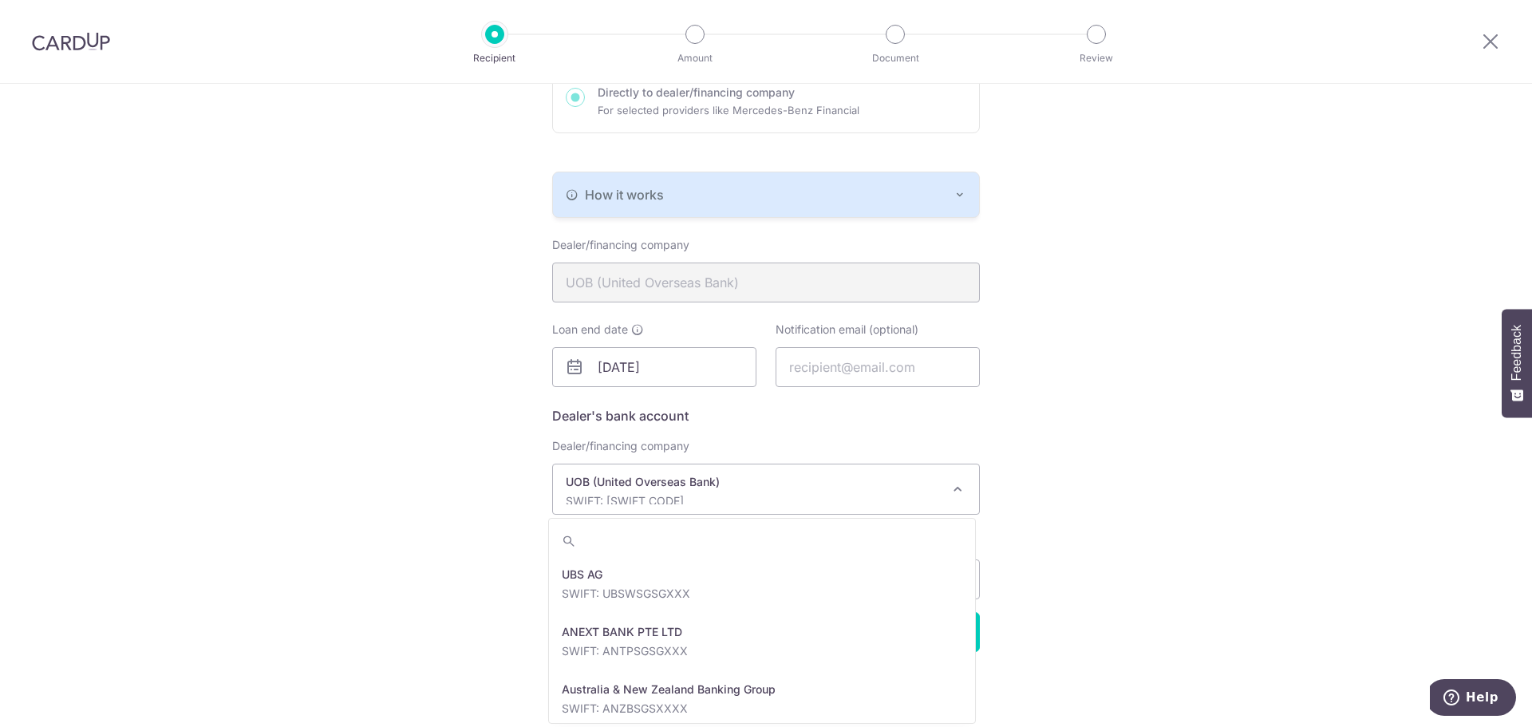
click at [953, 489] on span at bounding box center [957, 489] width 19 height 19
click at [1121, 514] on div "Recipient Details Your recipient does not need a CardUp account to receive your…" at bounding box center [766, 273] width 1532 height 906
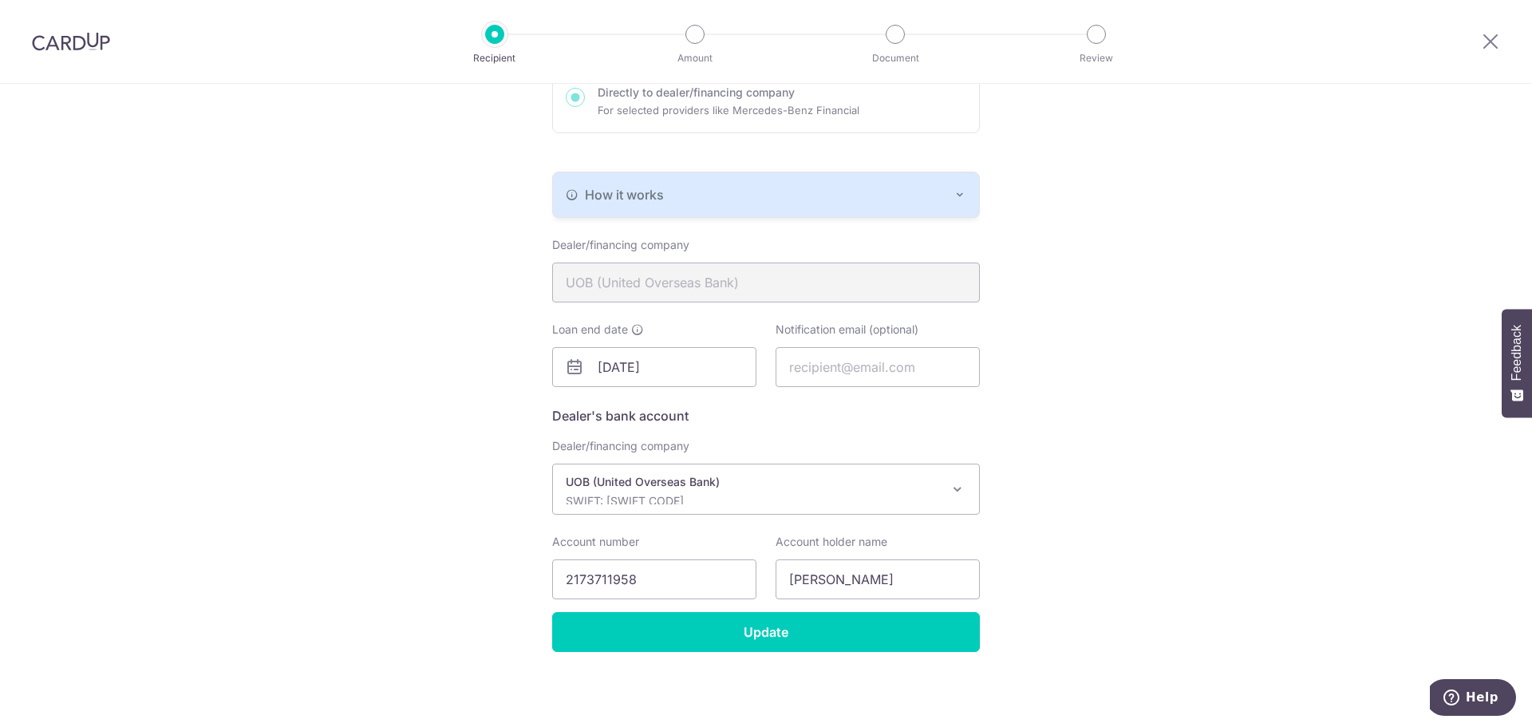
scroll to position [0, 0]
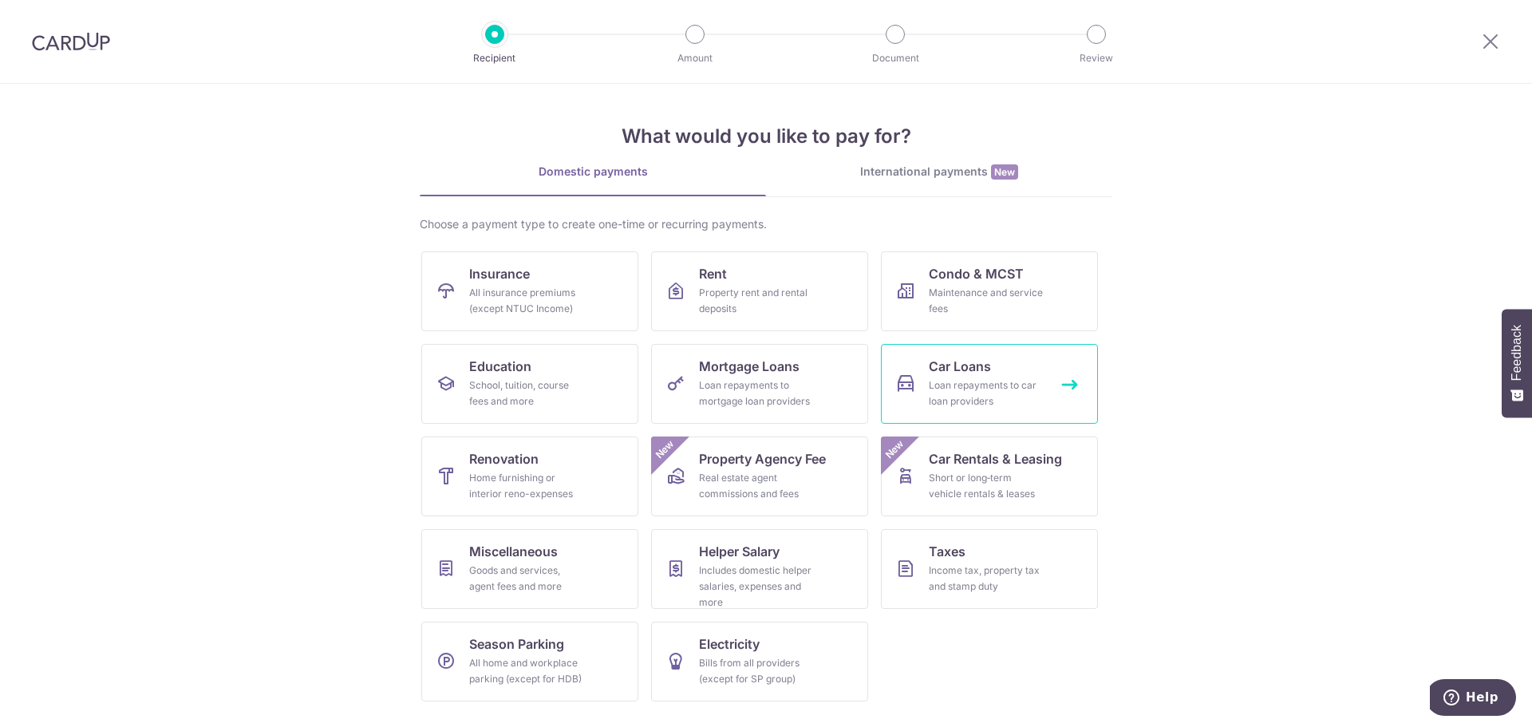
click at [1018, 373] on link "Car Loans Loan repayments to car loan providers" at bounding box center [989, 384] width 217 height 80
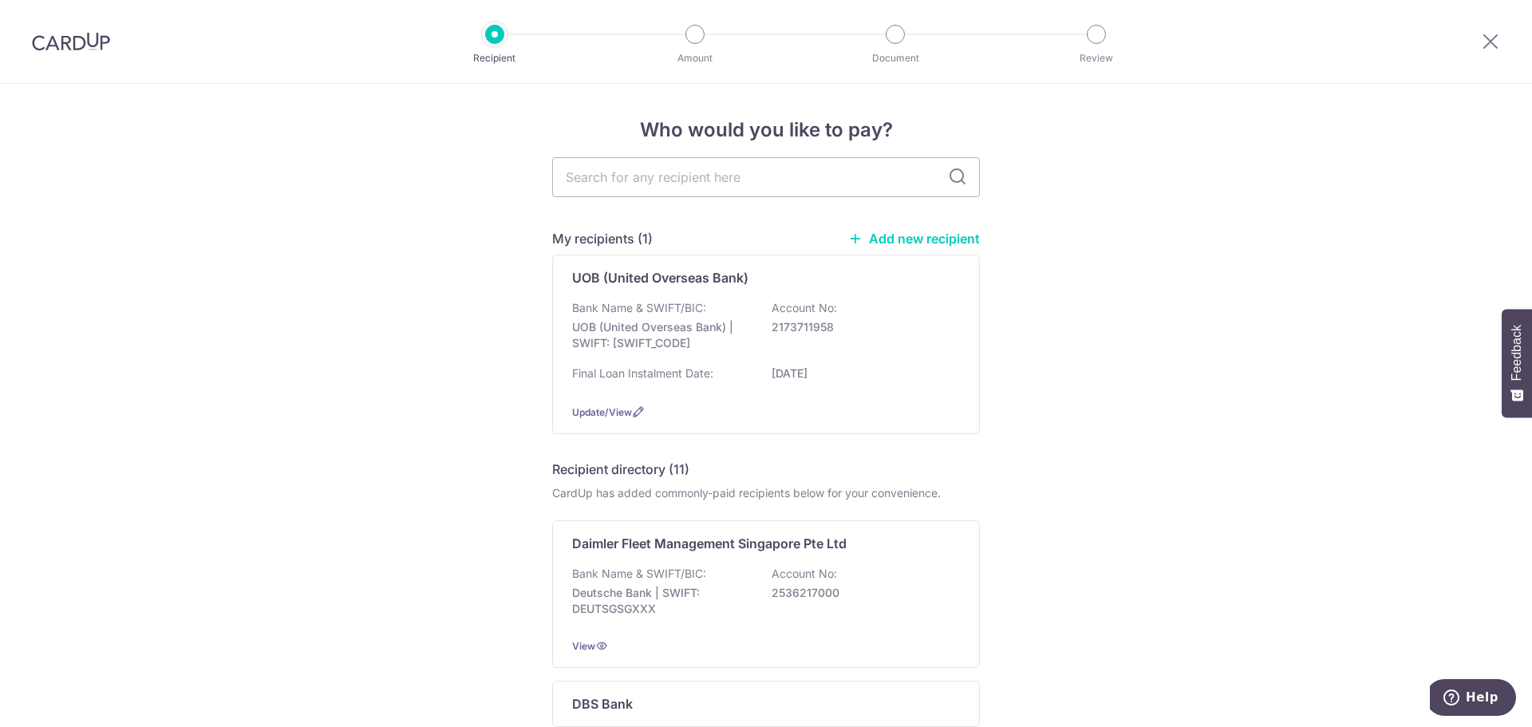
click at [931, 243] on link "Add new recipient" at bounding box center [914, 239] width 132 height 16
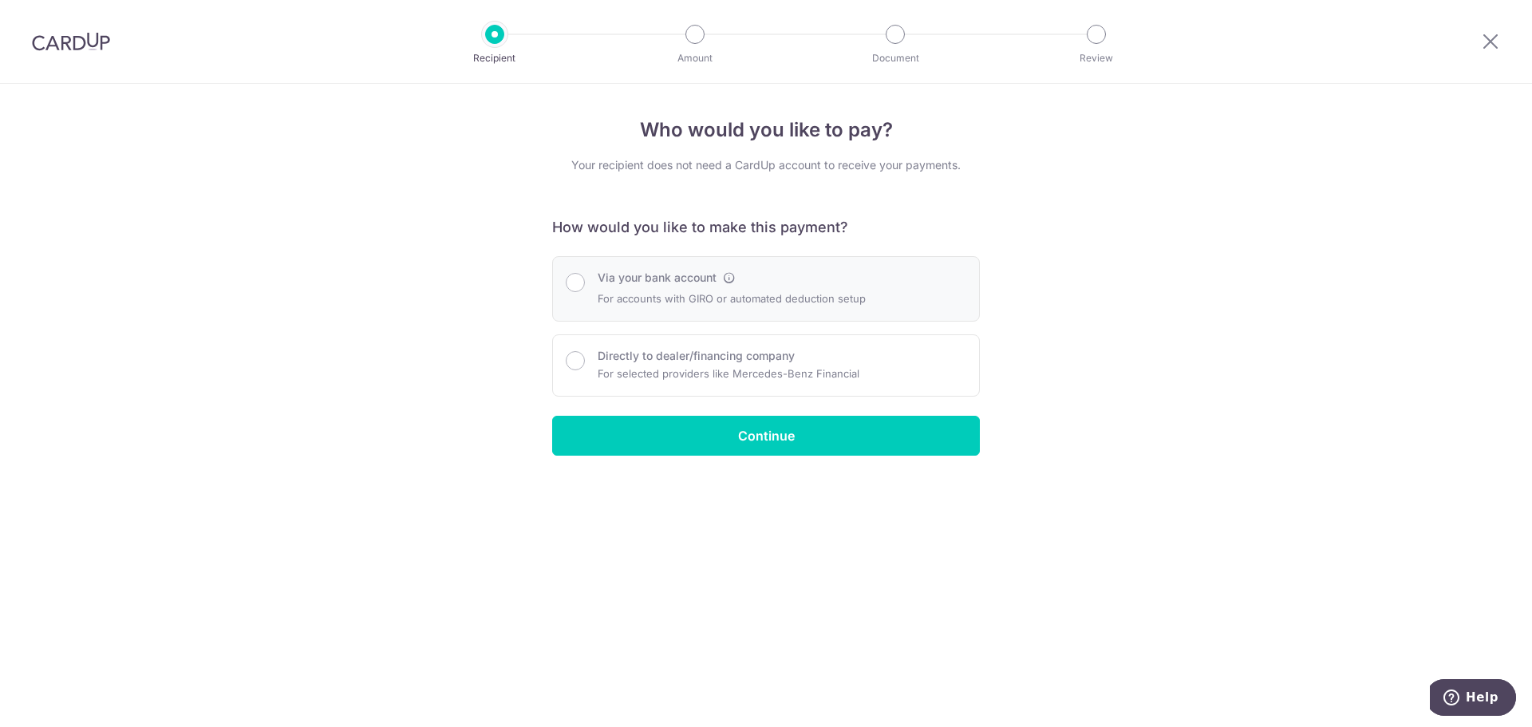
click at [592, 283] on div "Via your bank account For accounts with GIRO or automated deduction setup" at bounding box center [766, 289] width 401 height 38
radio input "true"
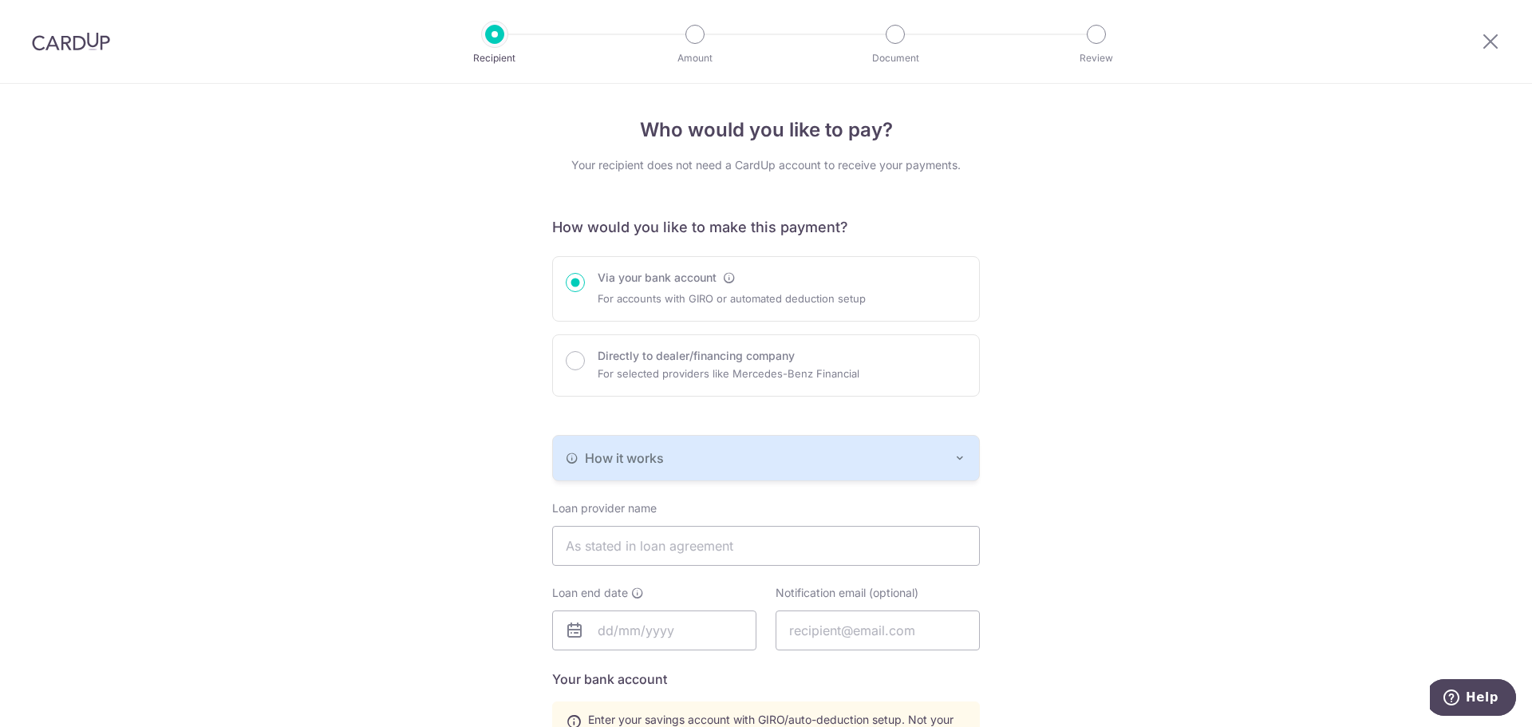
click at [966, 466] on button "How it works" at bounding box center [766, 458] width 426 height 45
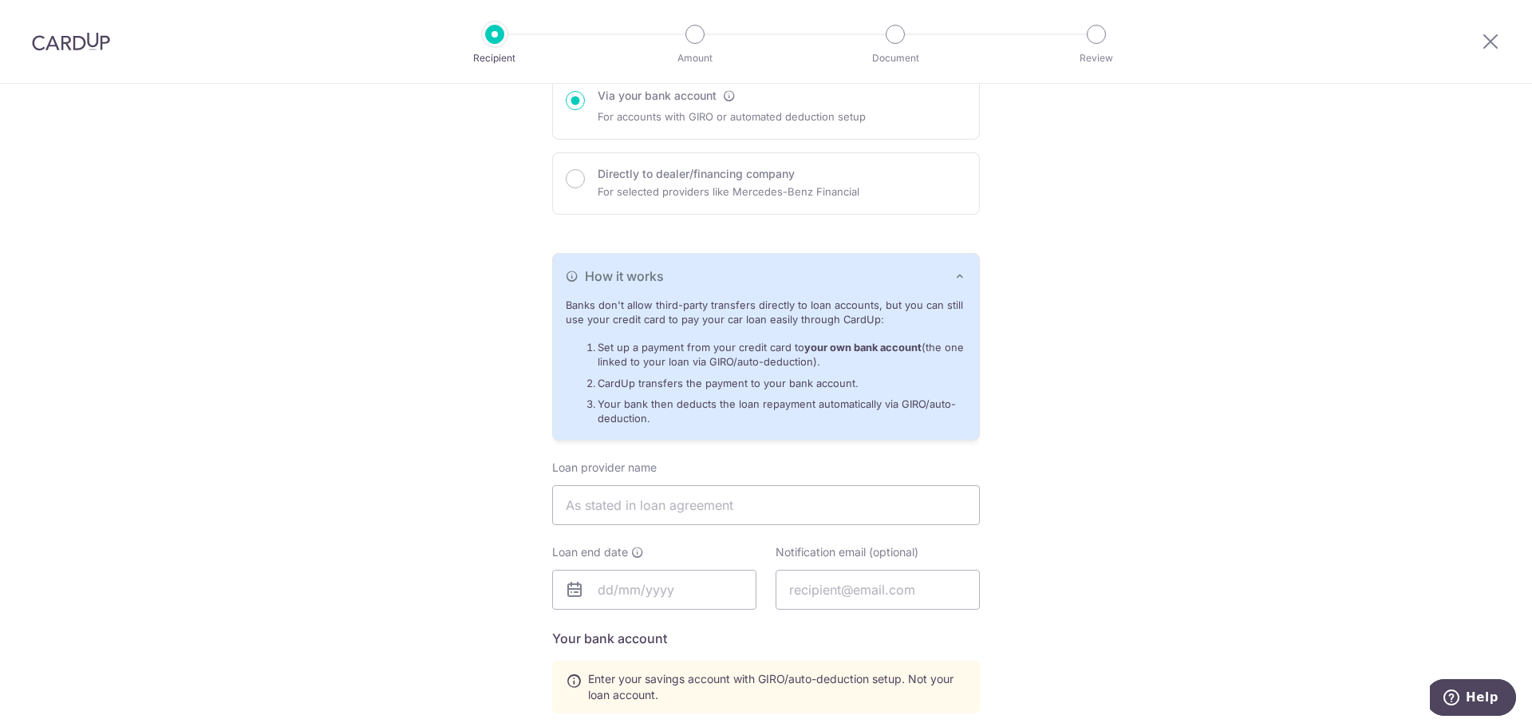
scroll to position [210, 0]
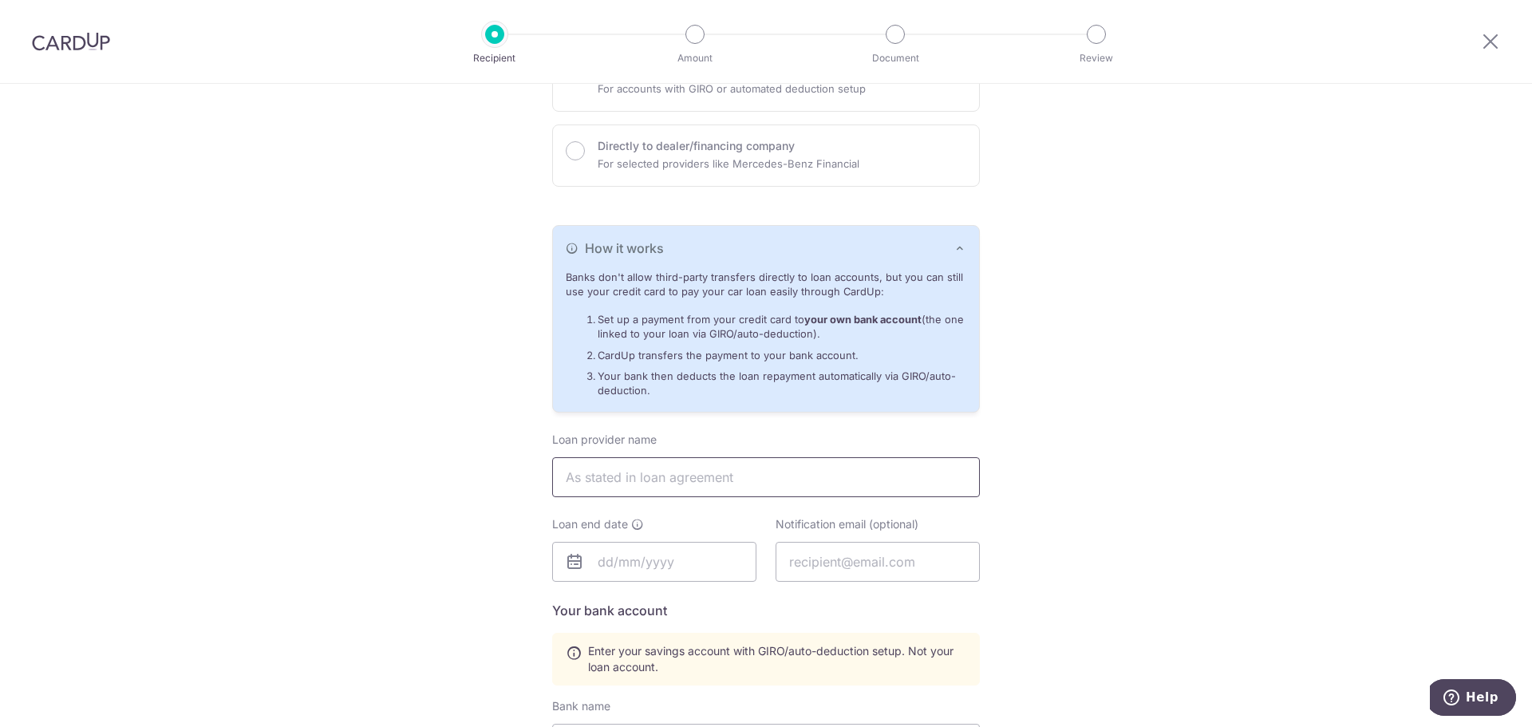
click at [678, 479] on input "text" at bounding box center [766, 477] width 428 height 40
paste input "Mercedes-Benz Financial Services Singapore Ltd."
type input "Mercedes-Benz Financial Services Singapore Ltd."
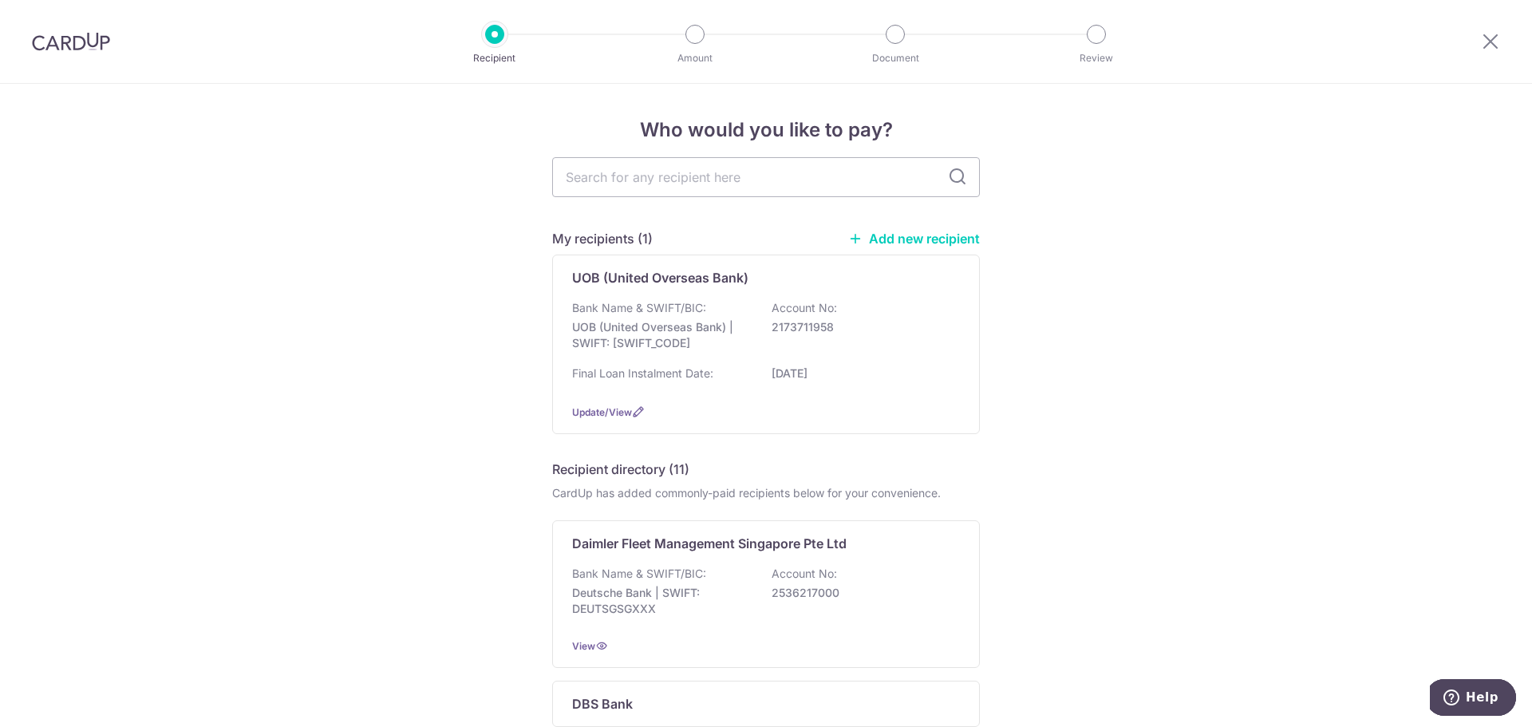
drag, startPoint x: 879, startPoint y: 241, endPoint x: 844, endPoint y: 73, distance: 172.0
click at [879, 241] on link "Add new recipient" at bounding box center [914, 239] width 132 height 16
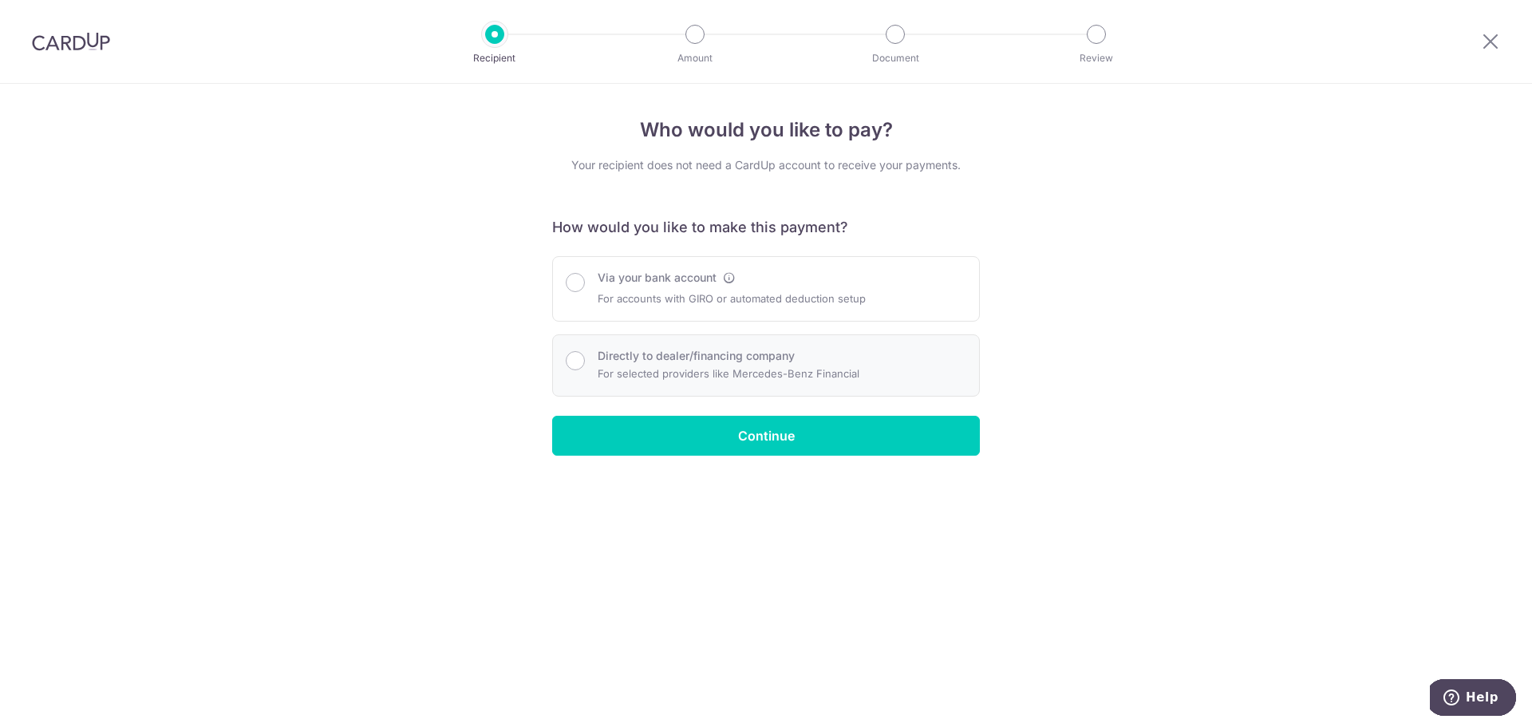
click at [655, 365] on p "For selected providers like Mercedes-Benz Financial" at bounding box center [729, 373] width 262 height 19
radio input "true"
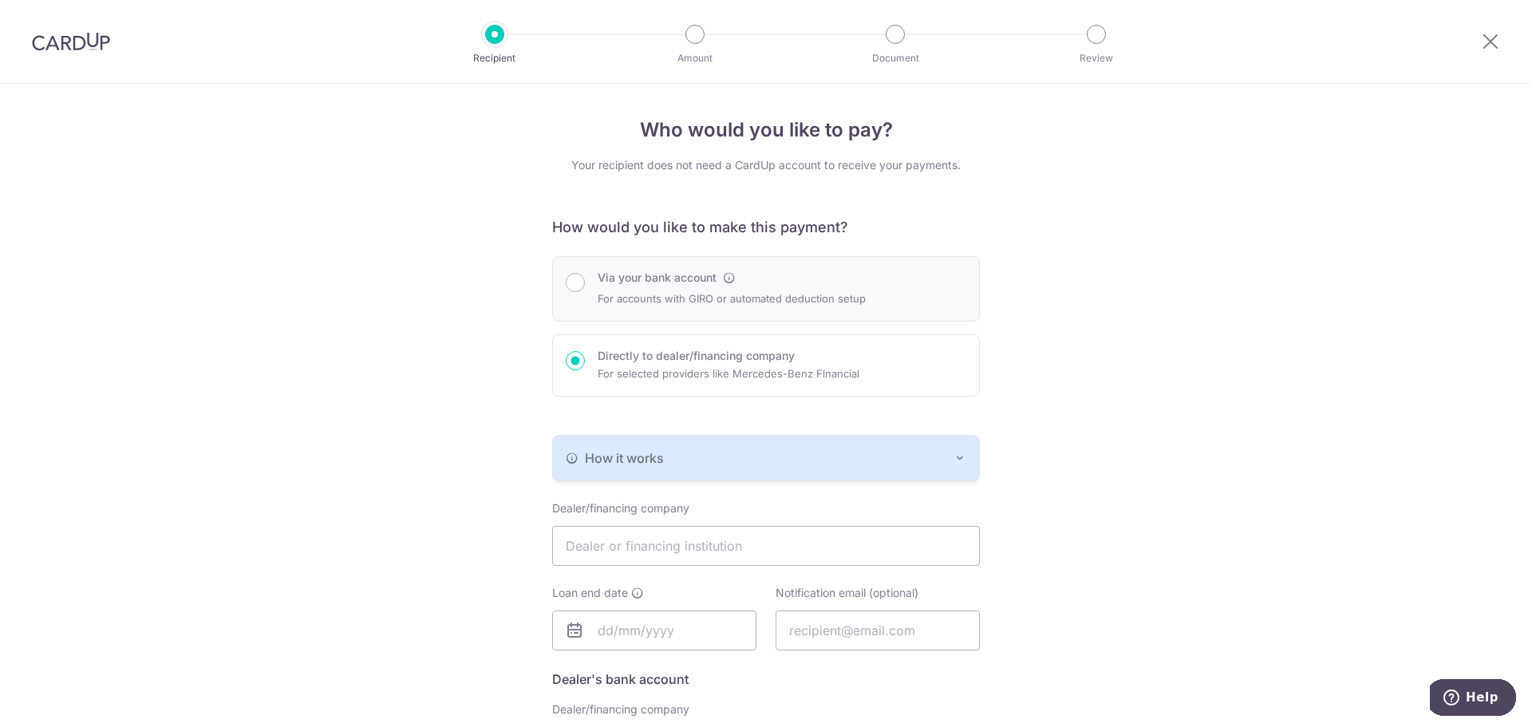
click at [779, 318] on div "Via your bank account For accounts with GIRO or automated deduction setup" at bounding box center [766, 288] width 428 height 65
click at [779, 376] on p "For selected providers like Mercedes-Benz Financial" at bounding box center [729, 373] width 262 height 19
radio input "false"
radio input "true"
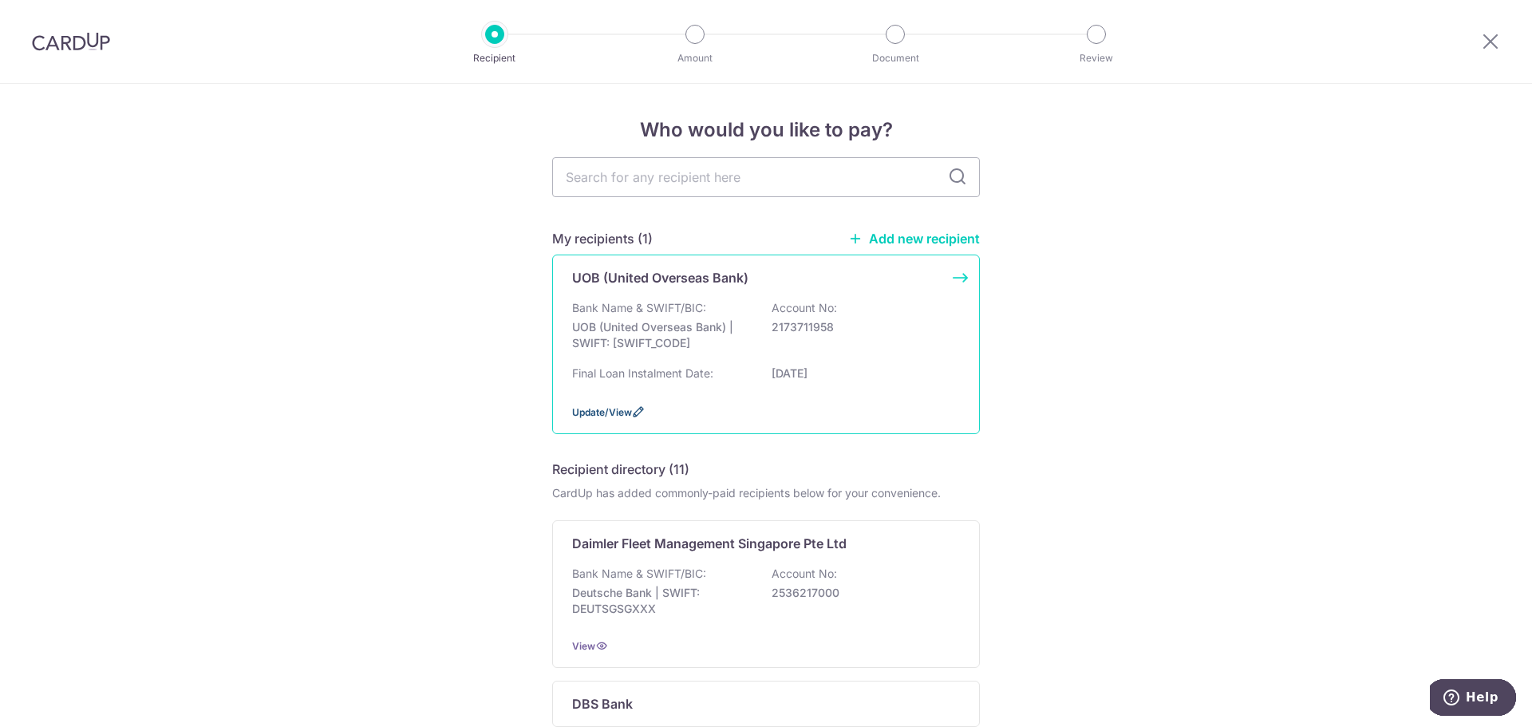
click at [598, 417] on span "Update/View" at bounding box center [602, 412] width 60 height 12
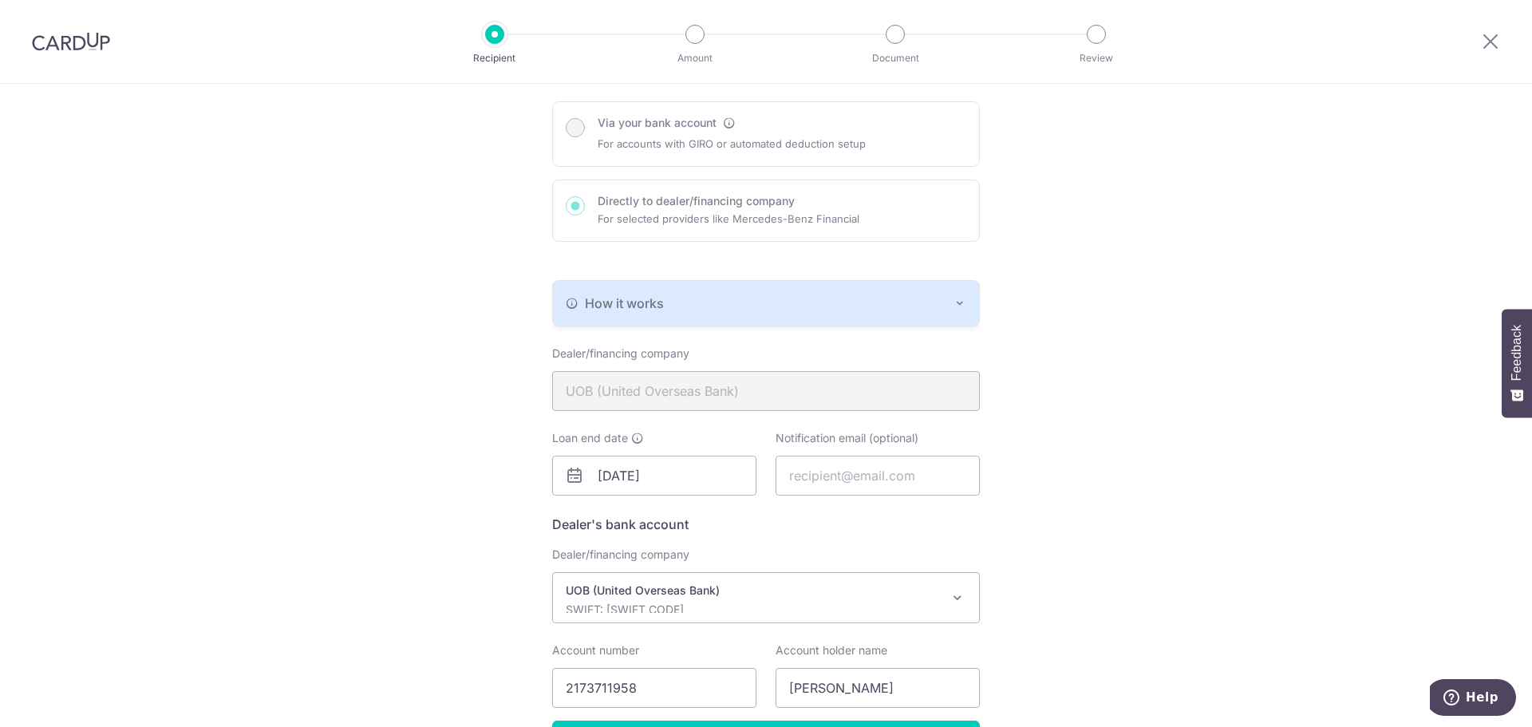
scroll to position [160, 0]
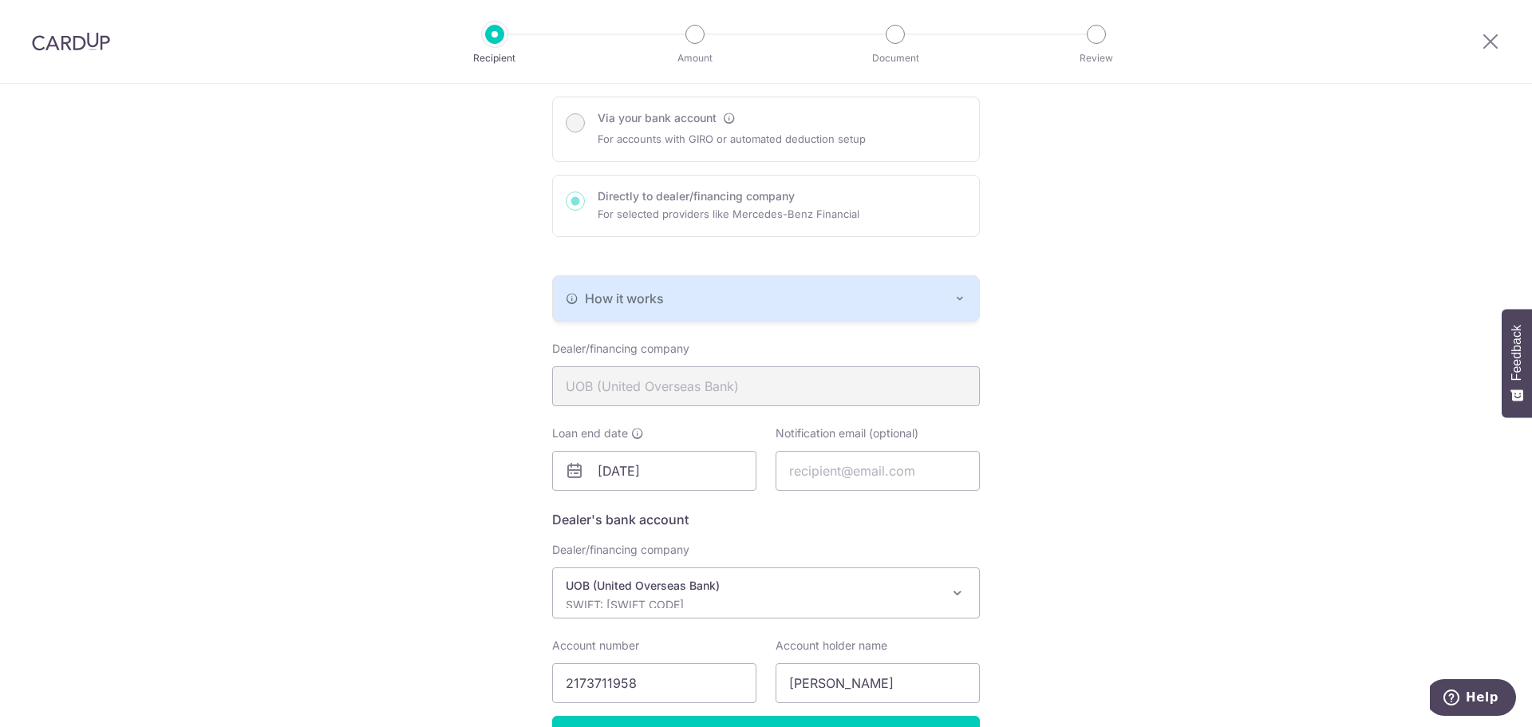
click at [673, 126] on div "Via your bank account For accounts with GIRO or automated deduction setup Direc…" at bounding box center [766, 167] width 428 height 140
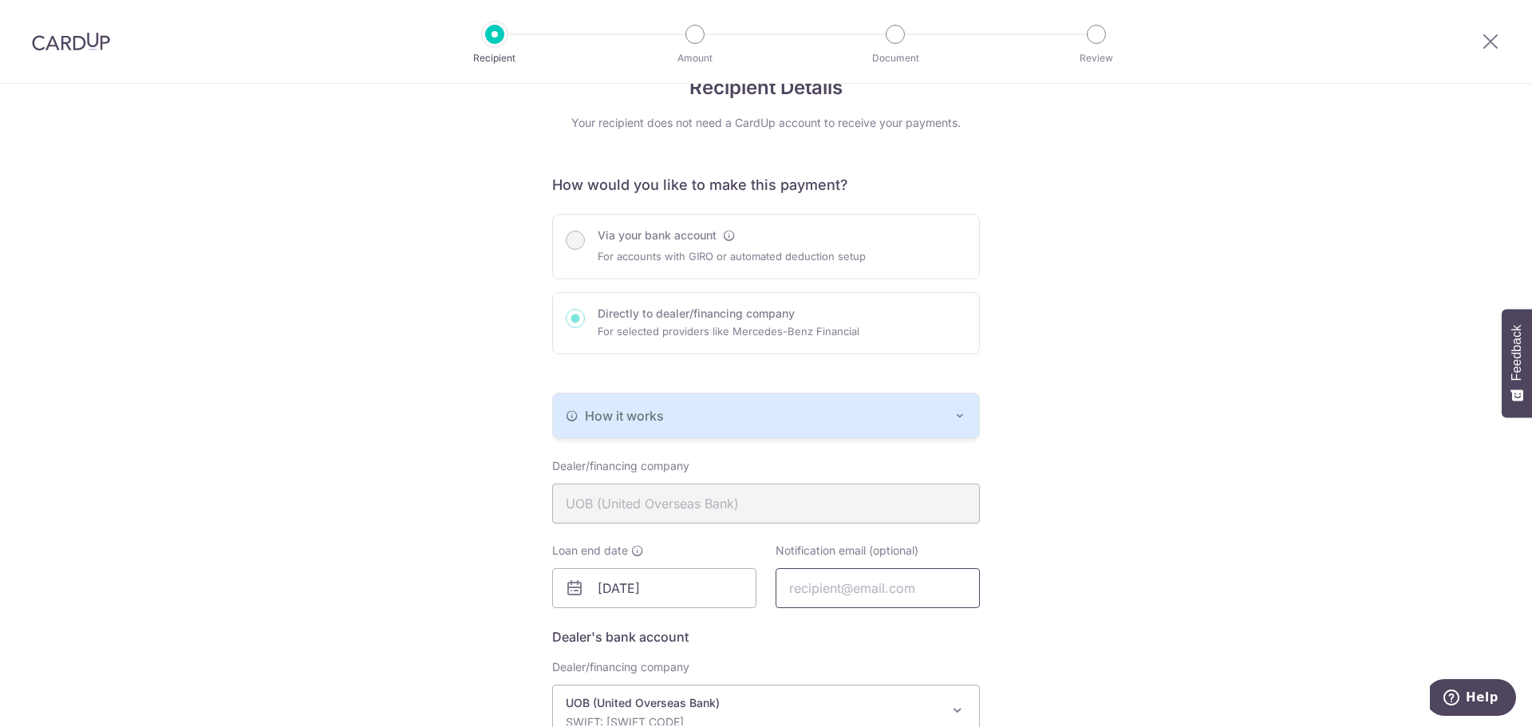
scroll to position [24, 0]
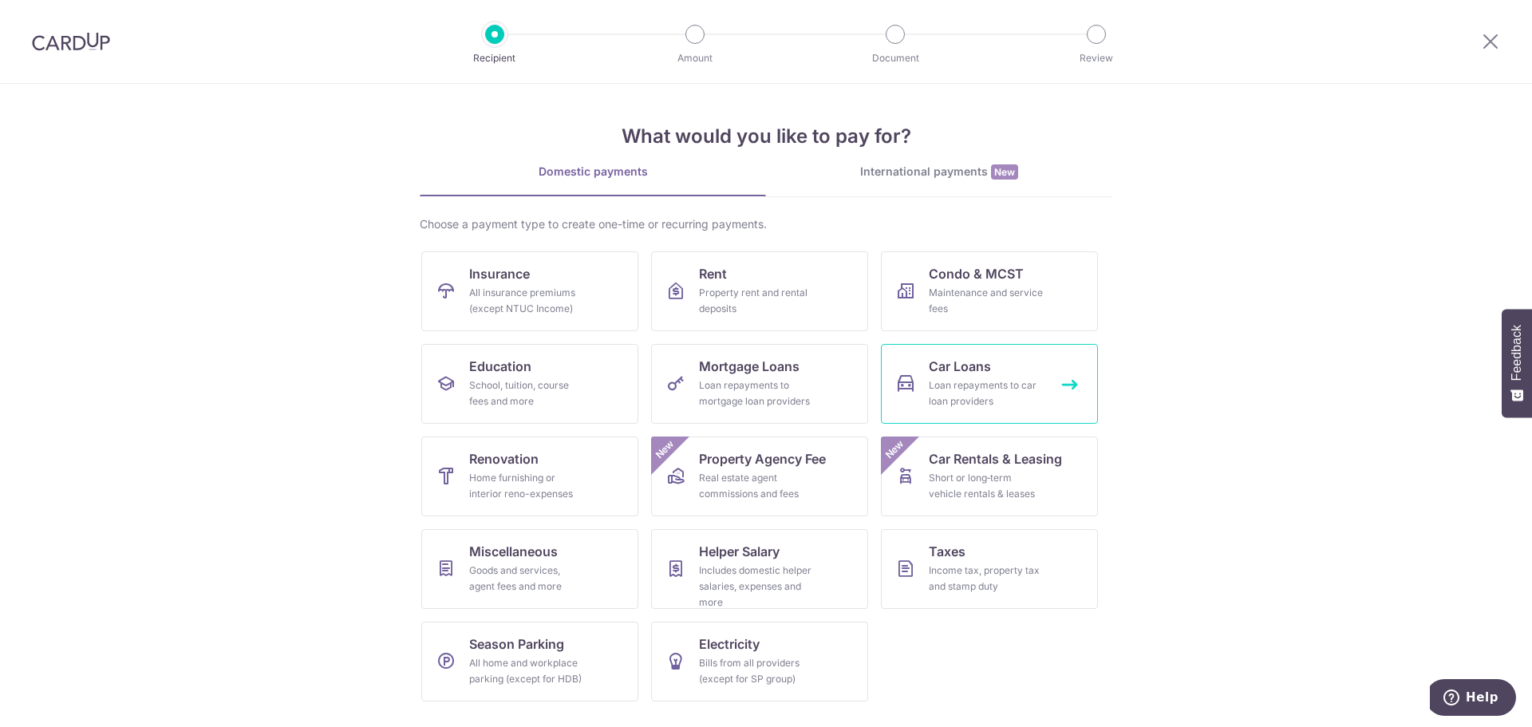
click at [981, 392] on div "Loan repayments to car loan providers" at bounding box center [986, 393] width 115 height 32
click at [989, 361] on span "Car Loans" at bounding box center [960, 366] width 62 height 19
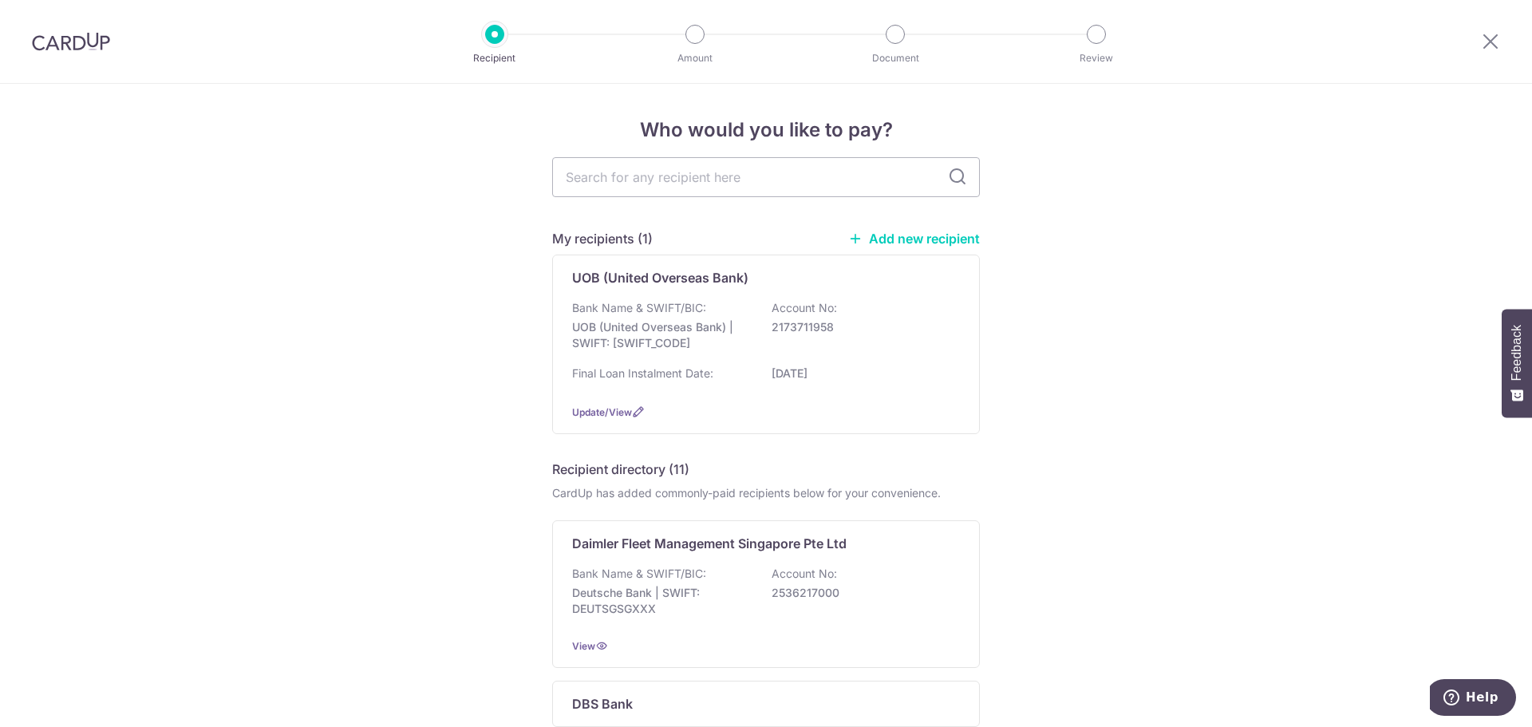
click at [952, 177] on icon at bounding box center [957, 177] width 19 height 19
click at [779, 174] on input "text" at bounding box center [766, 177] width 428 height 40
type input "UOB"
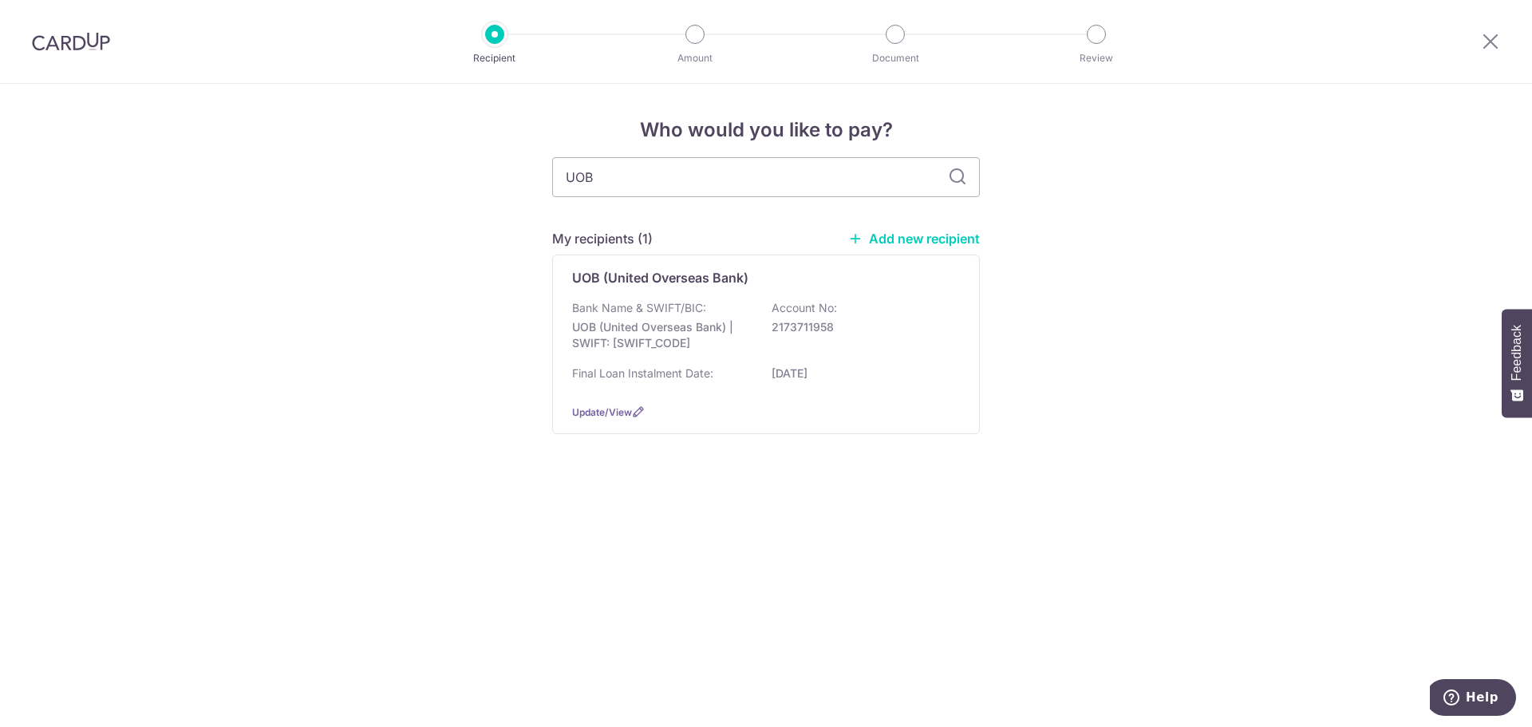
click at [965, 180] on icon at bounding box center [957, 177] width 19 height 19
click at [930, 235] on link "Add new recipient" at bounding box center [914, 239] width 132 height 16
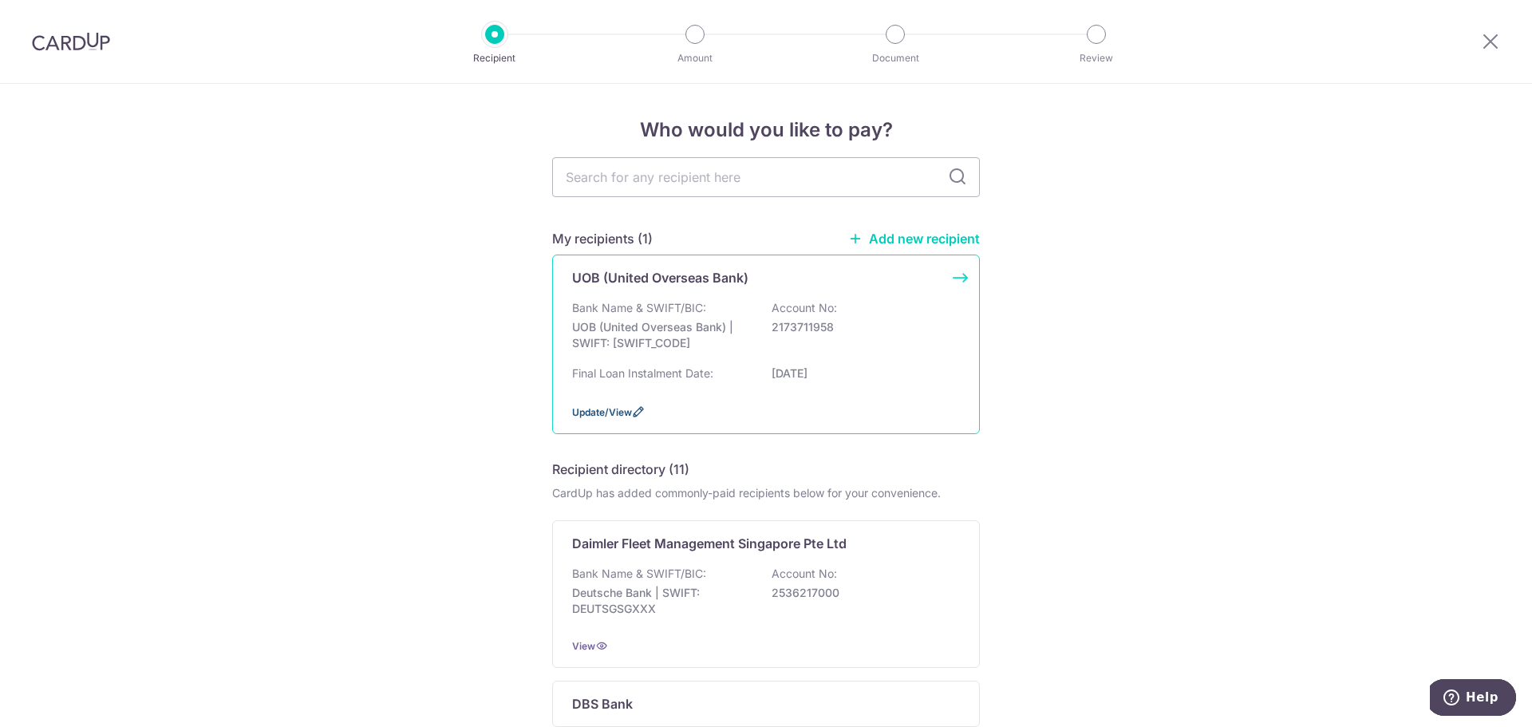
click at [623, 413] on span "Update/View" at bounding box center [602, 412] width 60 height 12
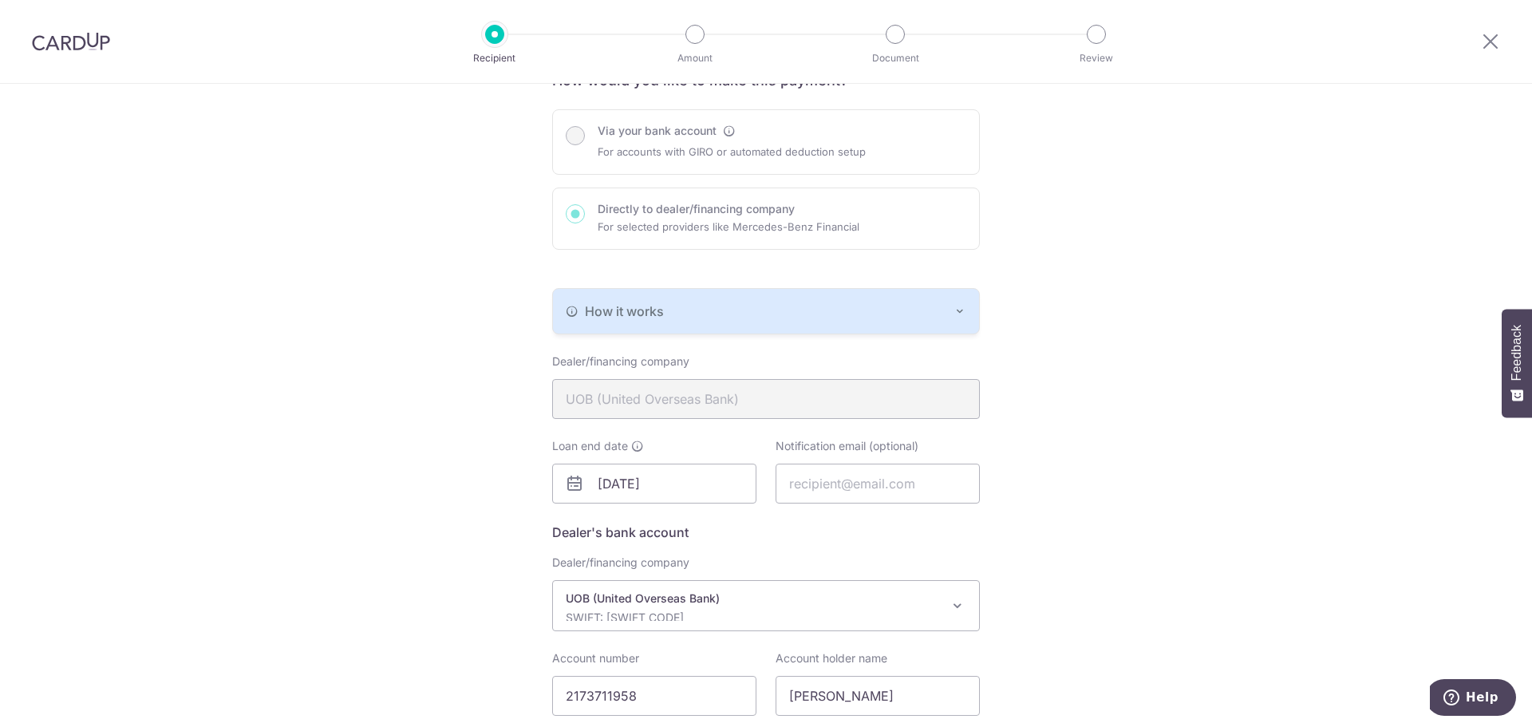
scroll to position [160, 0]
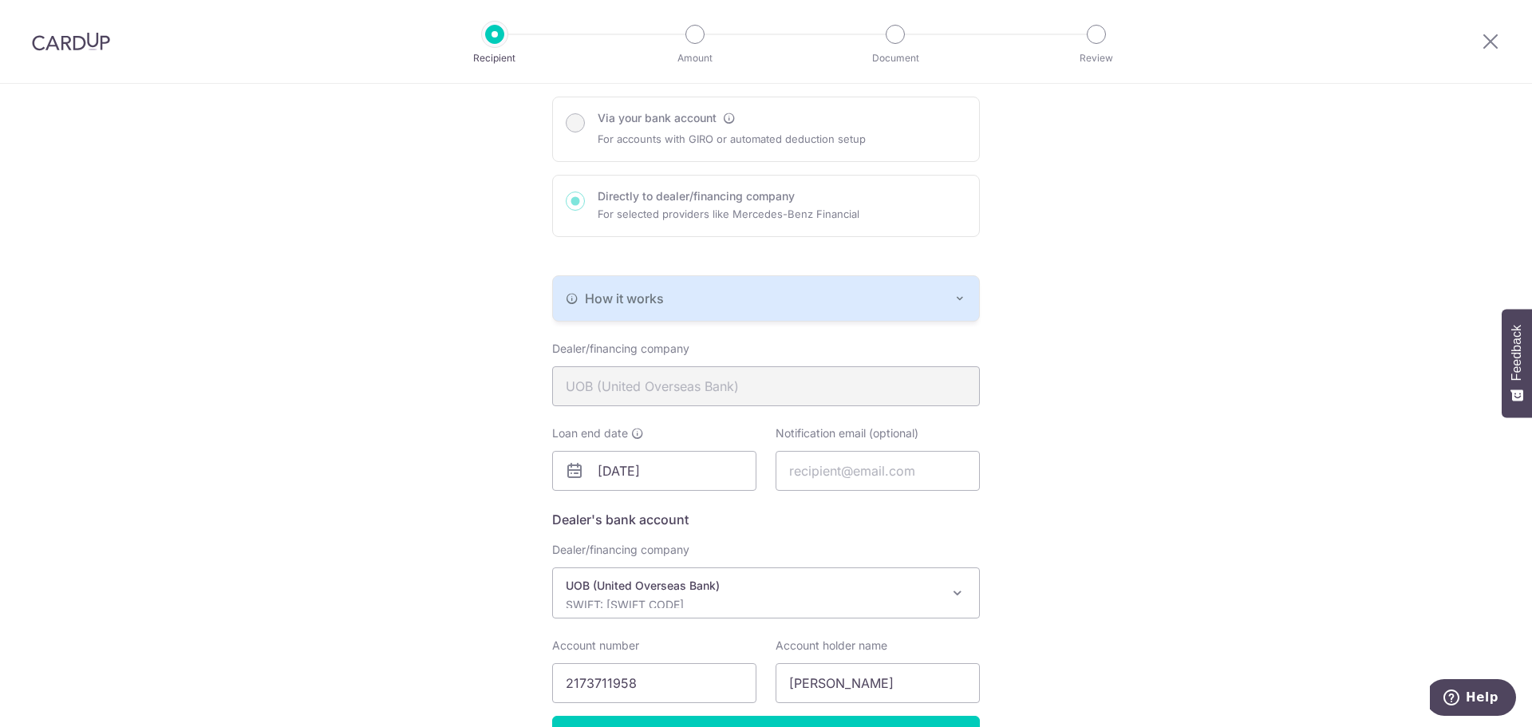
click at [610, 204] on div "Via your bank account For accounts with GIRO or automated deduction setup Direc…" at bounding box center [766, 167] width 428 height 140
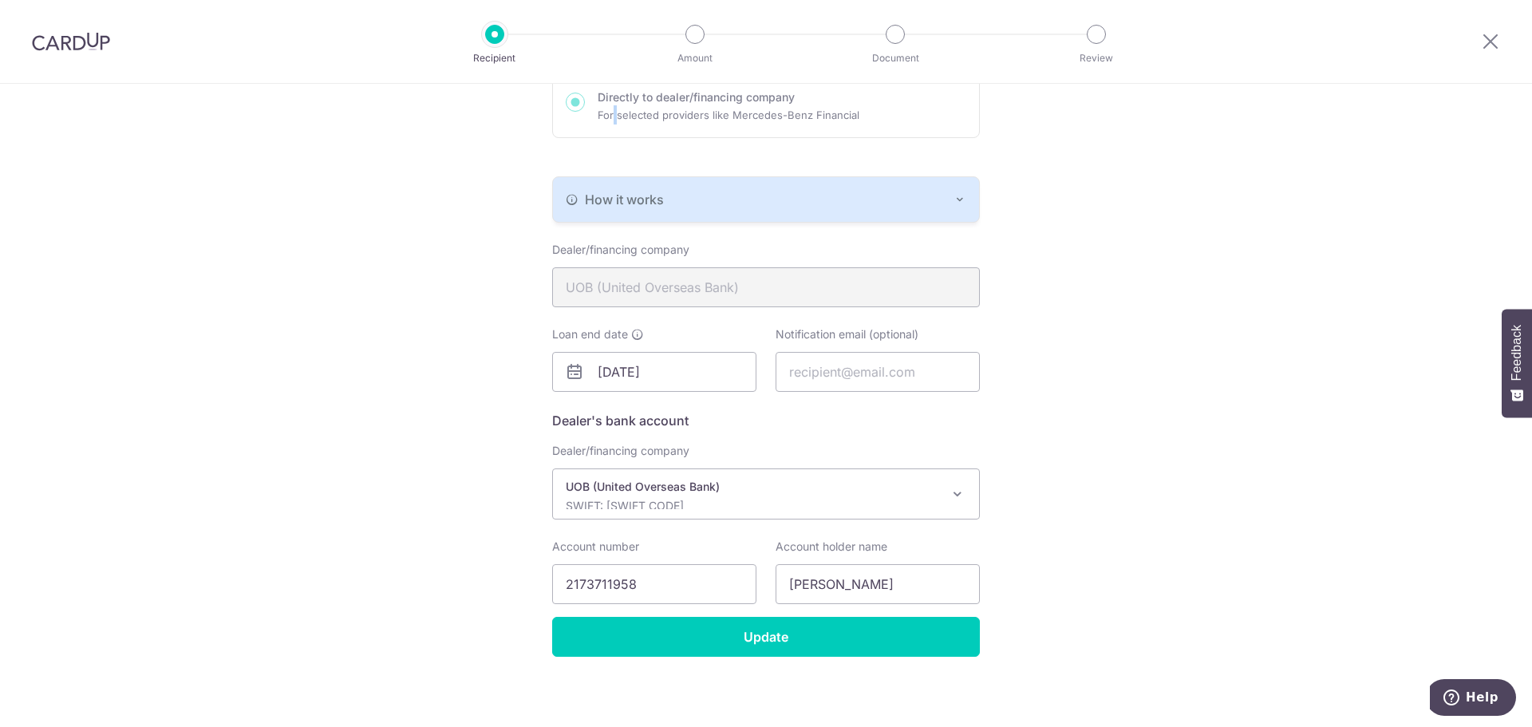
scroll to position [263, 0]
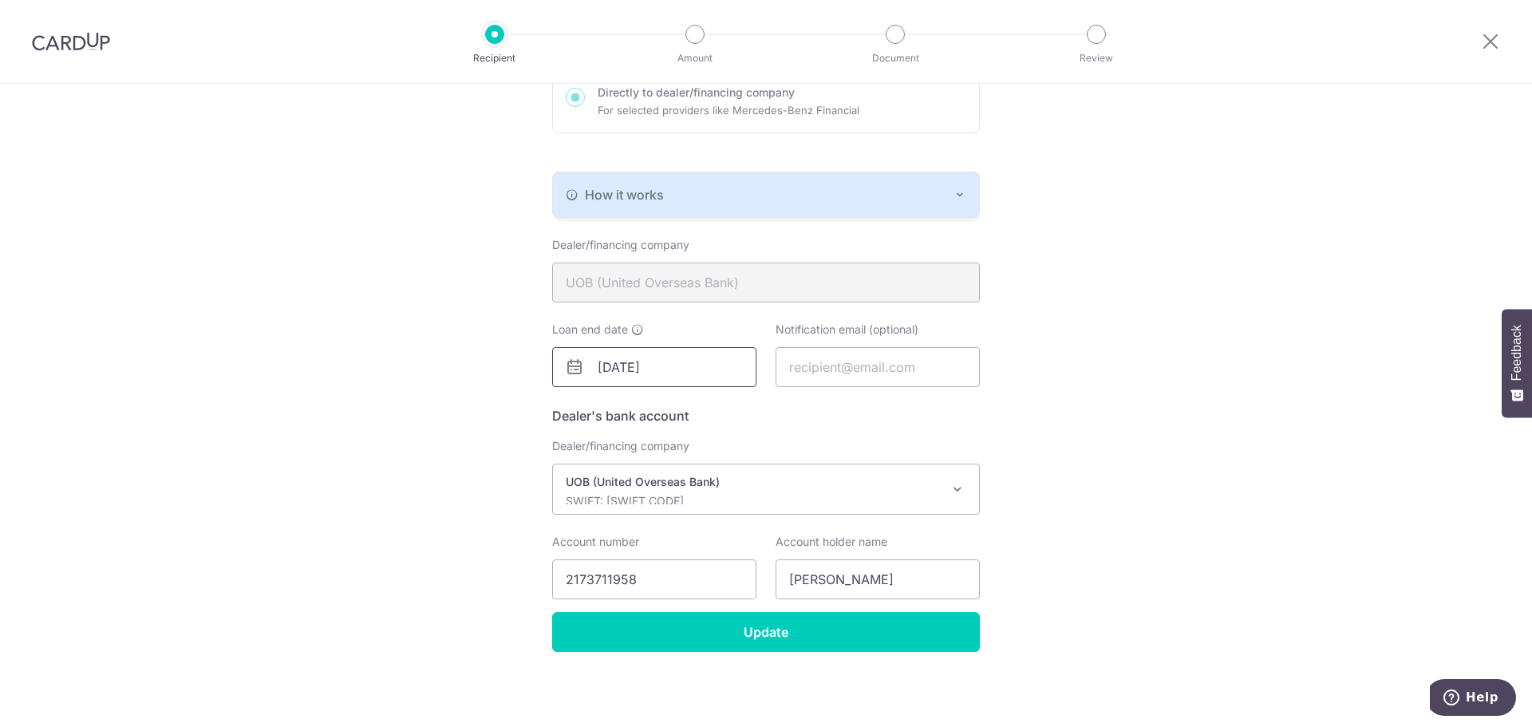
click at [685, 373] on input "19/10/2027" at bounding box center [654, 367] width 204 height 40
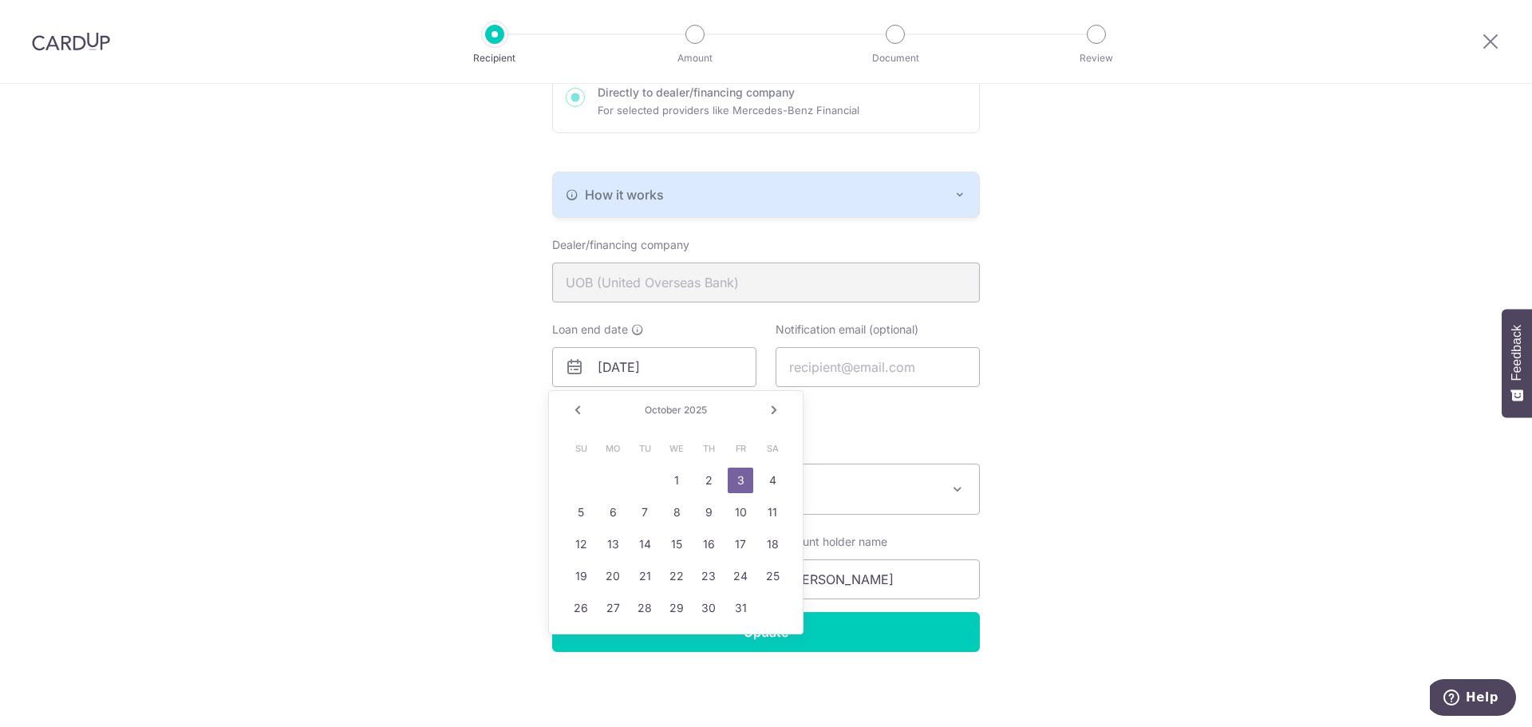
click at [1101, 447] on div "Recipient Details Your recipient does not need a CardUp account to receive your…" at bounding box center [766, 273] width 1532 height 906
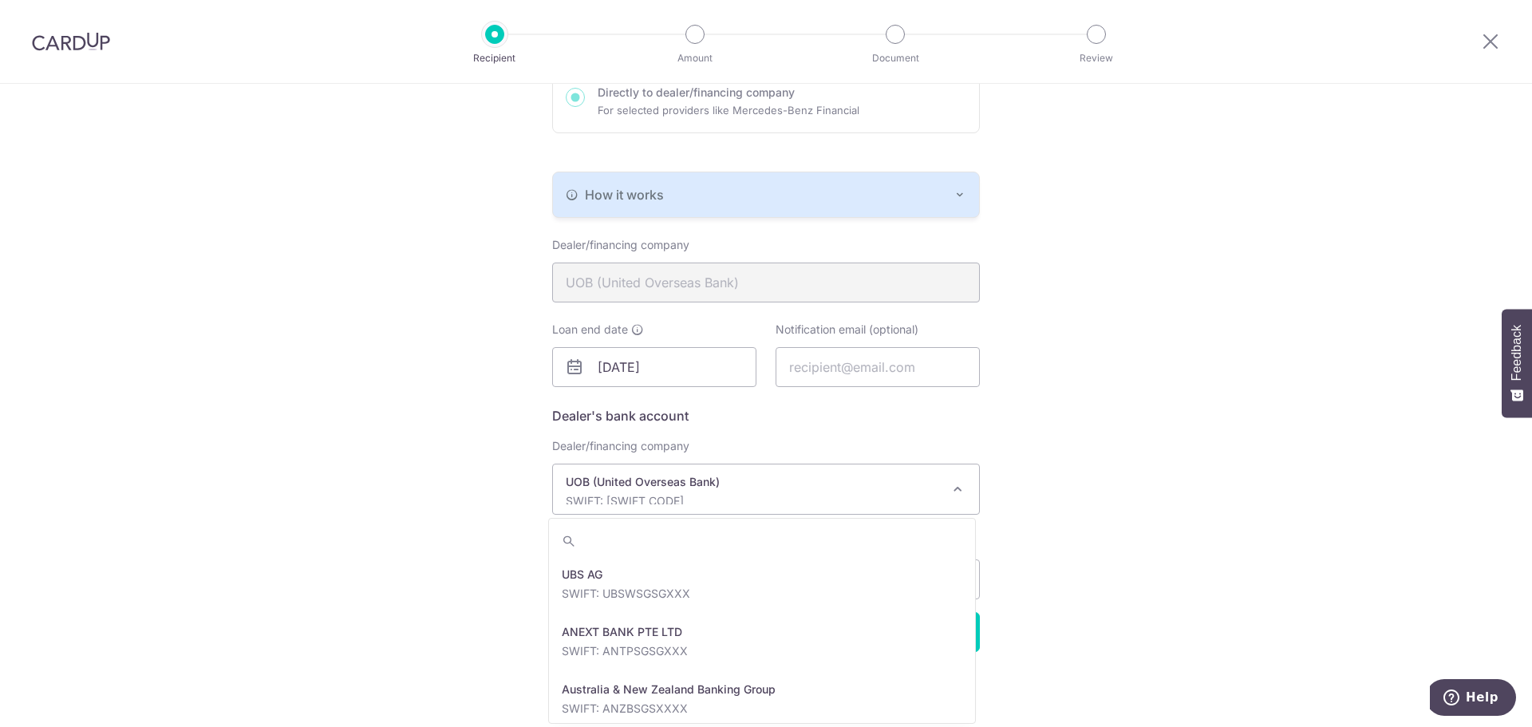
click at [944, 485] on span "UOB (United Overseas Bank) SWIFT: UOVBSGSGXXX" at bounding box center [766, 489] width 428 height 51
click at [1116, 436] on div "Recipient Details Your recipient does not need a CardUp account to receive your…" at bounding box center [766, 273] width 1532 height 906
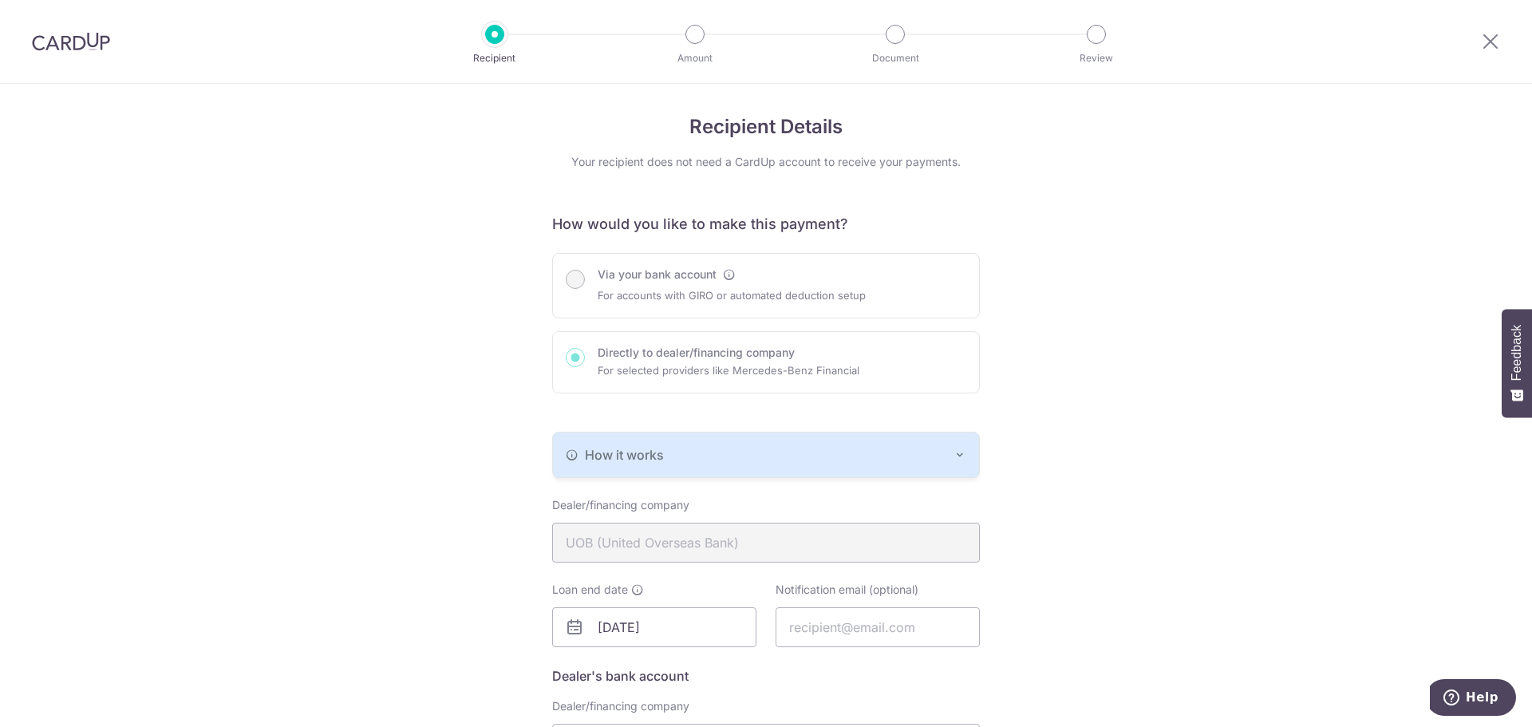
scroll to position [0, 0]
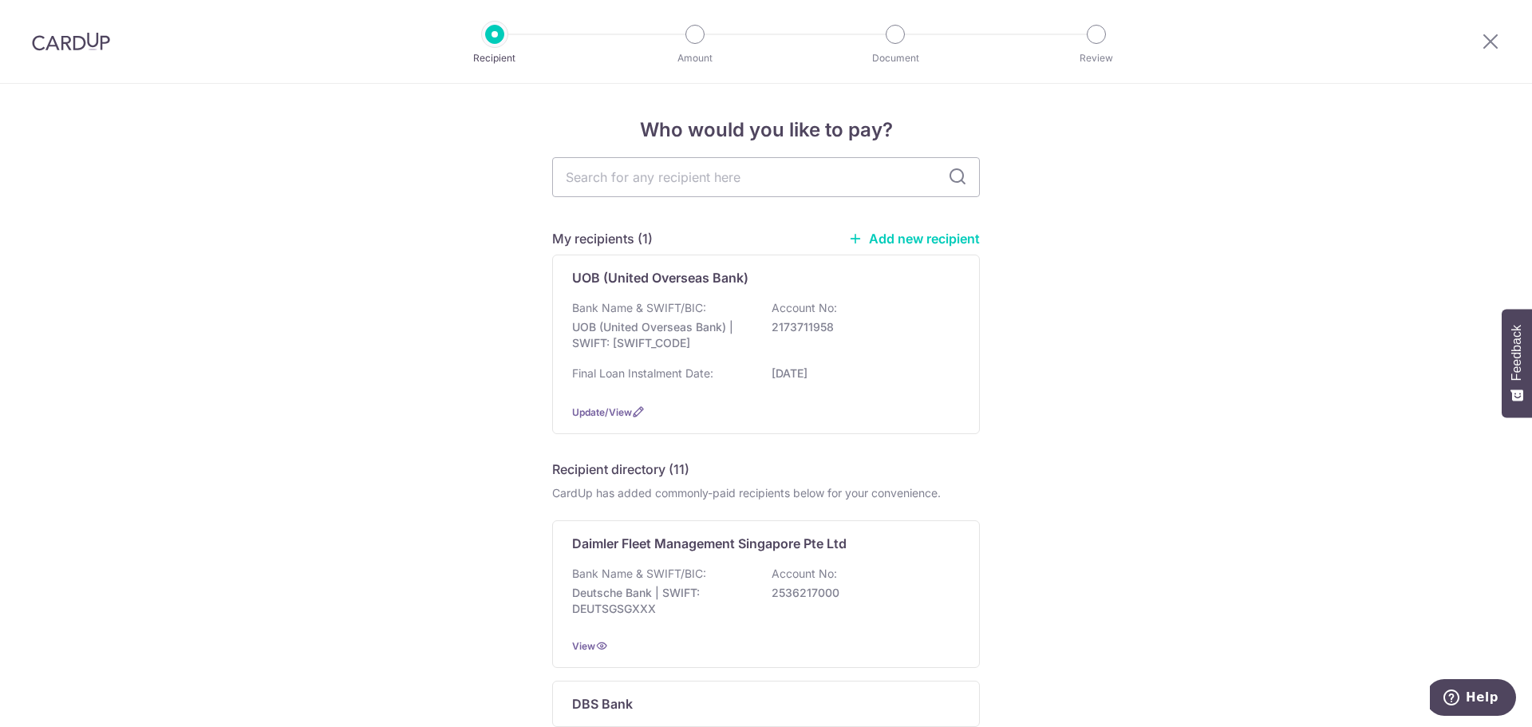
drag, startPoint x: 1037, startPoint y: 239, endPoint x: 975, endPoint y: 243, distance: 62.3
copy link "Add new recipient"
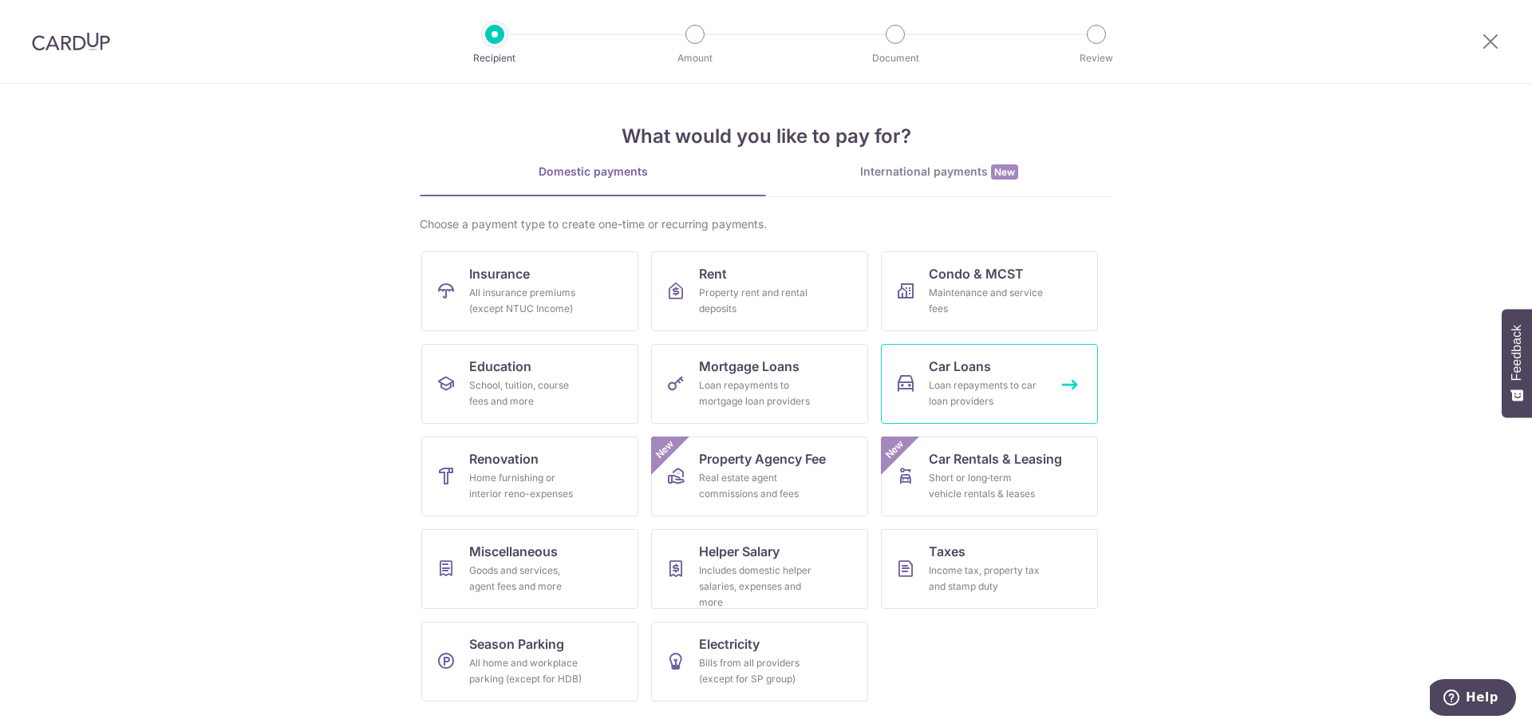
click at [990, 401] on div "Loan repayments to car loan providers" at bounding box center [986, 393] width 115 height 32
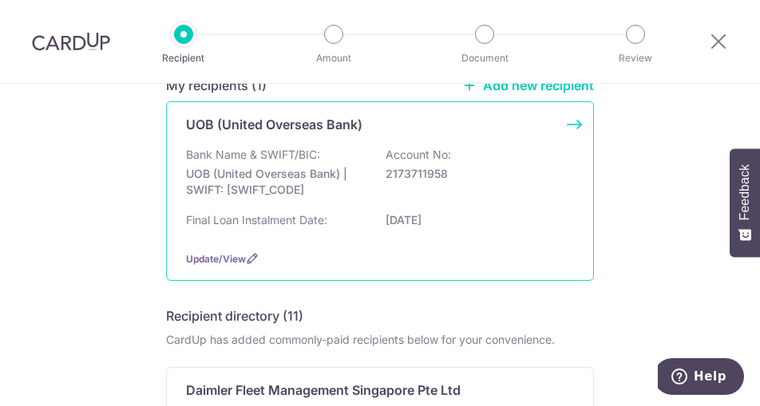
scroll to position [80, 0]
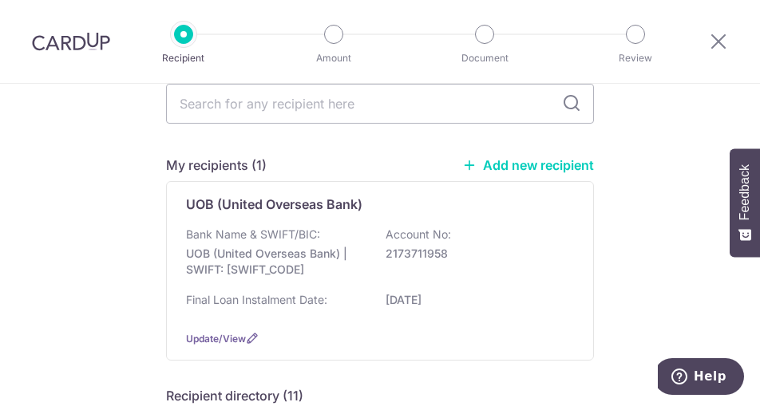
click at [554, 160] on link "Add new recipient" at bounding box center [528, 165] width 132 height 16
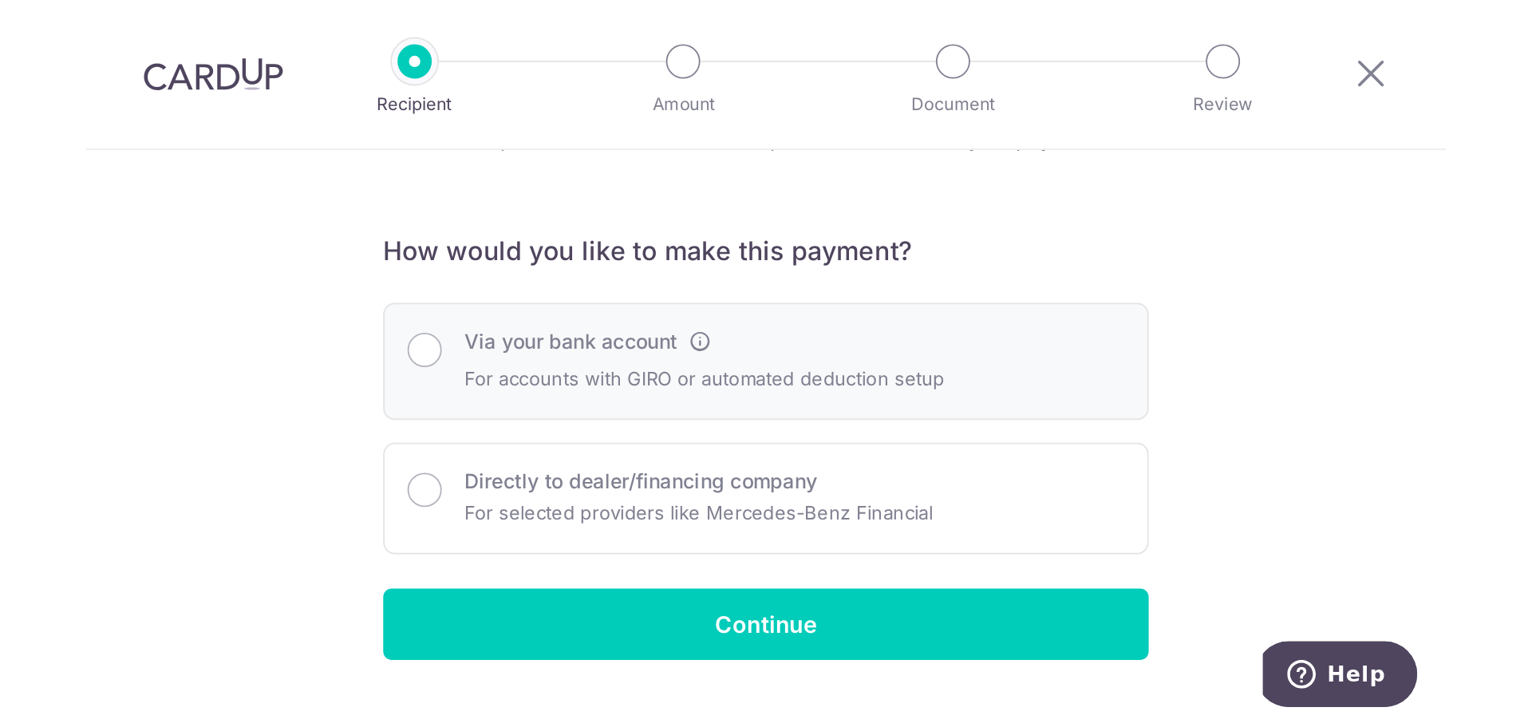
scroll to position [131, 0]
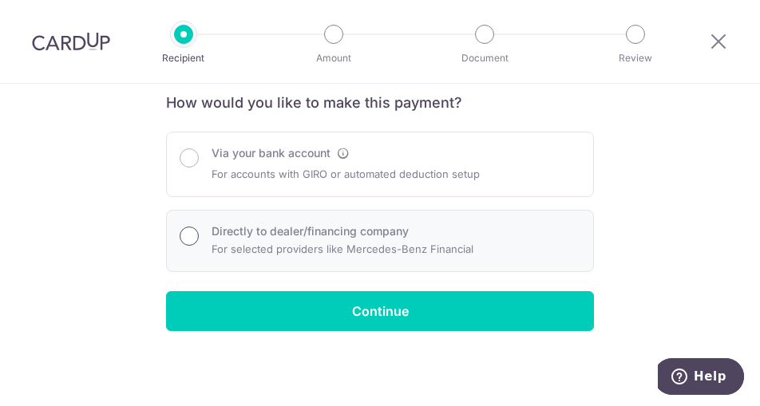
click at [180, 235] on input "Directly to dealer/financing company" at bounding box center [189, 236] width 19 height 19
radio input "true"
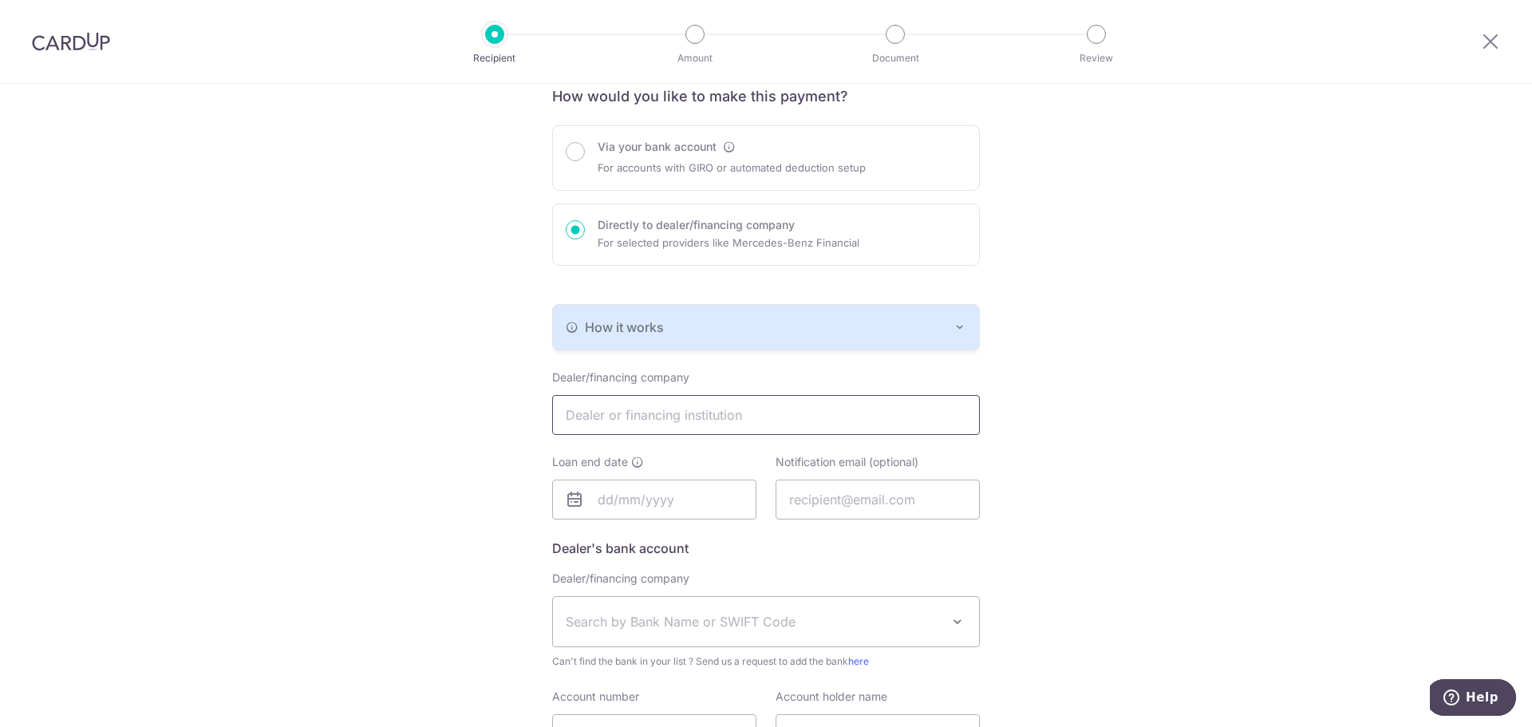
click at [725, 417] on input "text" at bounding box center [766, 415] width 428 height 40
type input "Mercedes-Benz Financial Services Singapore Ltd."
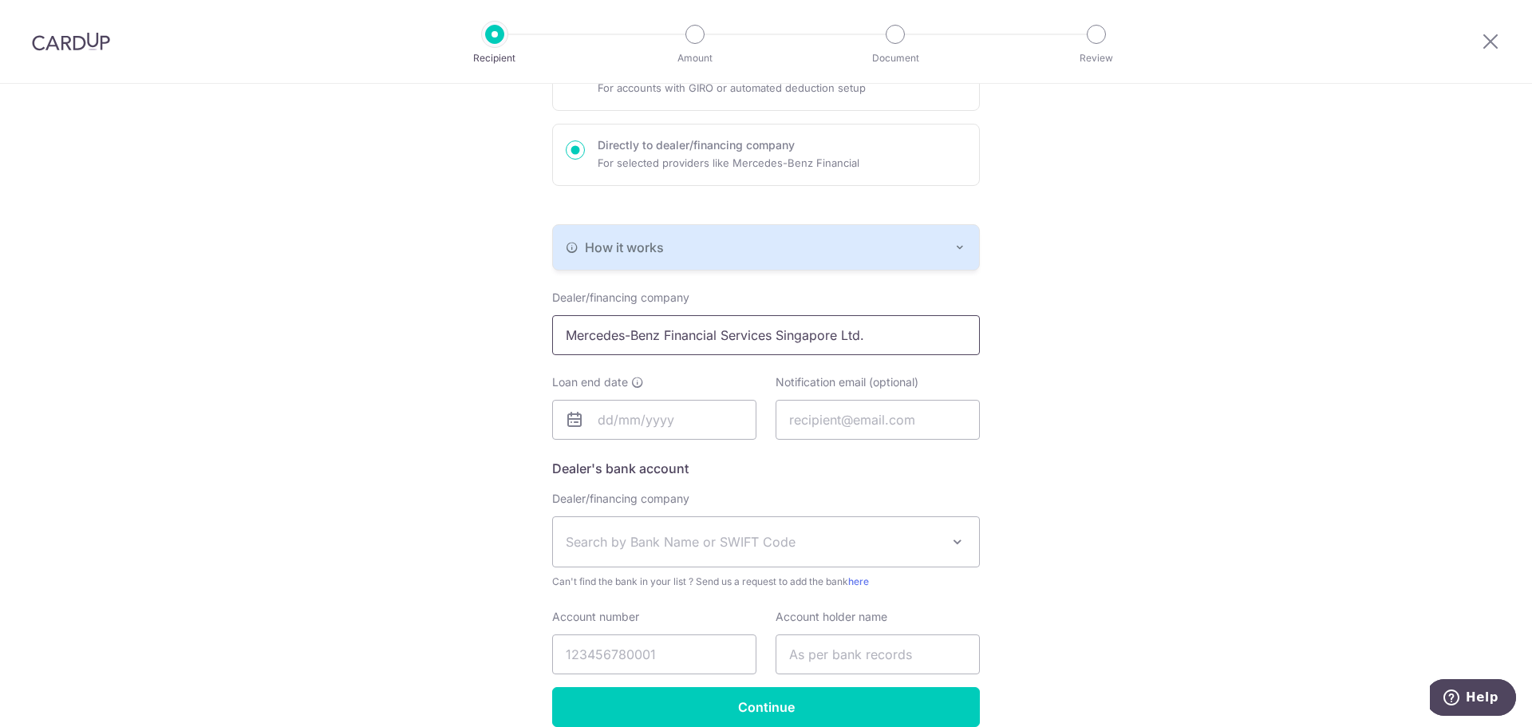
scroll to position [286, 0]
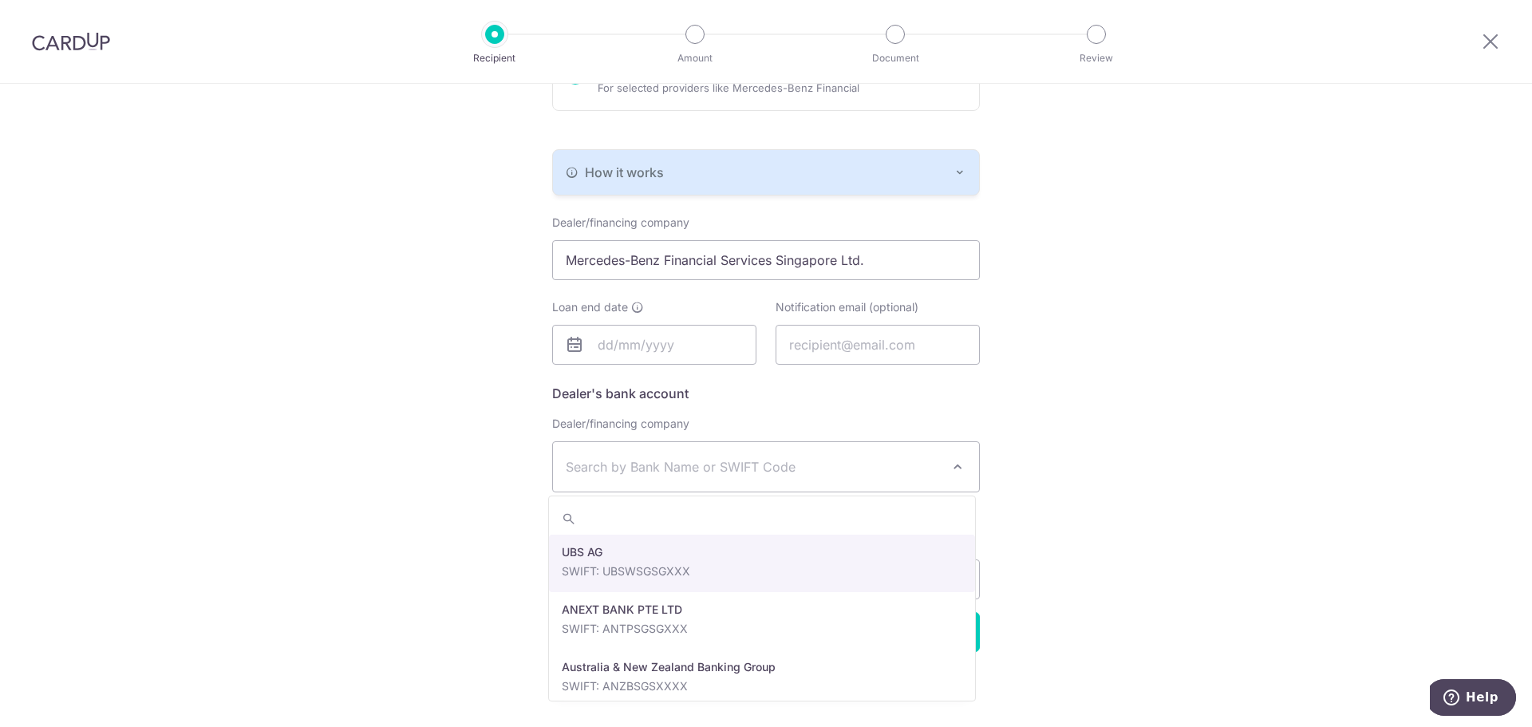
click at [948, 466] on span at bounding box center [957, 466] width 19 height 19
click at [1173, 421] on div "Who would you like to pay? Your recipient does not need a CardUp account to rec…" at bounding box center [766, 262] width 1532 height 929
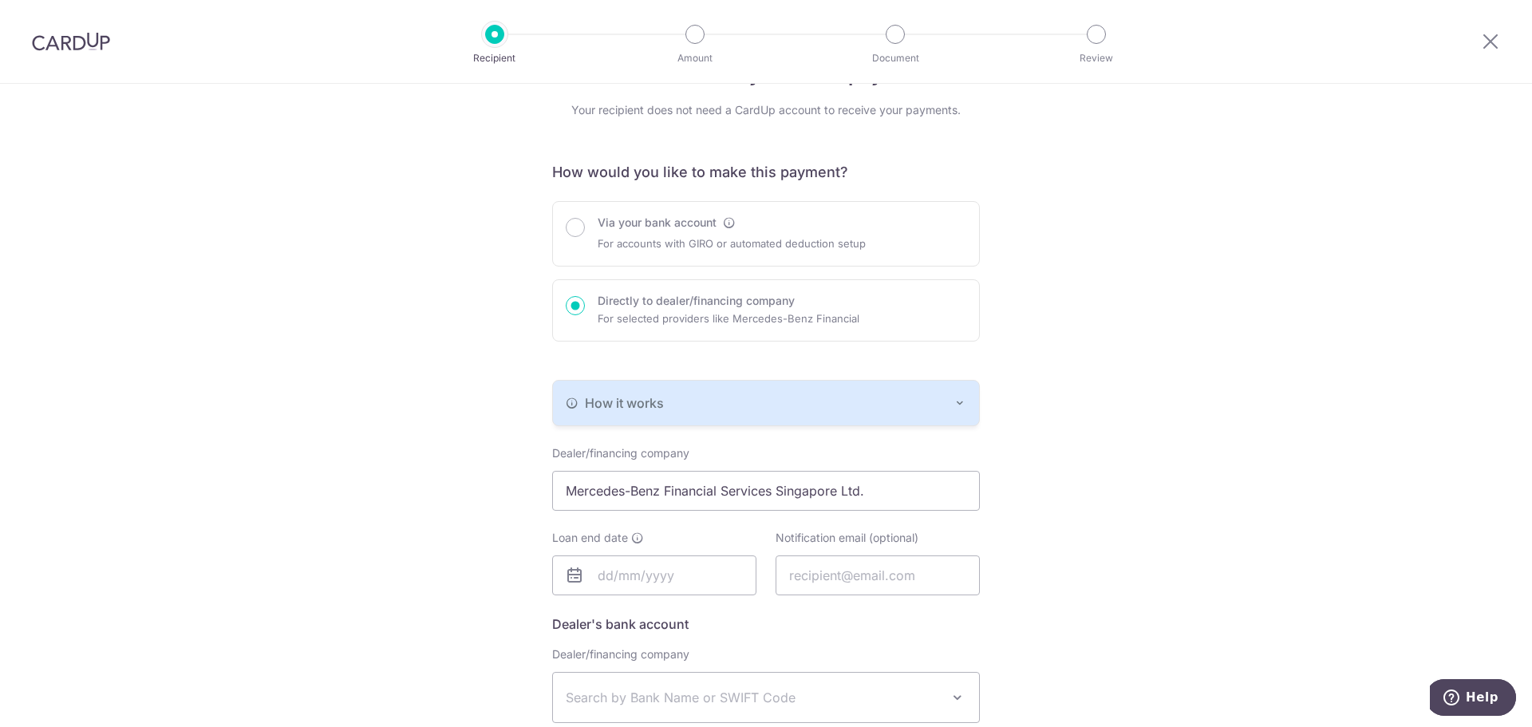
scroll to position [46, 0]
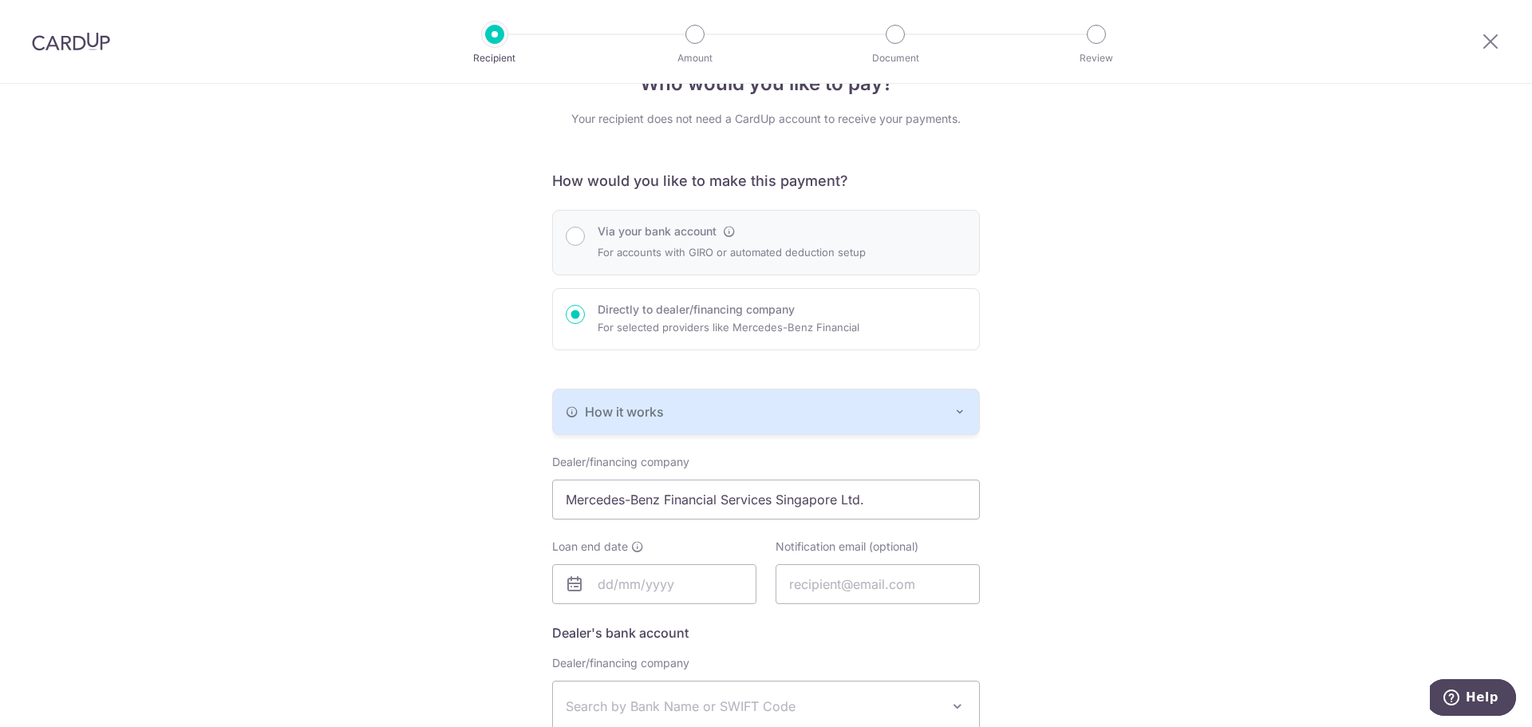
click at [694, 232] on label "Via your bank account" at bounding box center [657, 231] width 119 height 16
click at [585, 232] on input "Via your bank account" at bounding box center [575, 236] width 19 height 19
radio input "true"
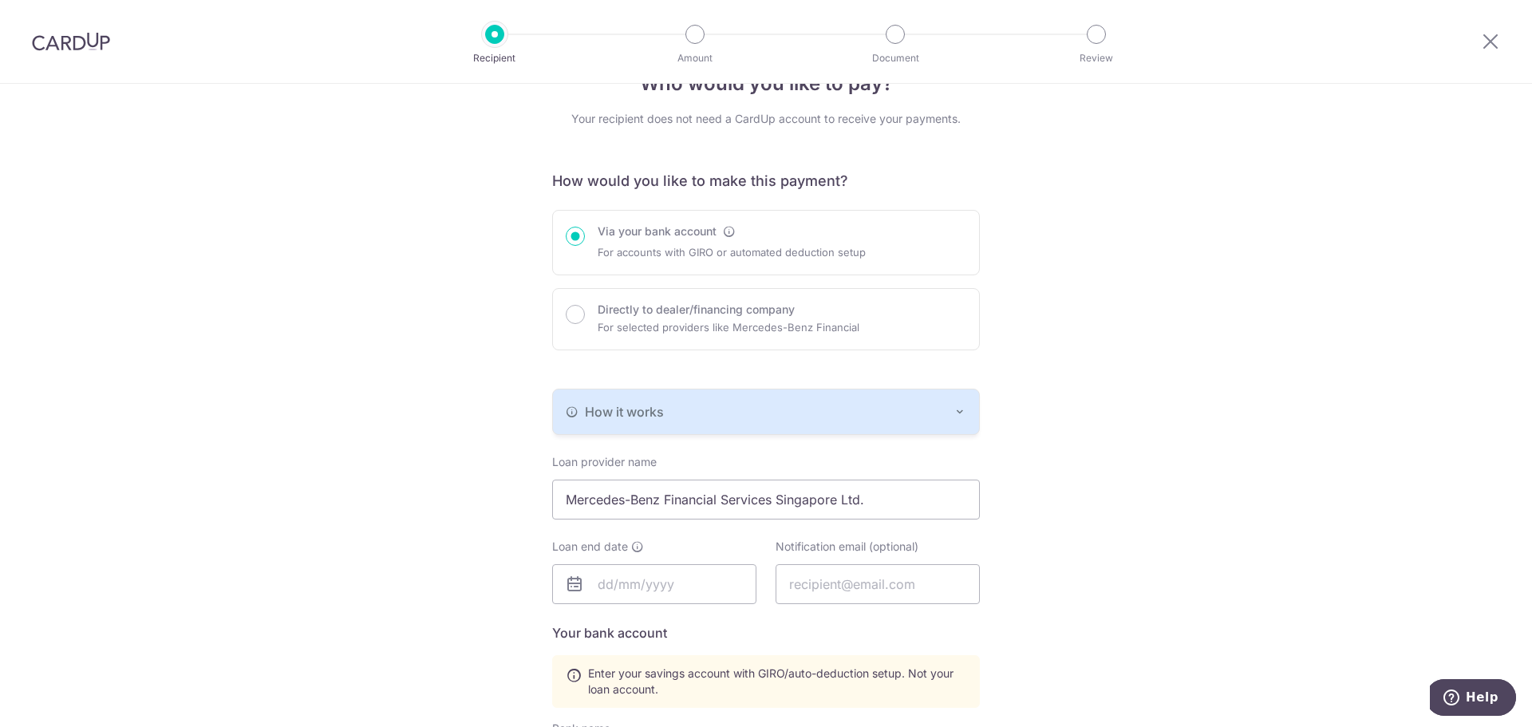
click at [1054, 467] on div "Who would you like to pay? Your recipient does not need a CardUp account to rec…" at bounding box center [766, 593] width 1532 height 1111
click at [793, 422] on button "How it works" at bounding box center [766, 411] width 426 height 45
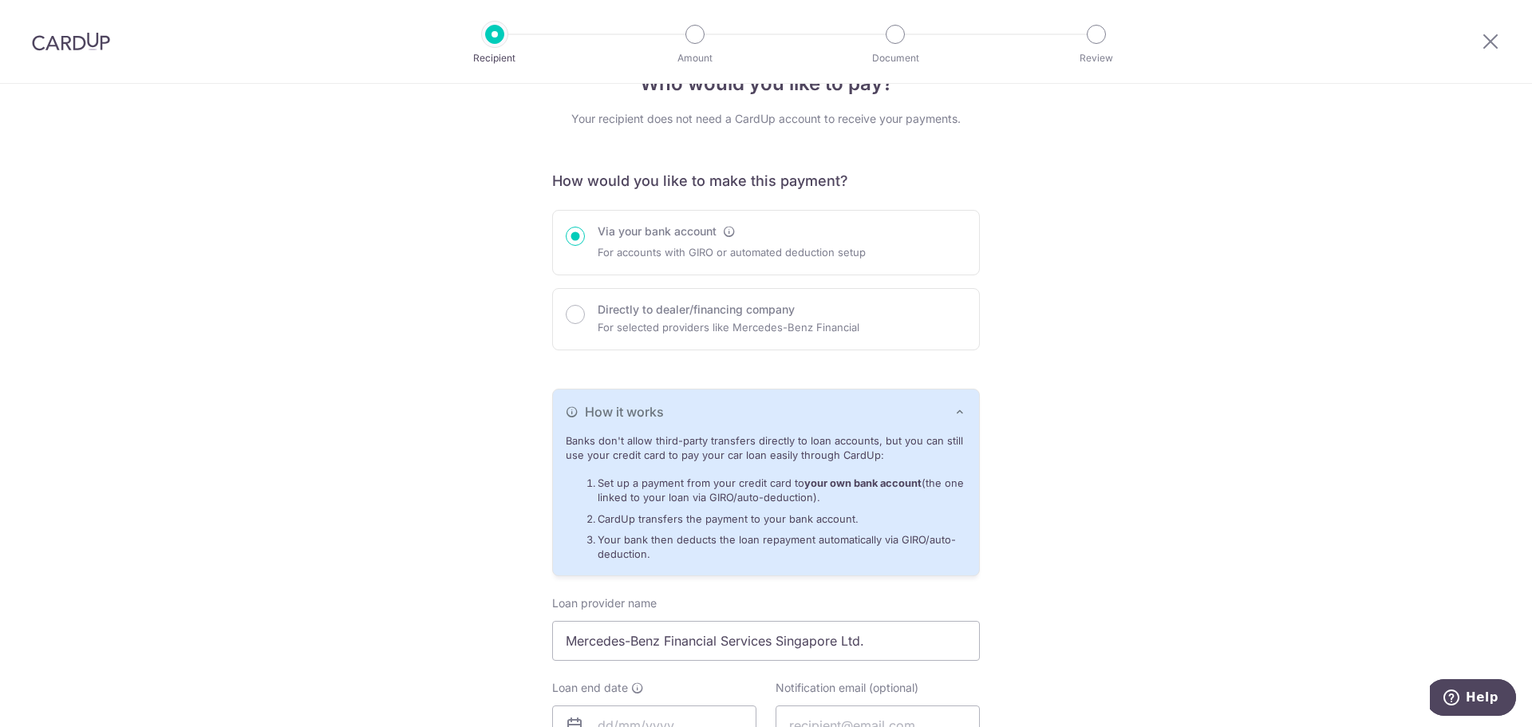
click at [1094, 473] on div "Who would you like to pay? Your recipient does not need a CardUp account to rec…" at bounding box center [766, 664] width 1532 height 1252
click at [955, 414] on icon "button" at bounding box center [960, 411] width 13 height 13
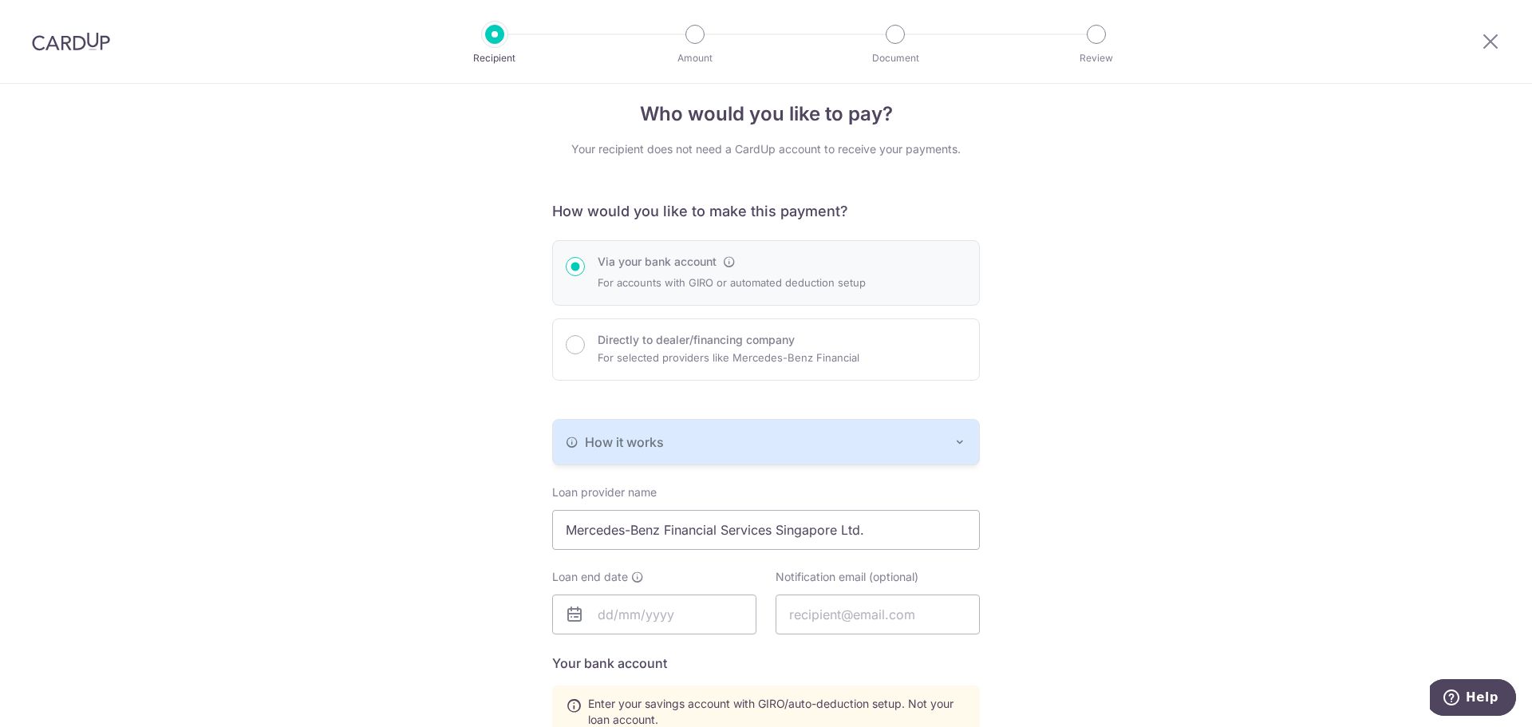
scroll to position [0, 0]
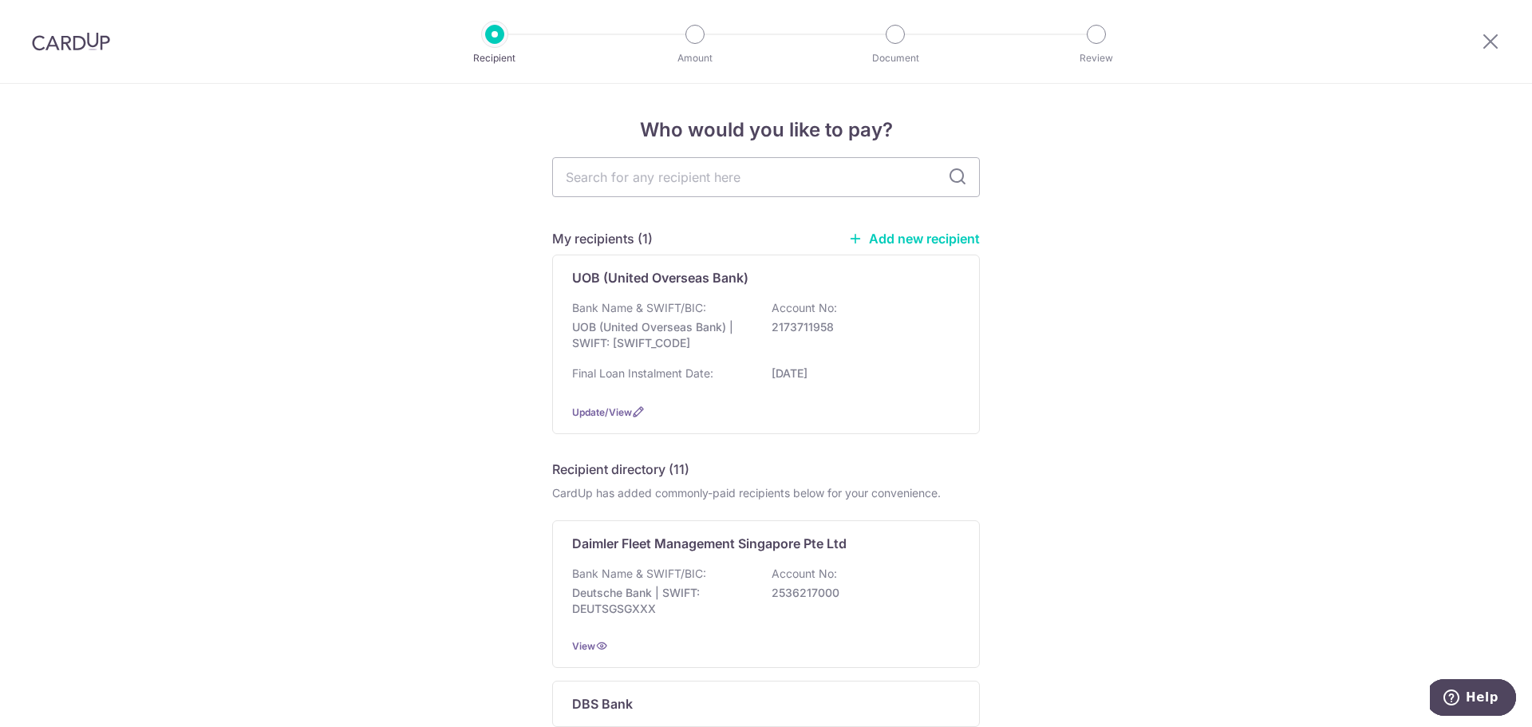
drag, startPoint x: 892, startPoint y: 235, endPoint x: 844, endPoint y: 75, distance: 167.4
click at [892, 235] on link "Add new recipient" at bounding box center [914, 239] width 132 height 16
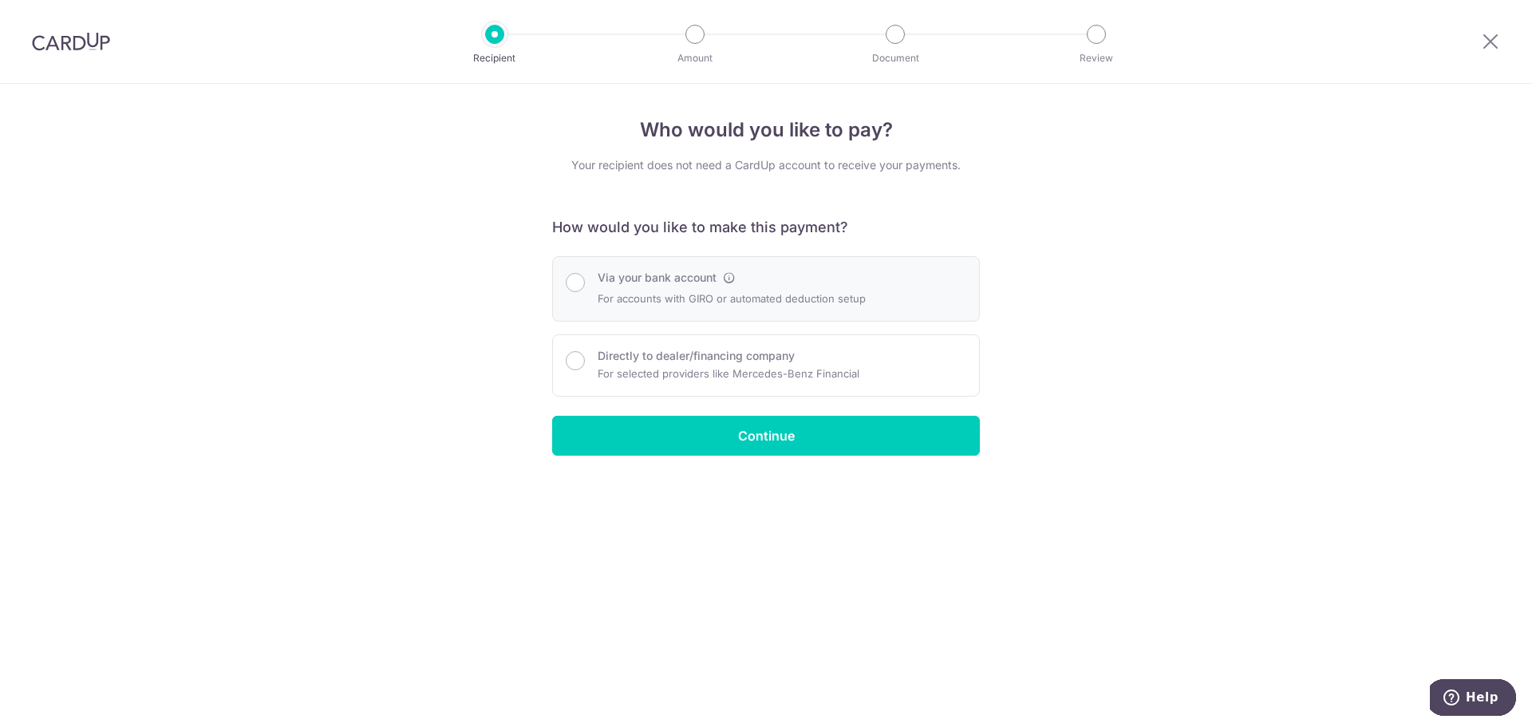
click at [659, 296] on p "For accounts with GIRO or automated deduction setup" at bounding box center [732, 298] width 268 height 19
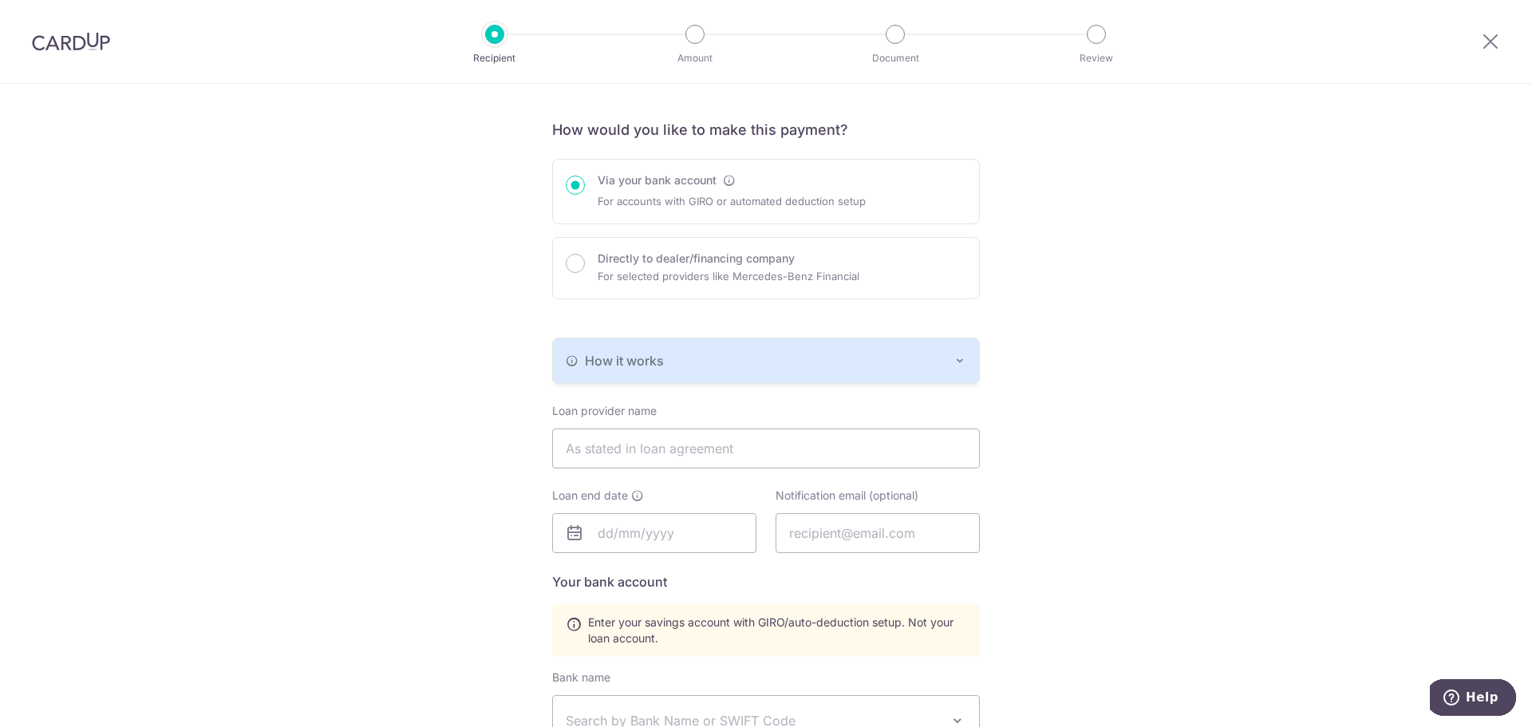
scroll to position [80, 0]
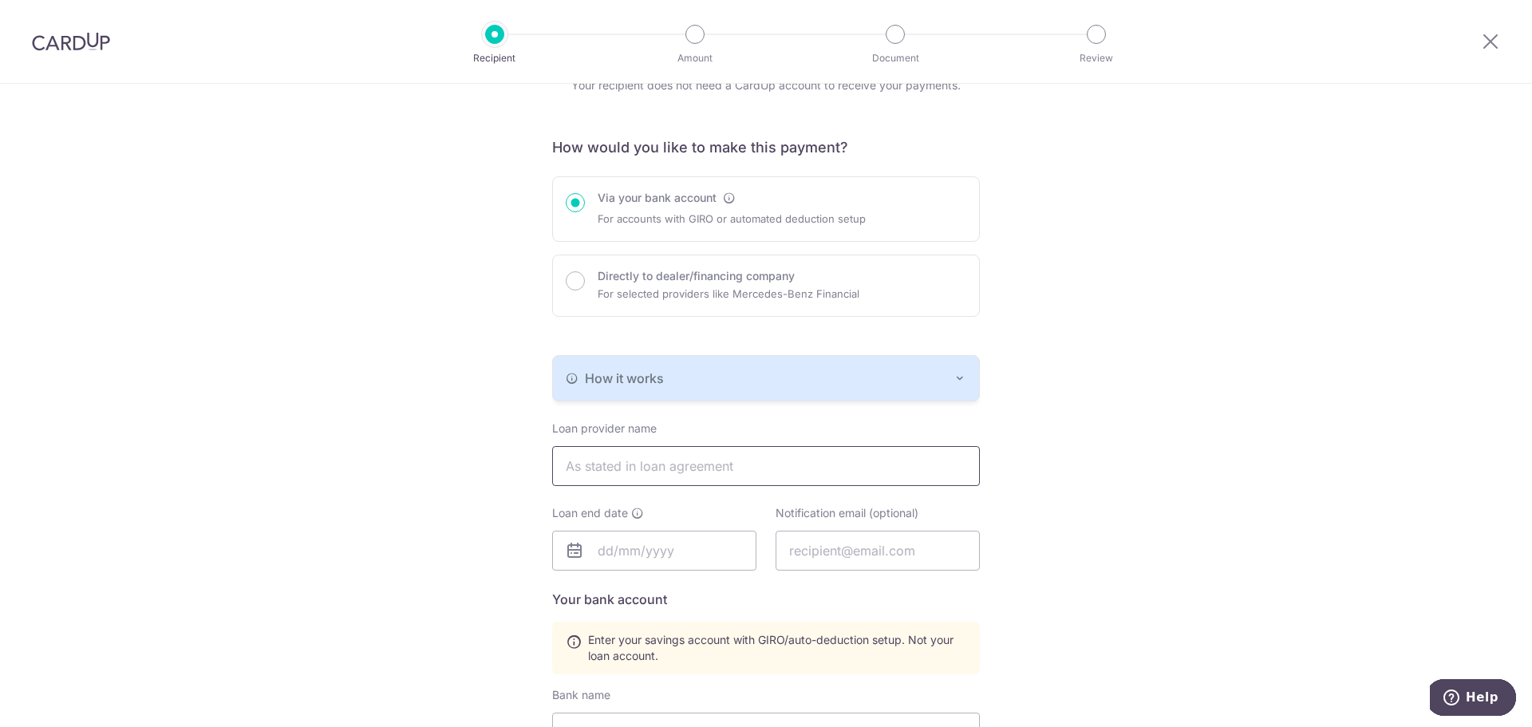
click at [725, 462] on input "text" at bounding box center [766, 466] width 428 height 40
click at [729, 292] on p "For selected providers like Mercedes-Benz Financial" at bounding box center [729, 293] width 262 height 19
radio input "false"
radio input "true"
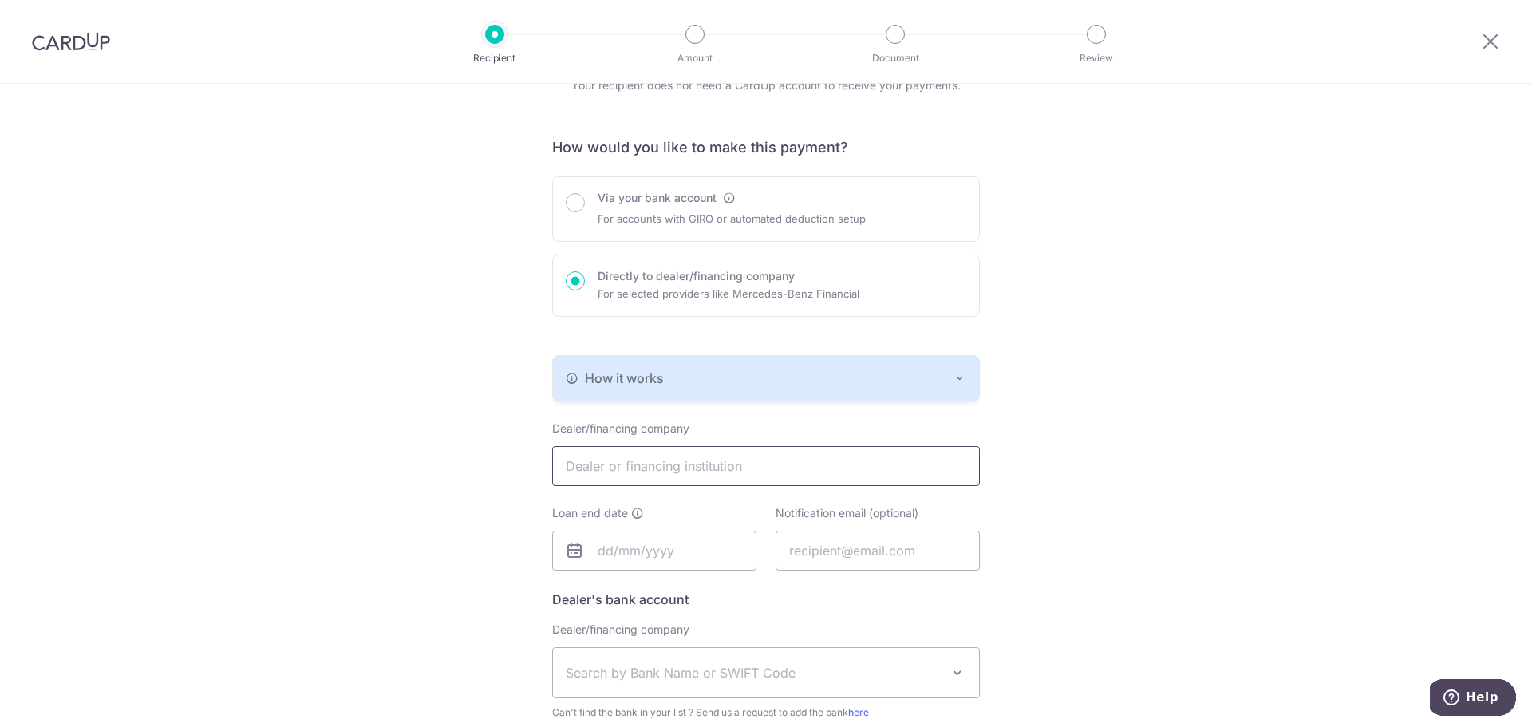
click at [743, 465] on input "text" at bounding box center [766, 466] width 428 height 40
click at [638, 195] on label "Via your bank account" at bounding box center [657, 198] width 119 height 16
click at [585, 195] on input "Via your bank account" at bounding box center [575, 202] width 19 height 19
radio input "true"
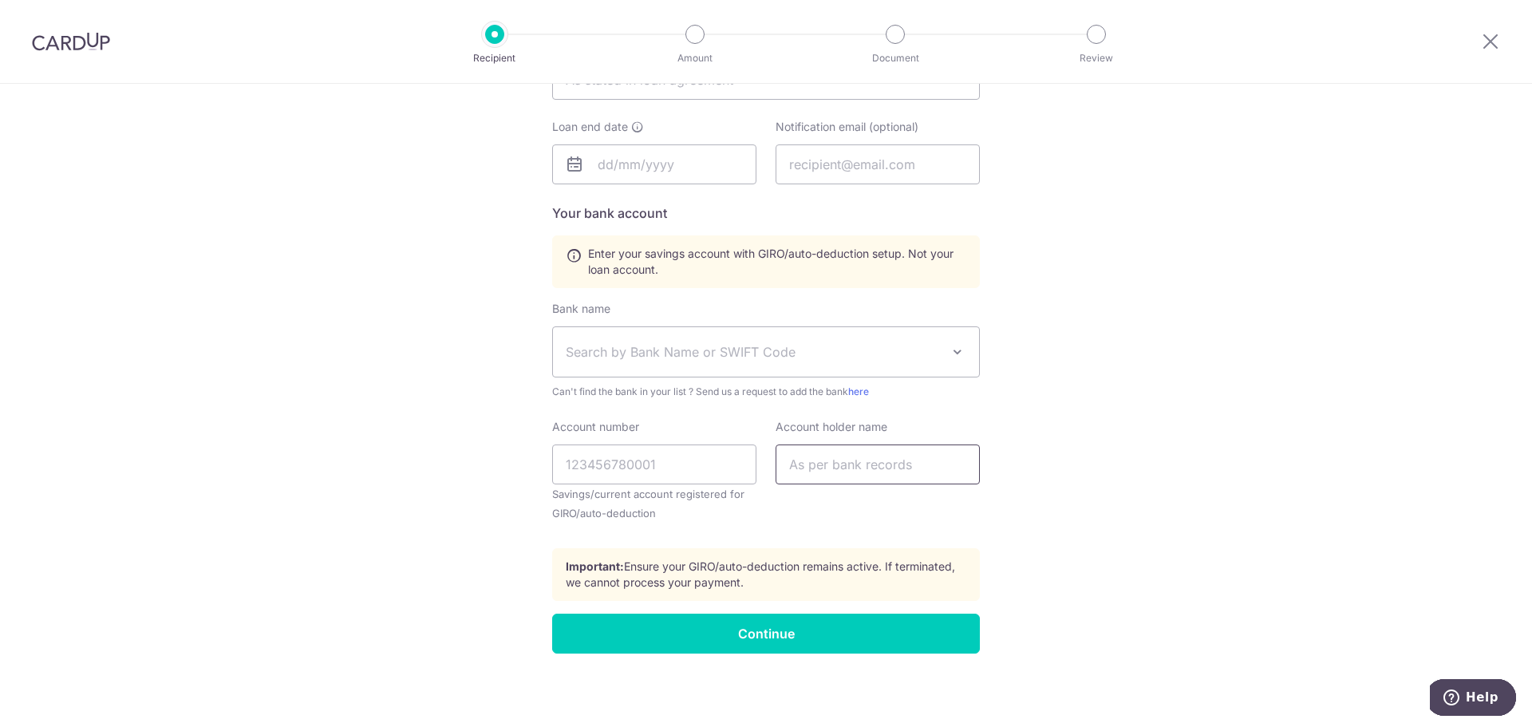
scroll to position [468, 0]
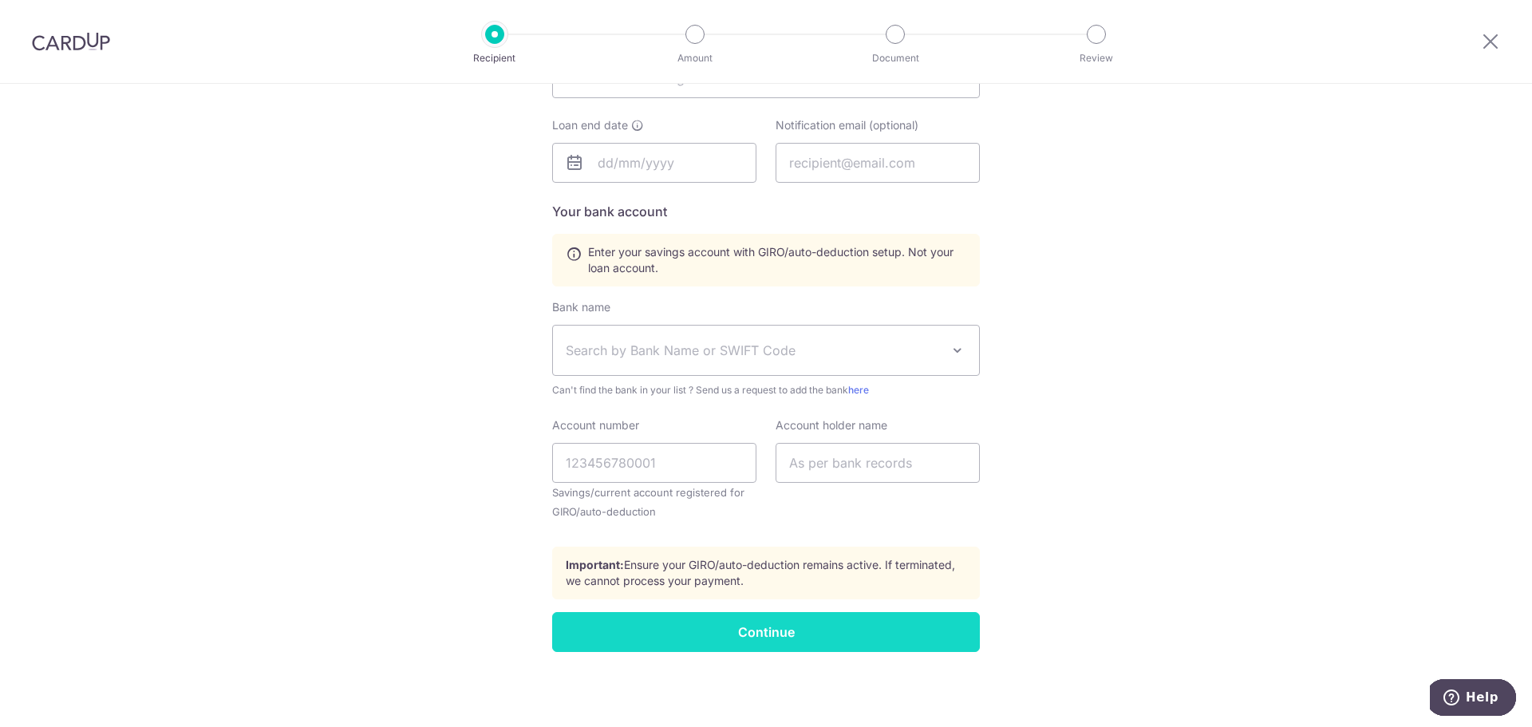
click at [796, 634] on input "Continue" at bounding box center [766, 632] width 428 height 40
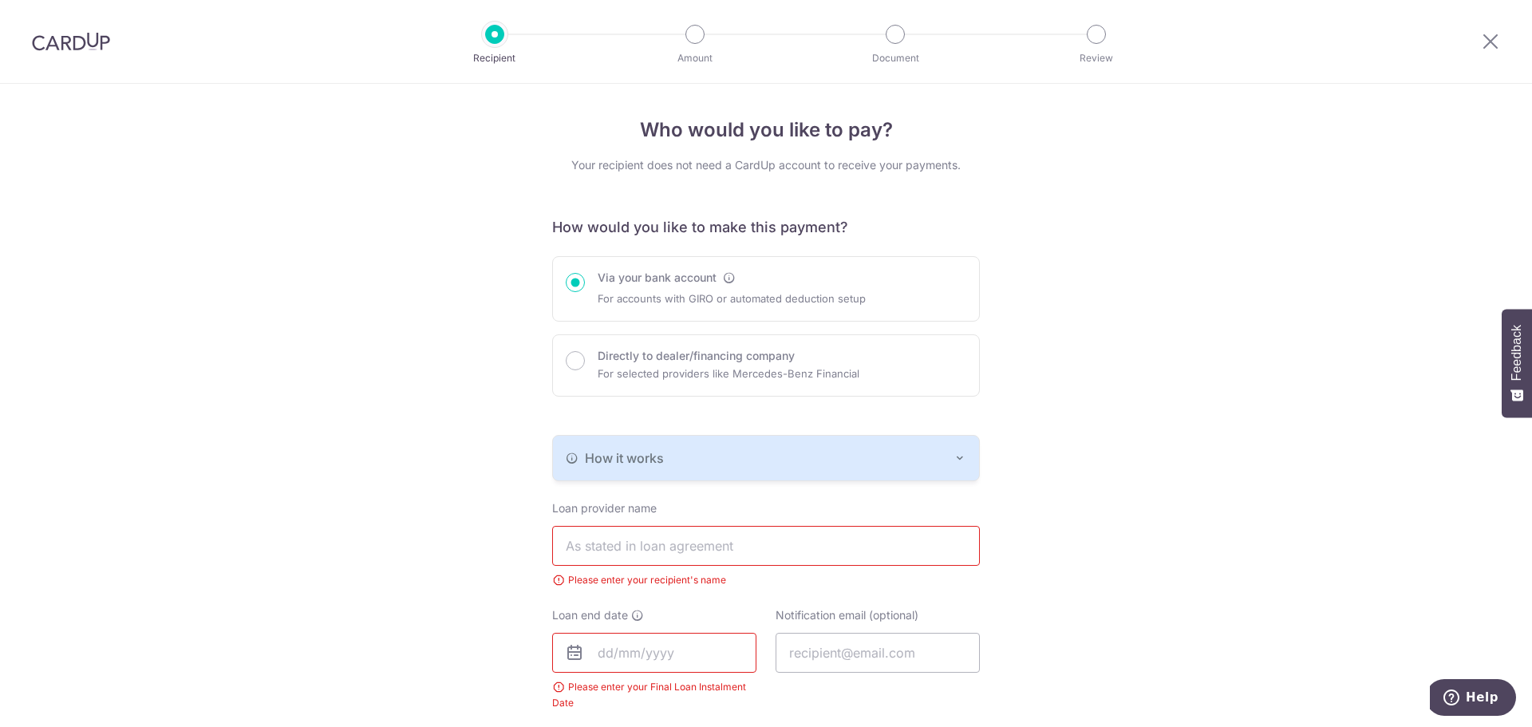
scroll to position [488, 0]
